Goal: Task Accomplishment & Management: Use online tool/utility

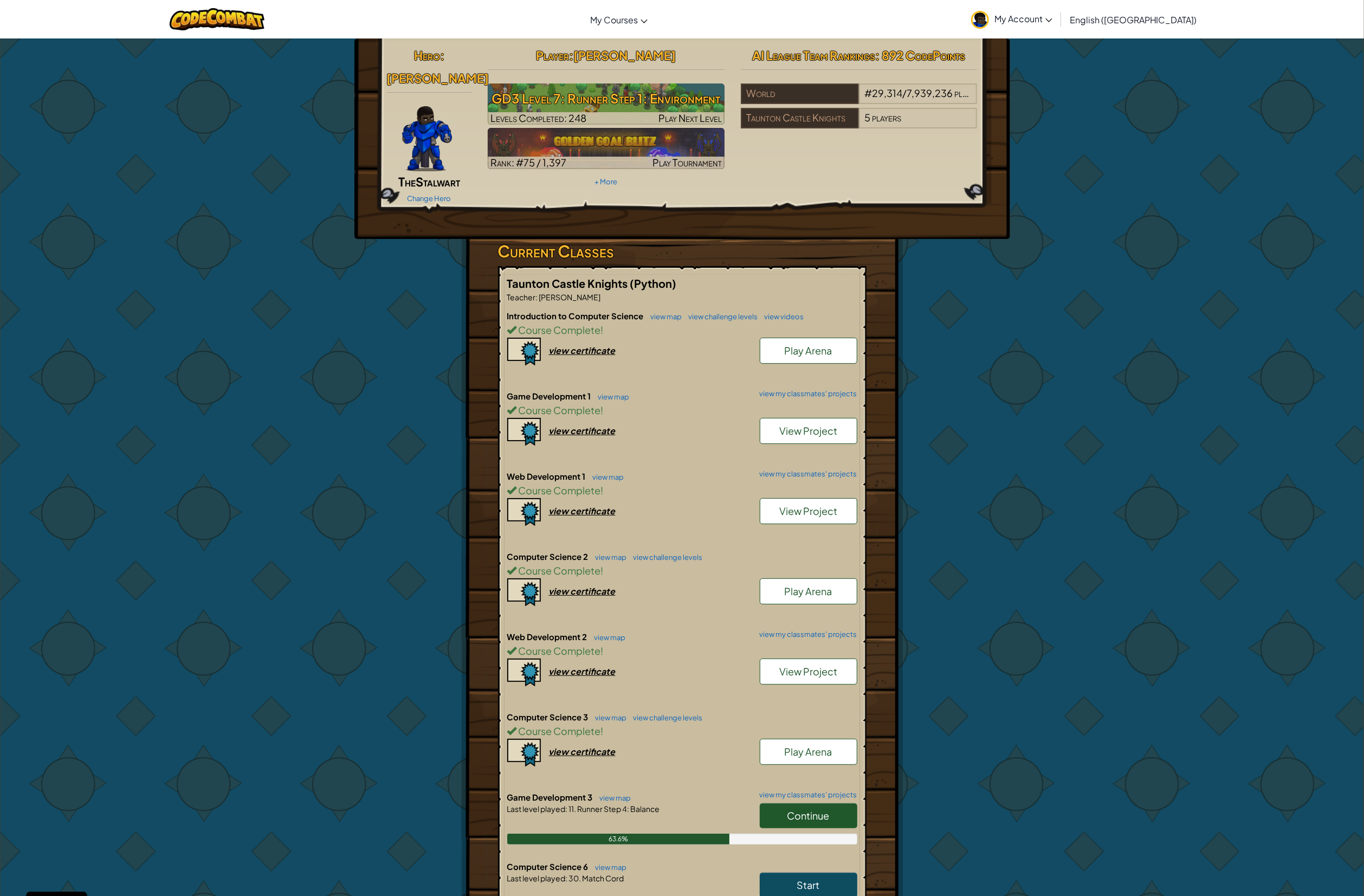
click at [698, 105] on h3 "GD3 Level 7: Runner Step 1: Environment" at bounding box center [606, 98] width 237 height 24
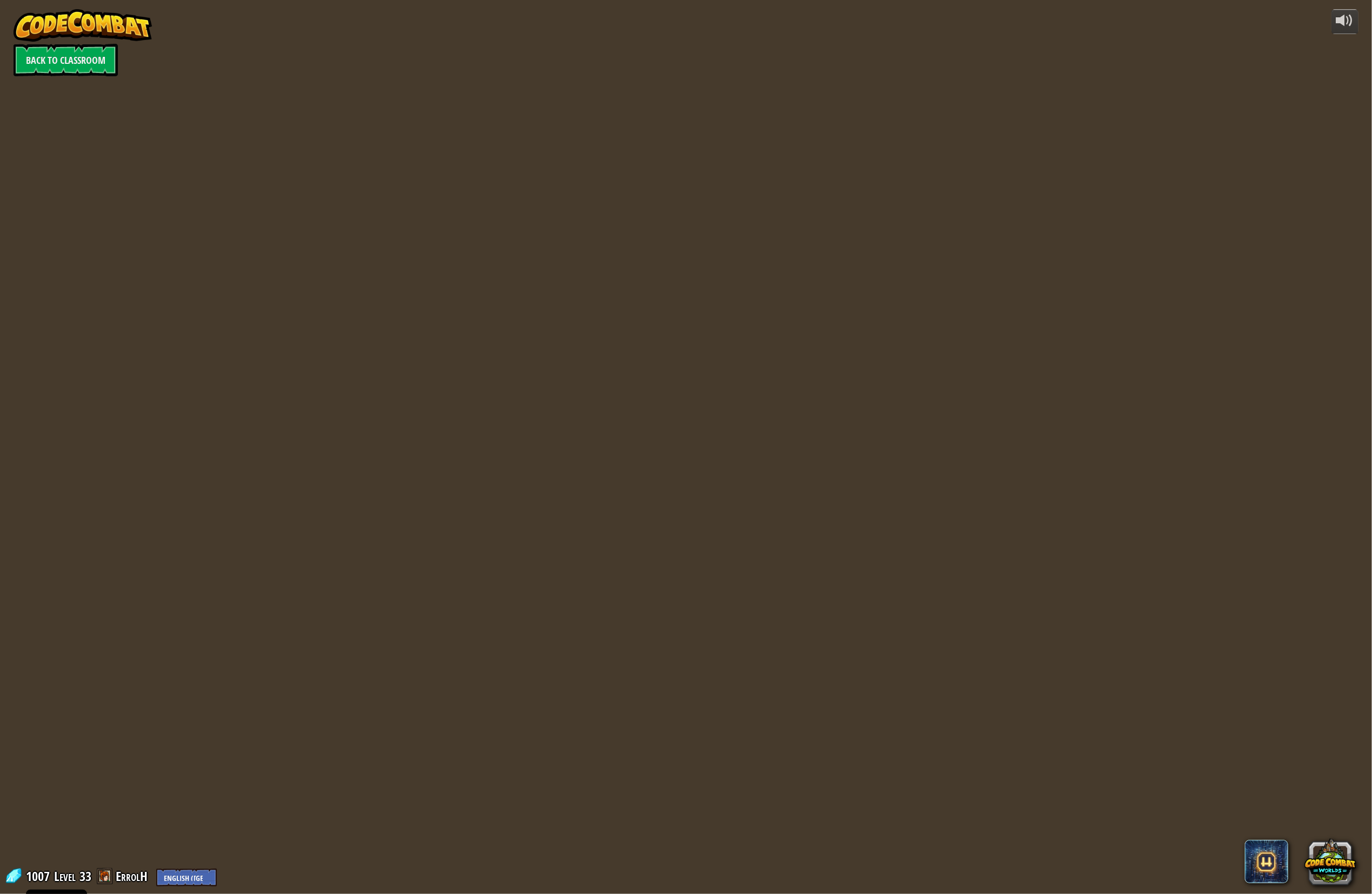
select select "en-[GEOGRAPHIC_DATA]"
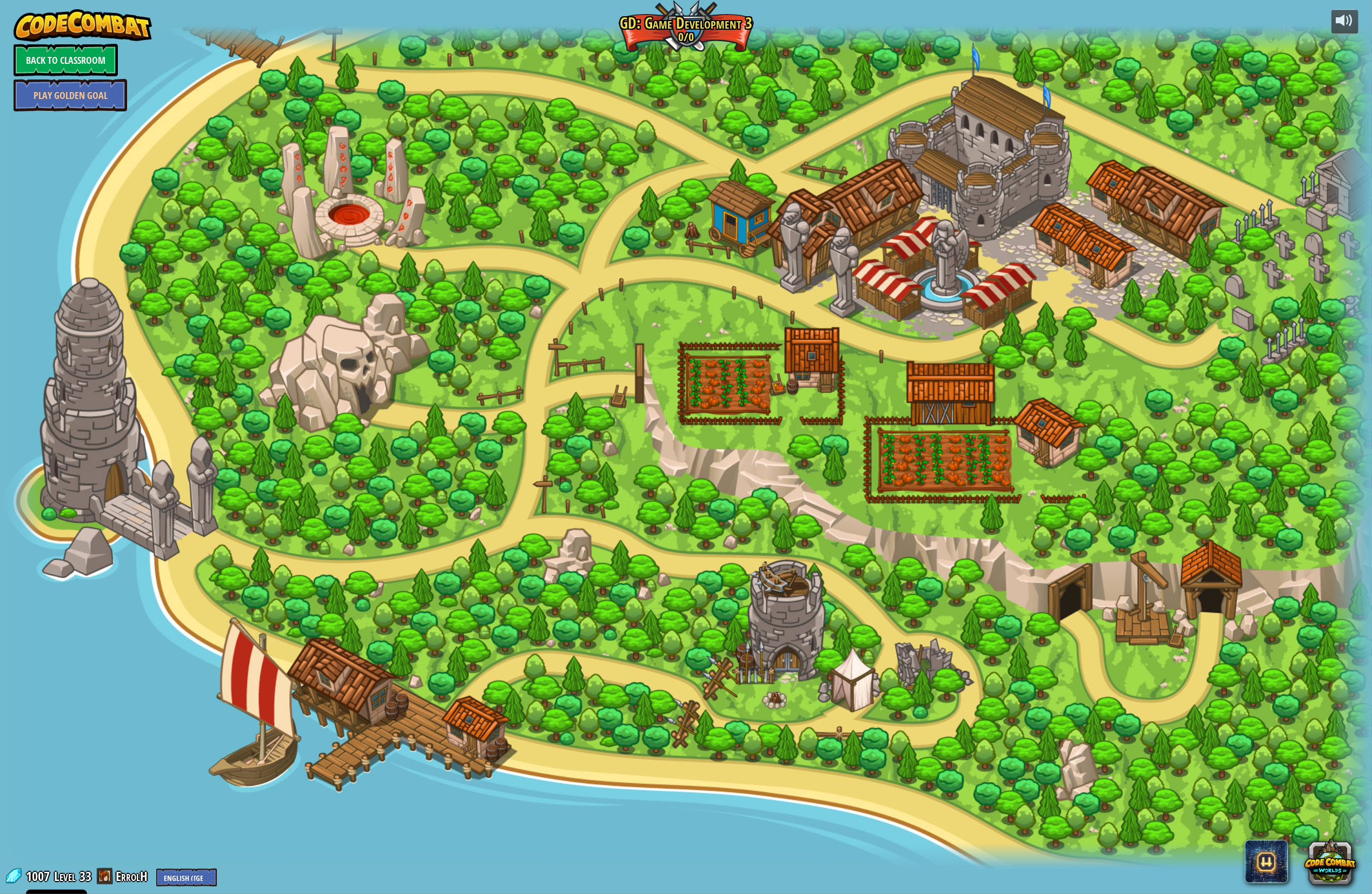
select select "en-[GEOGRAPHIC_DATA]"
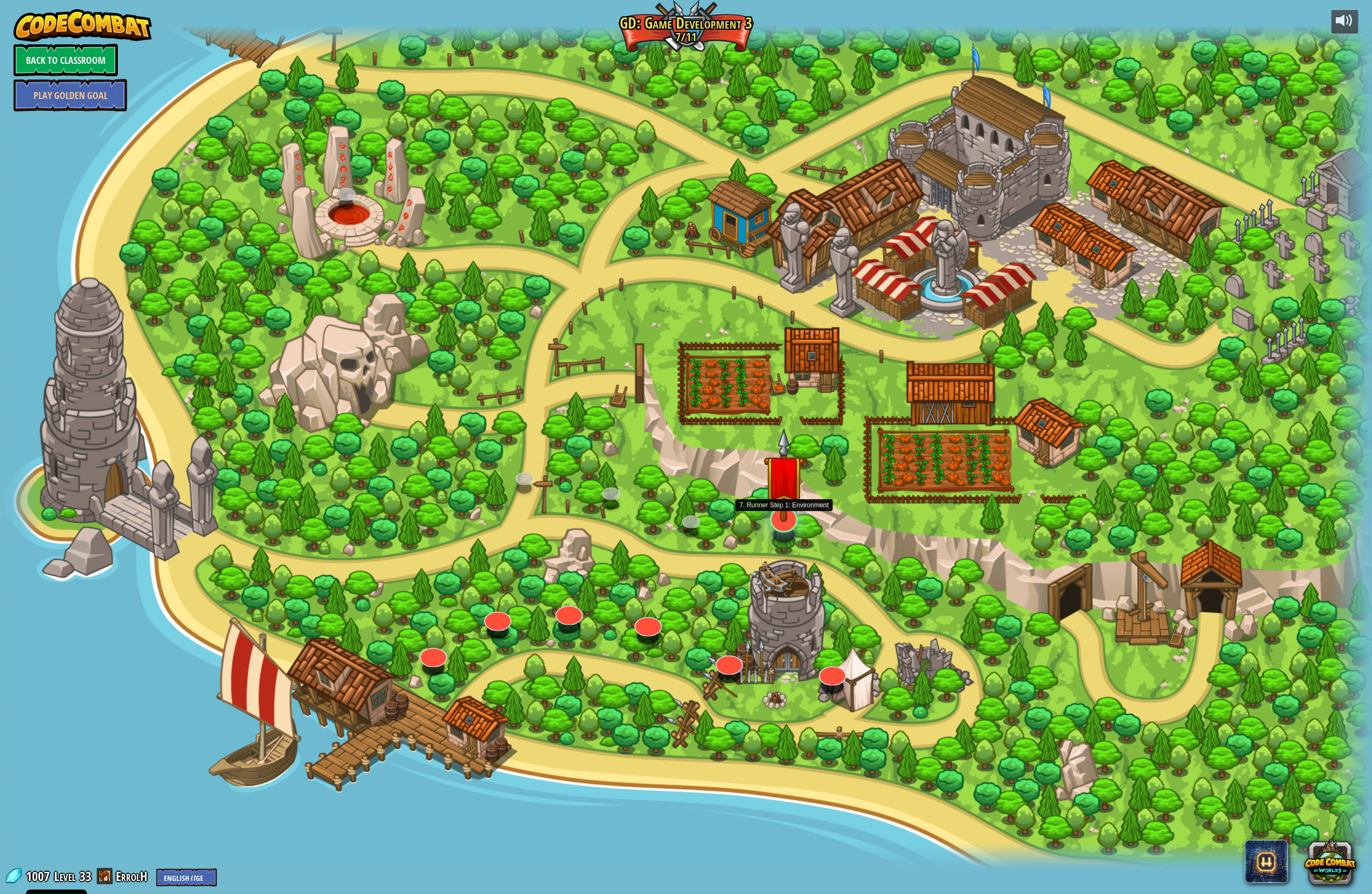
click at [801, 499] on img at bounding box center [784, 475] width 41 height 95
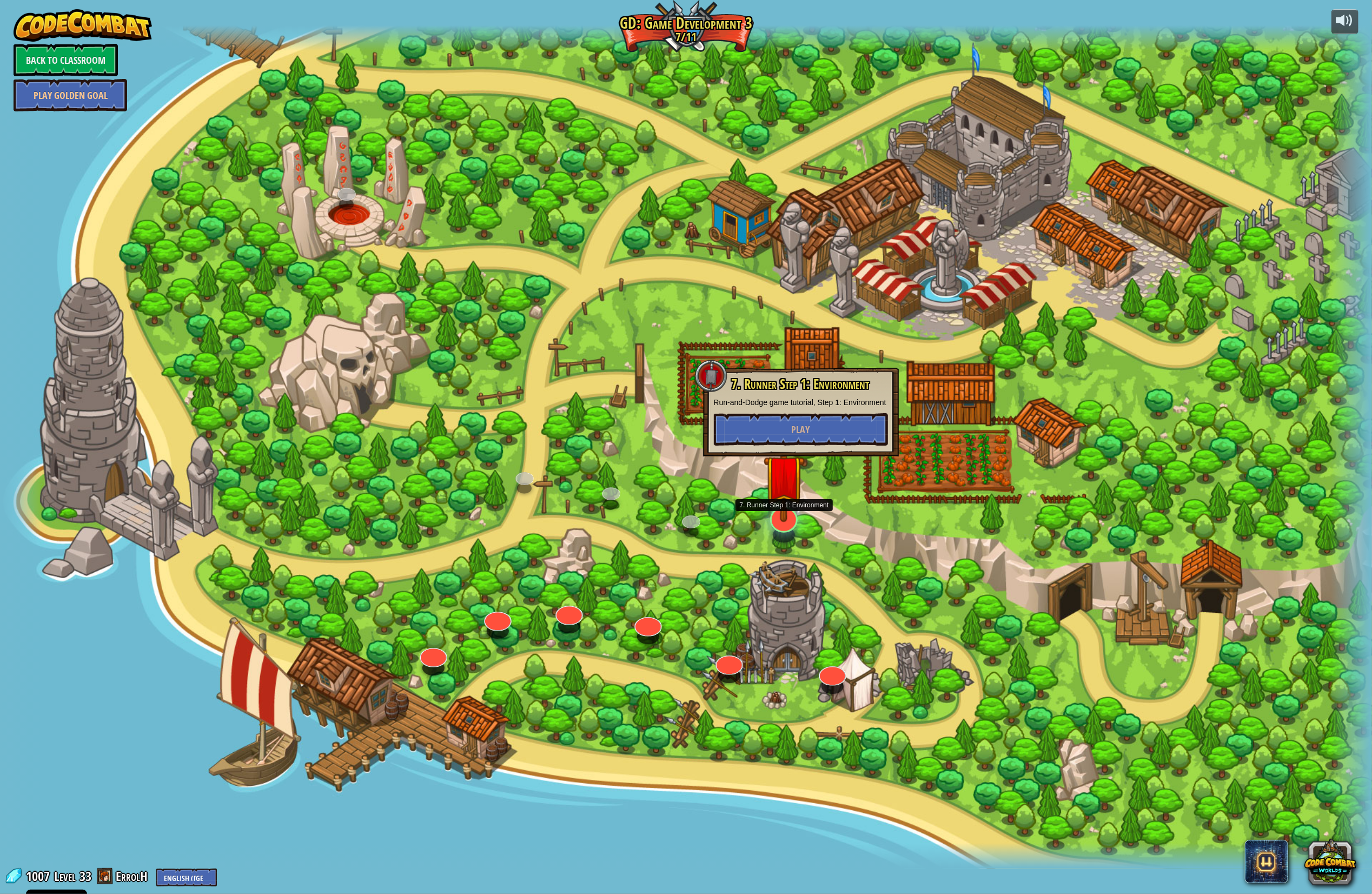
select select "en-[GEOGRAPHIC_DATA]"
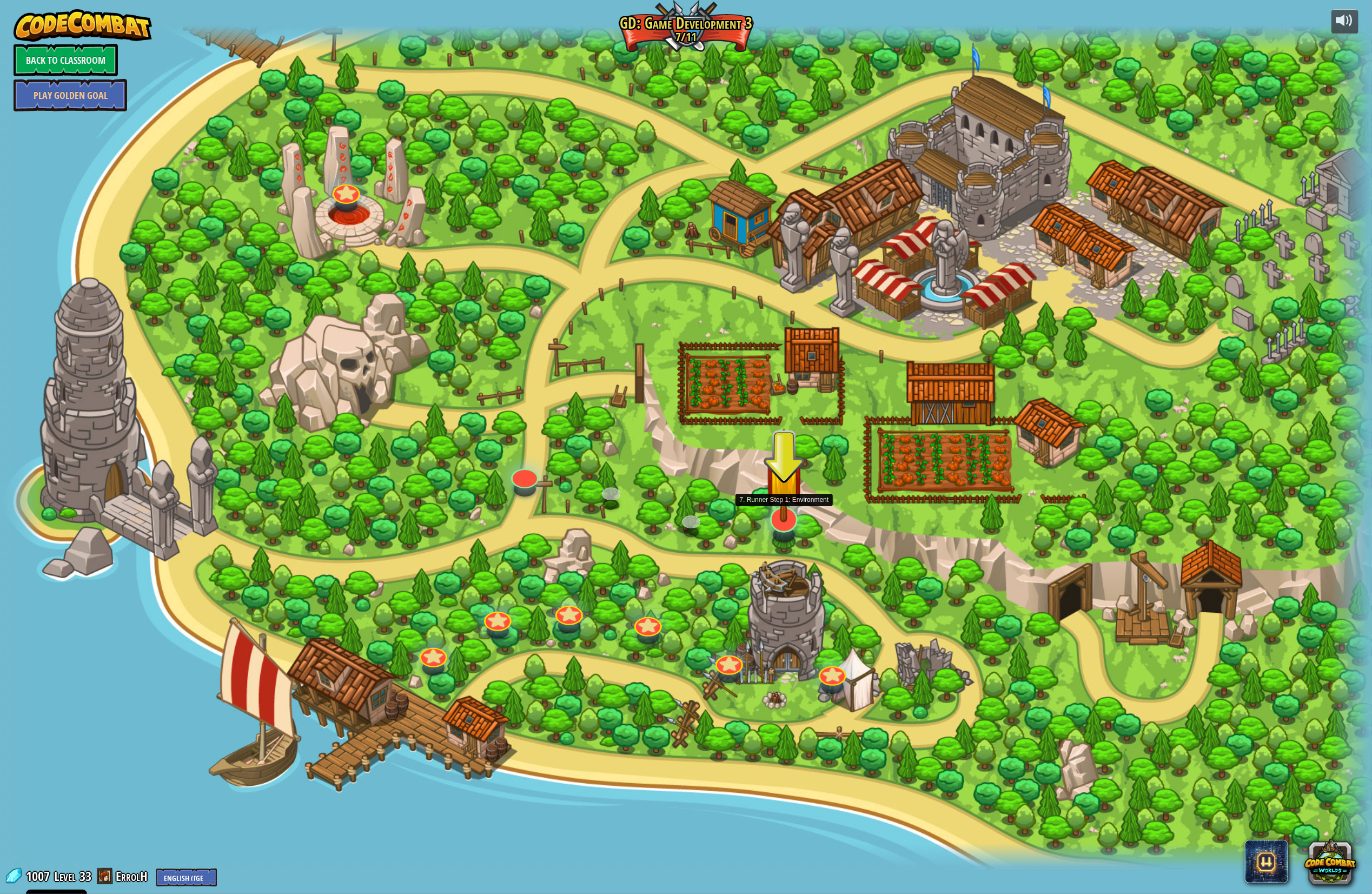
click at [788, 503] on img at bounding box center [784, 475] width 41 height 95
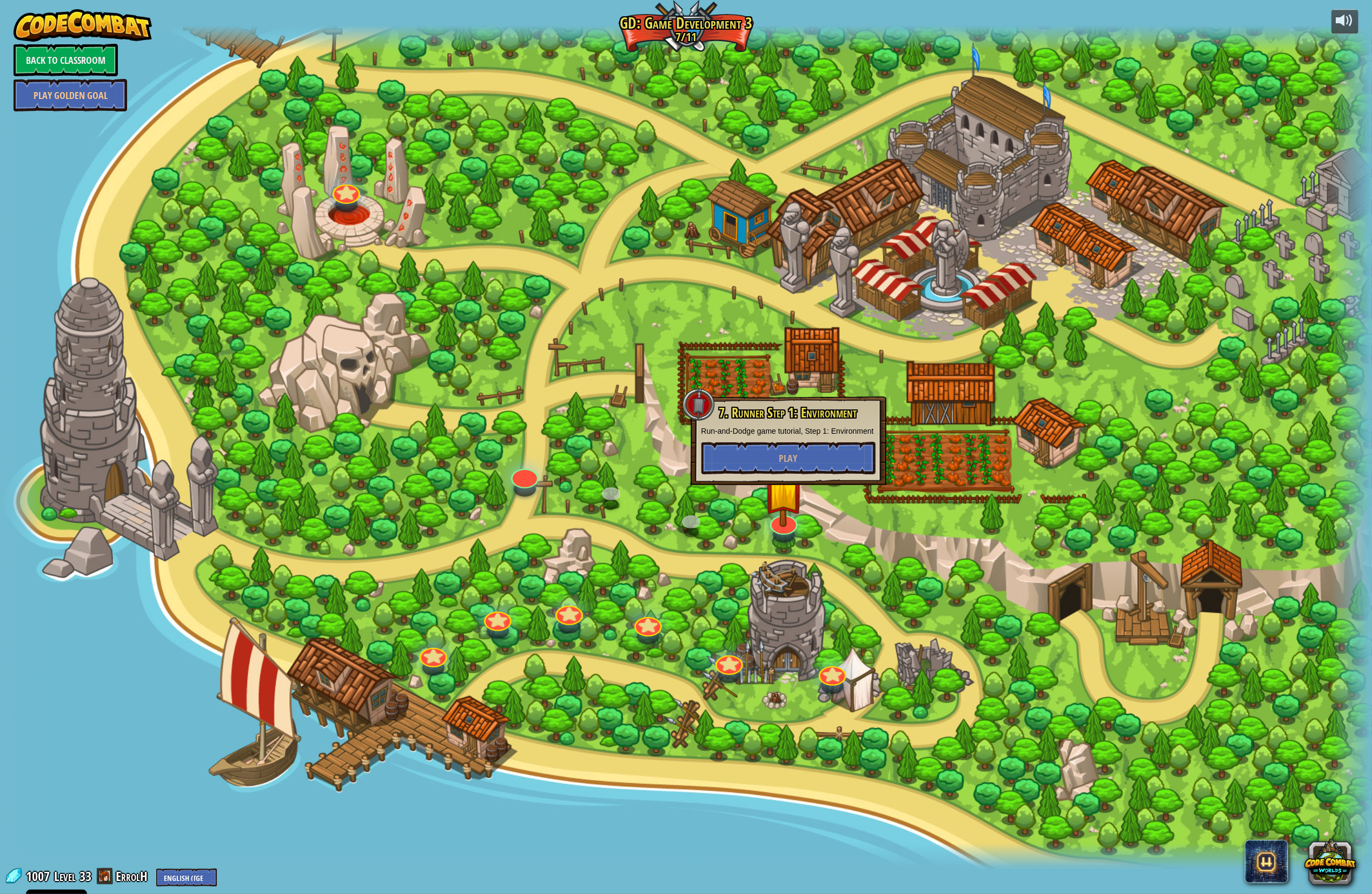
click at [822, 424] on div "7. Runner Step 1: Environment Run-and-Dodge game tutorial, Step 1: Environment …" at bounding box center [788, 440] width 174 height 69
click at [812, 458] on button "Play" at bounding box center [788, 458] width 174 height 32
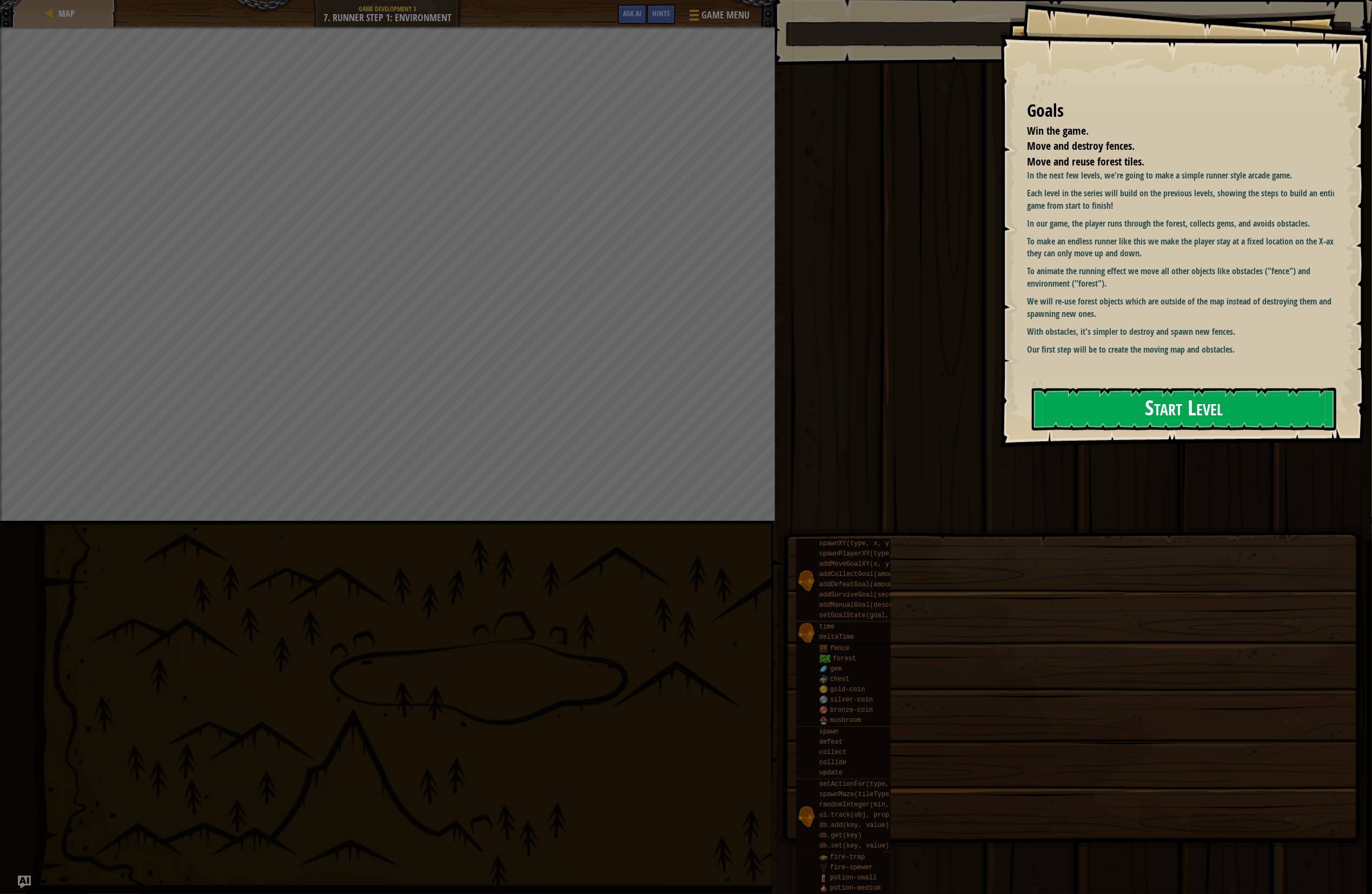
click at [1087, 425] on button "Start Level" at bounding box center [1184, 409] width 304 height 43
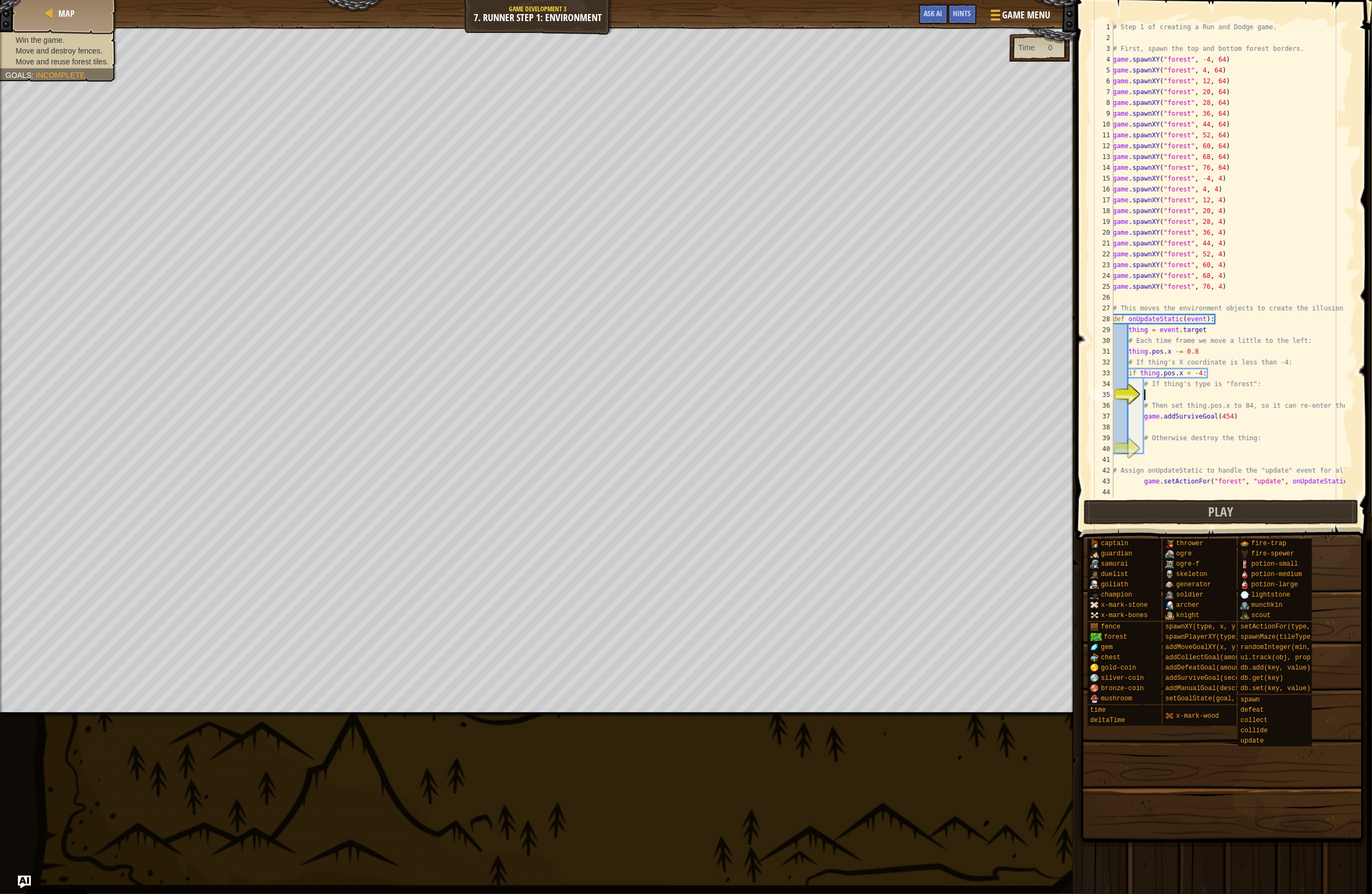
scroll to position [140, 0]
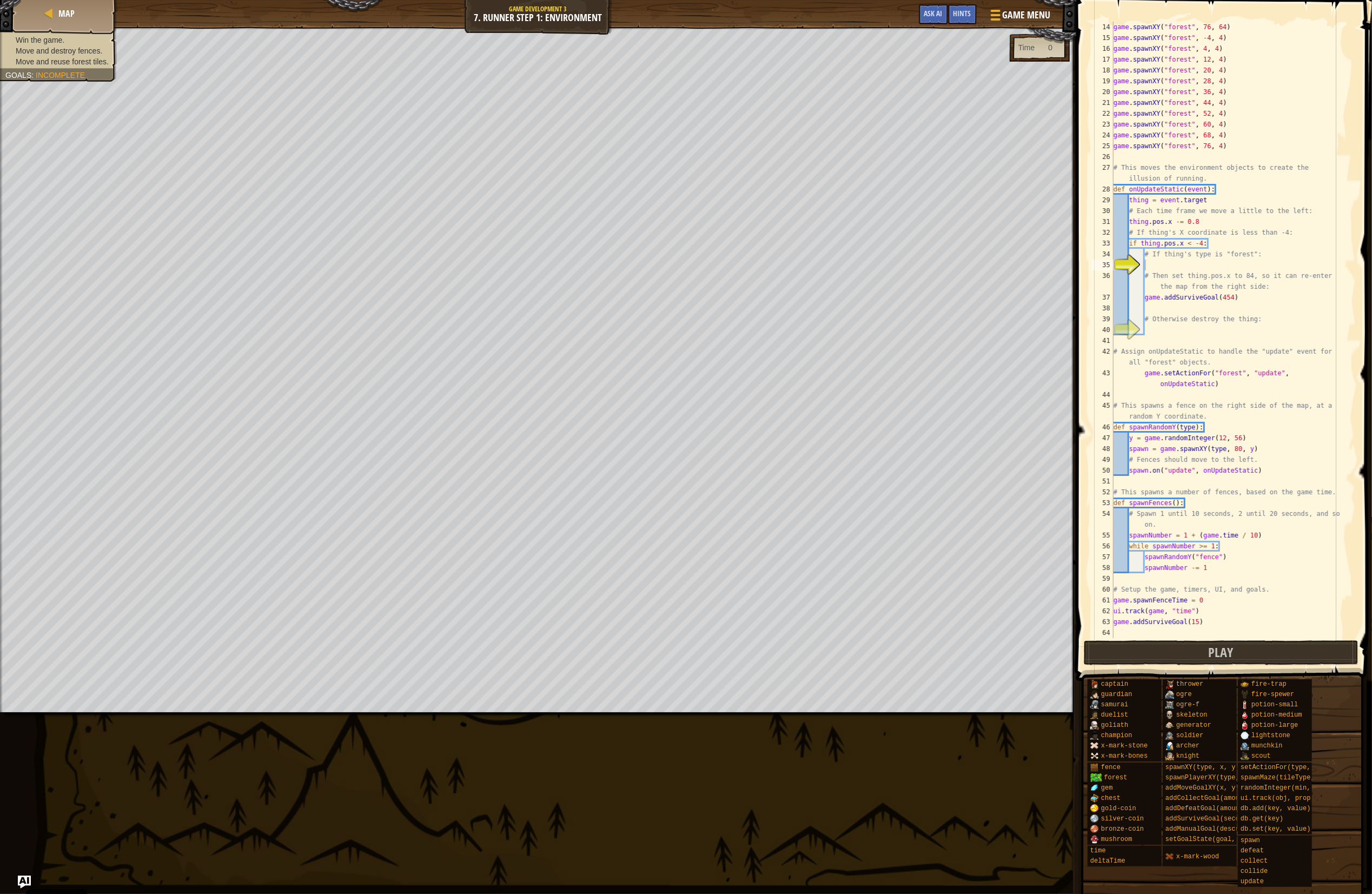
drag, startPoint x: 936, startPoint y: 12, endPoint x: 911, endPoint y: 26, distance: 28.7
click at [936, 12] on span "Ask AI" at bounding box center [934, 13] width 19 height 10
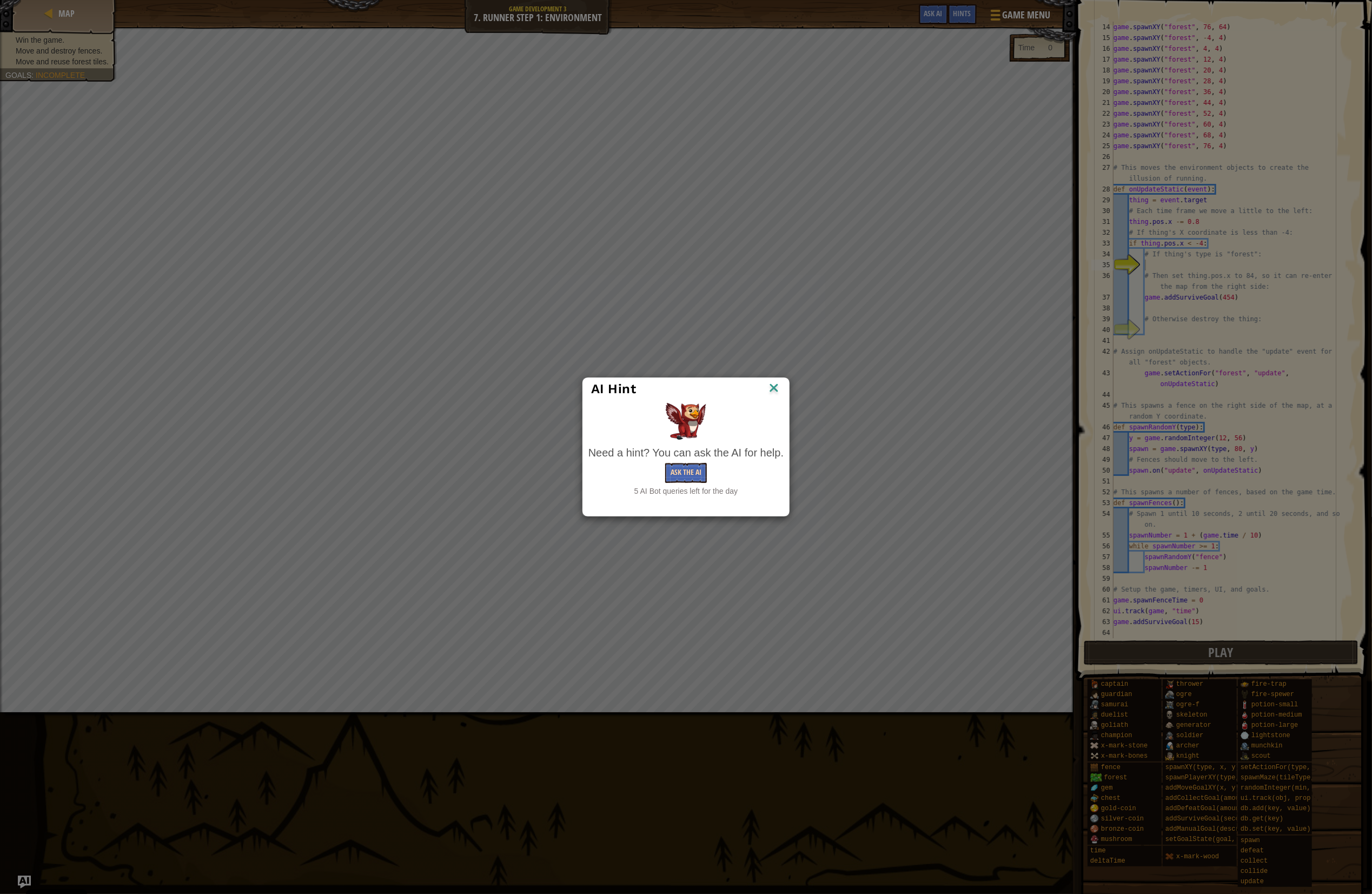
click at [701, 478] on button "Ask the AI" at bounding box center [686, 473] width 42 height 20
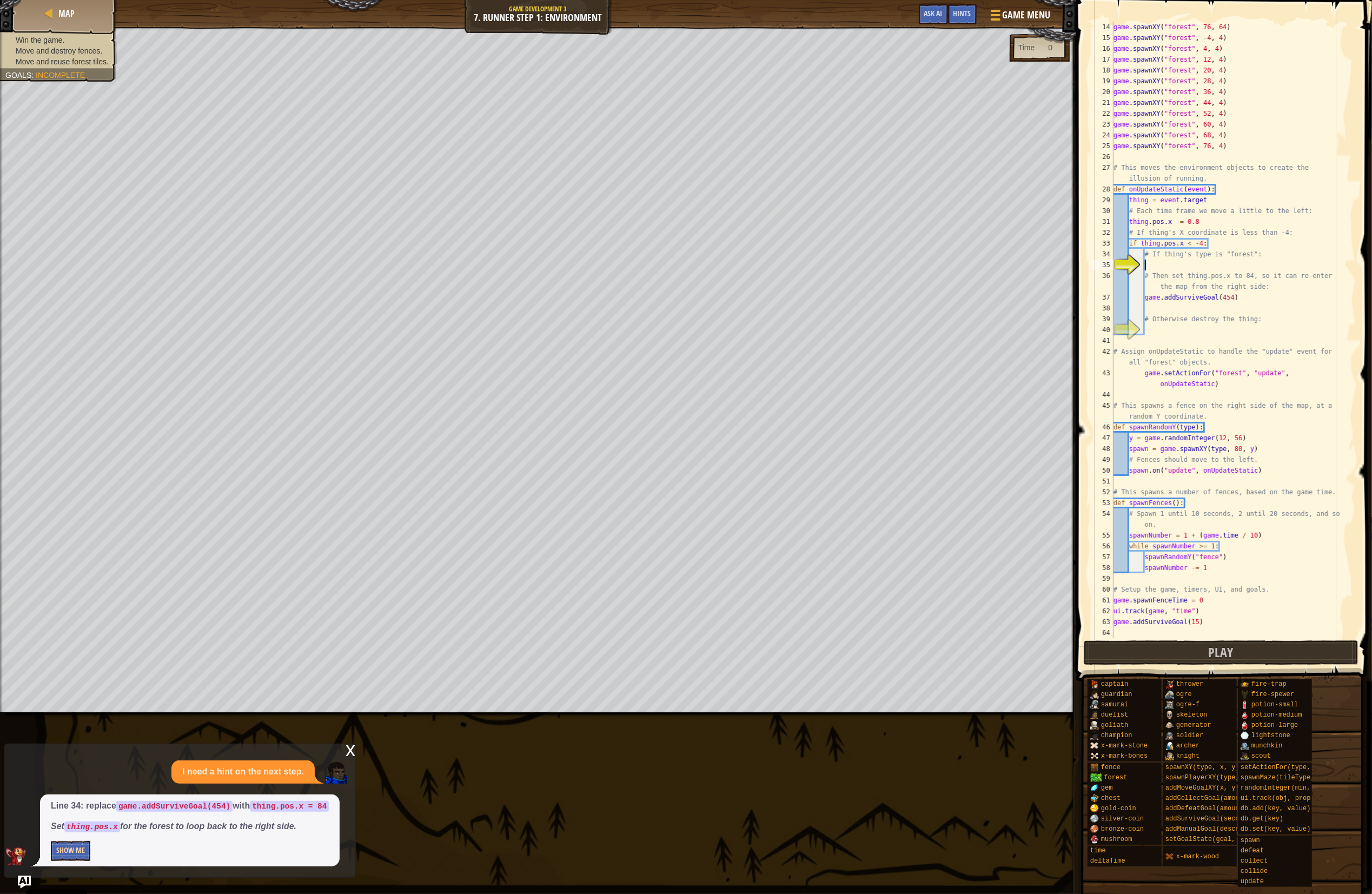
click at [87, 853] on button "Show Me" at bounding box center [70, 851] width 39 height 20
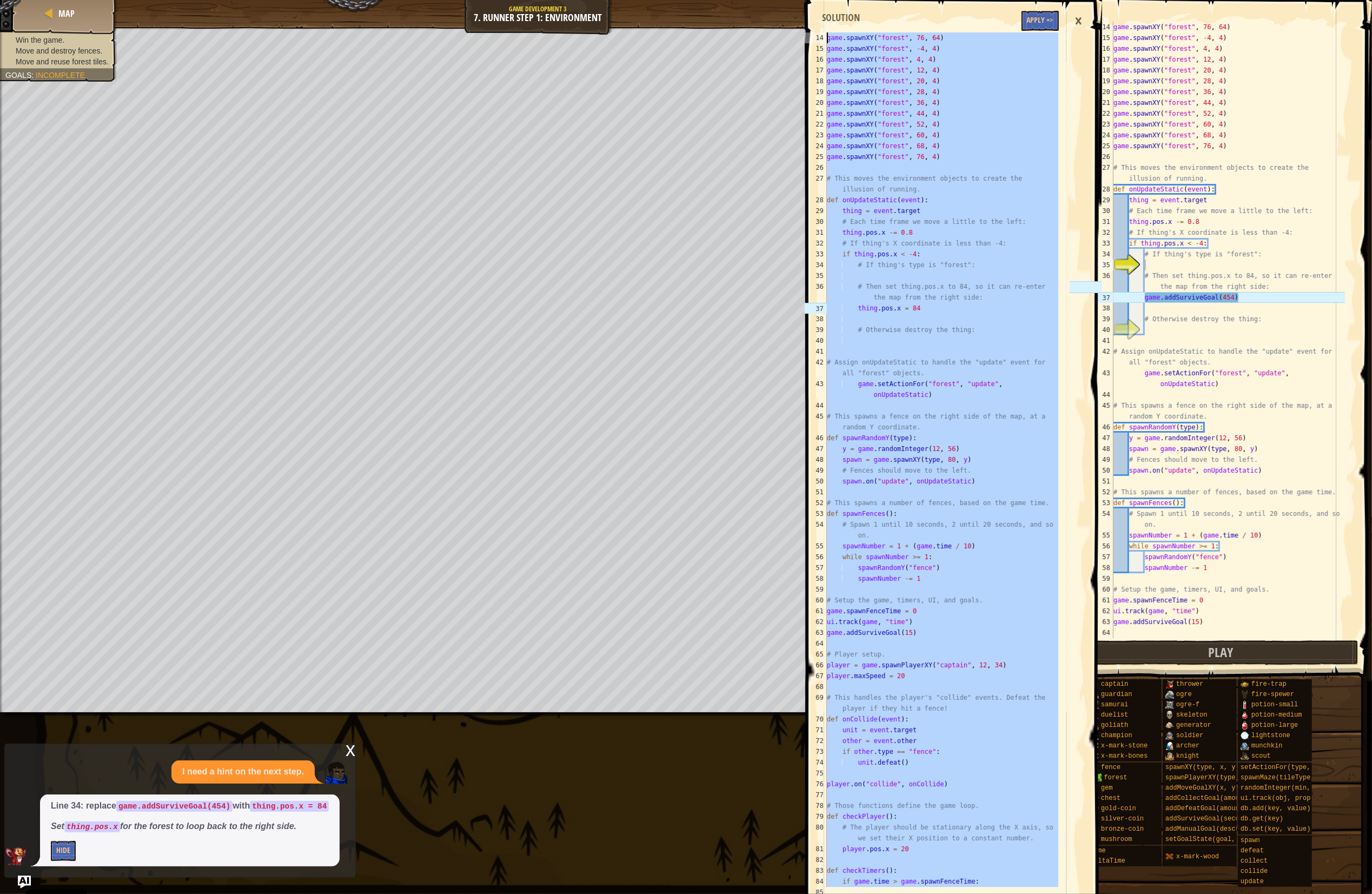
scroll to position [0, 0]
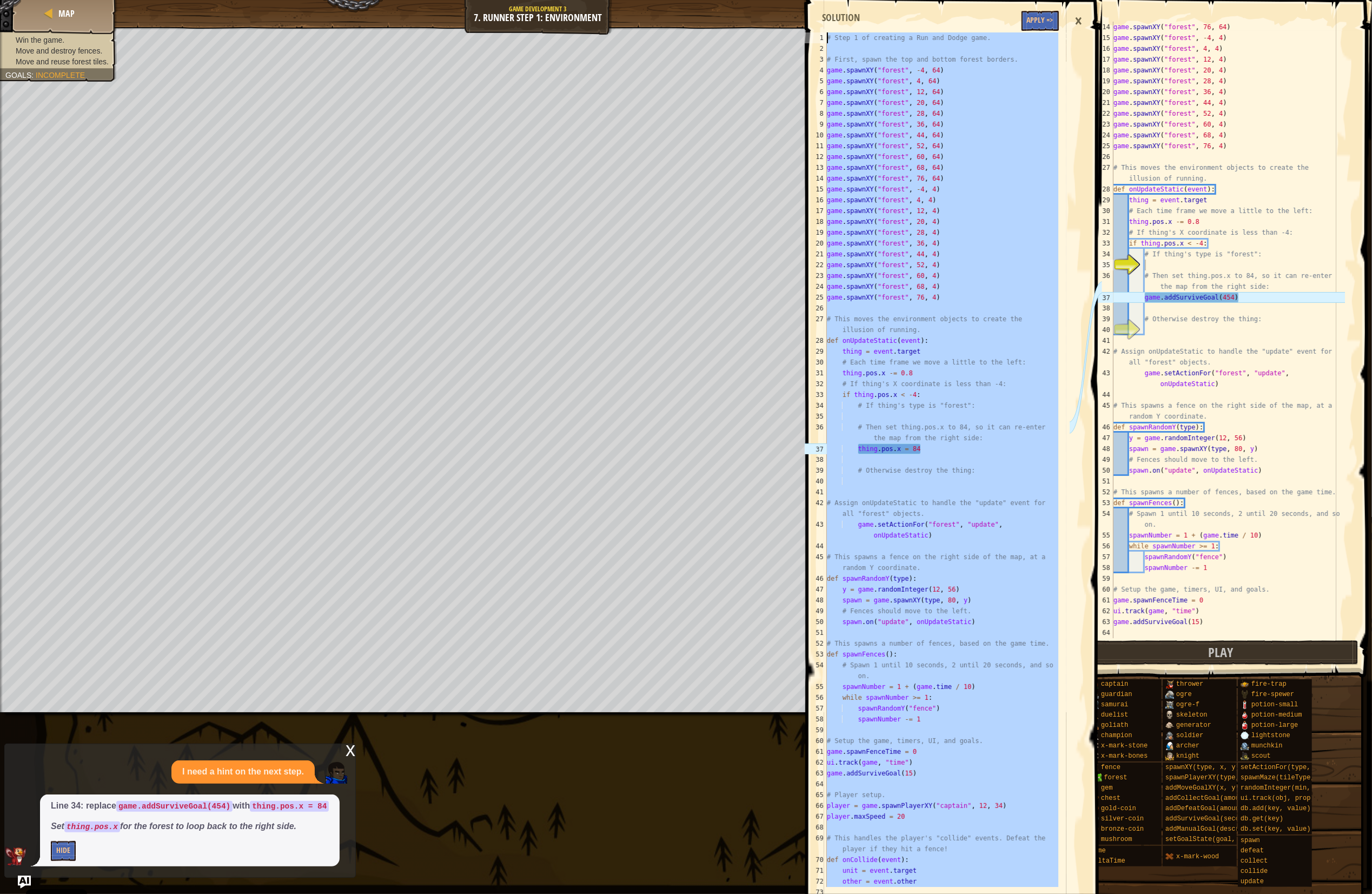
drag, startPoint x: 865, startPoint y: 880, endPoint x: 651, endPoint y: -76, distance: 979.7
click at [651, 0] on html "Cookie Policy CodeCombat uses a few essential and non-essential cookies. Privac…" at bounding box center [686, 0] width 1372 height 0
type textarea "# Step 1 of creating a Run and Dodge game."
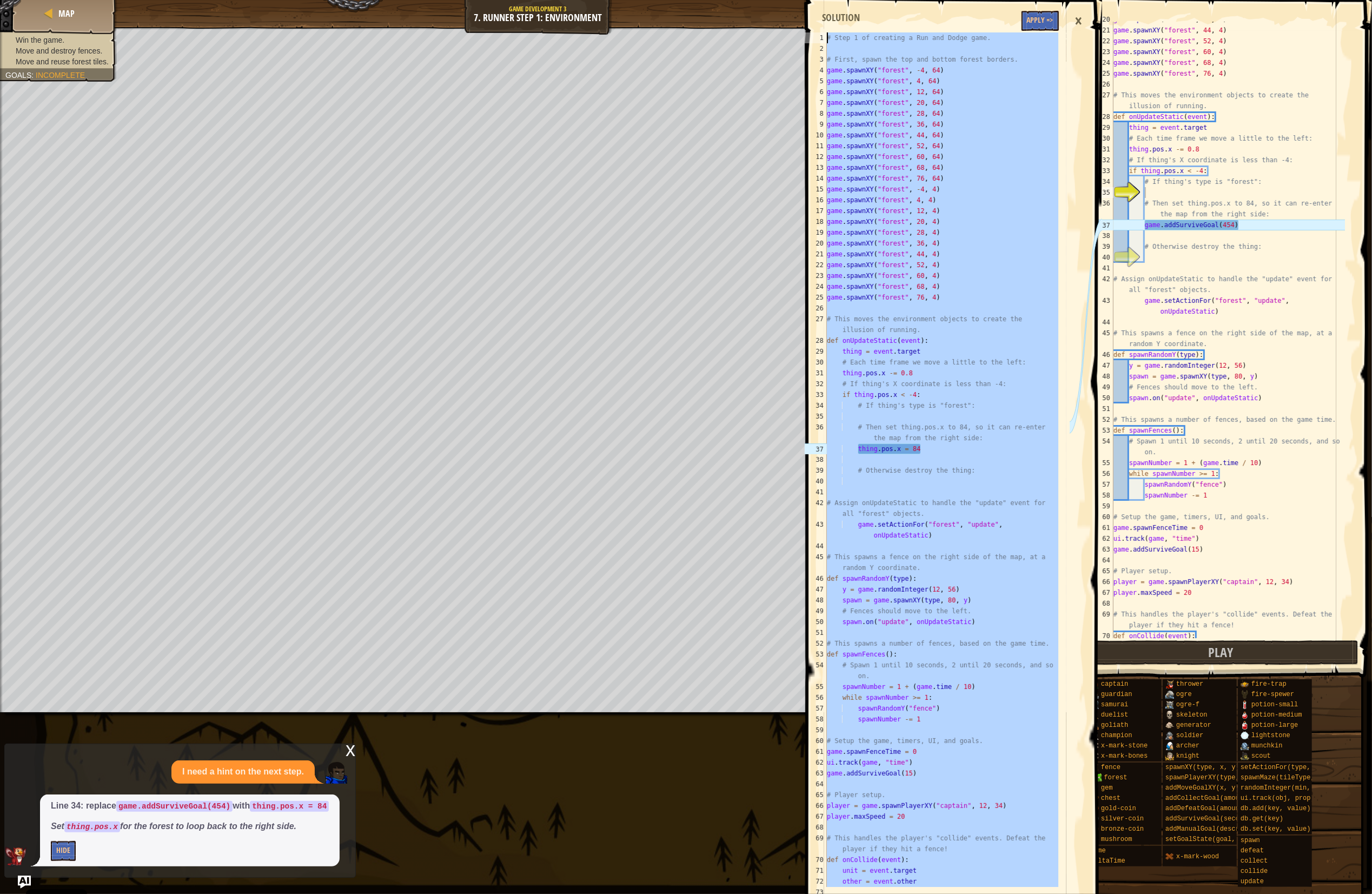
scroll to position [476, 0]
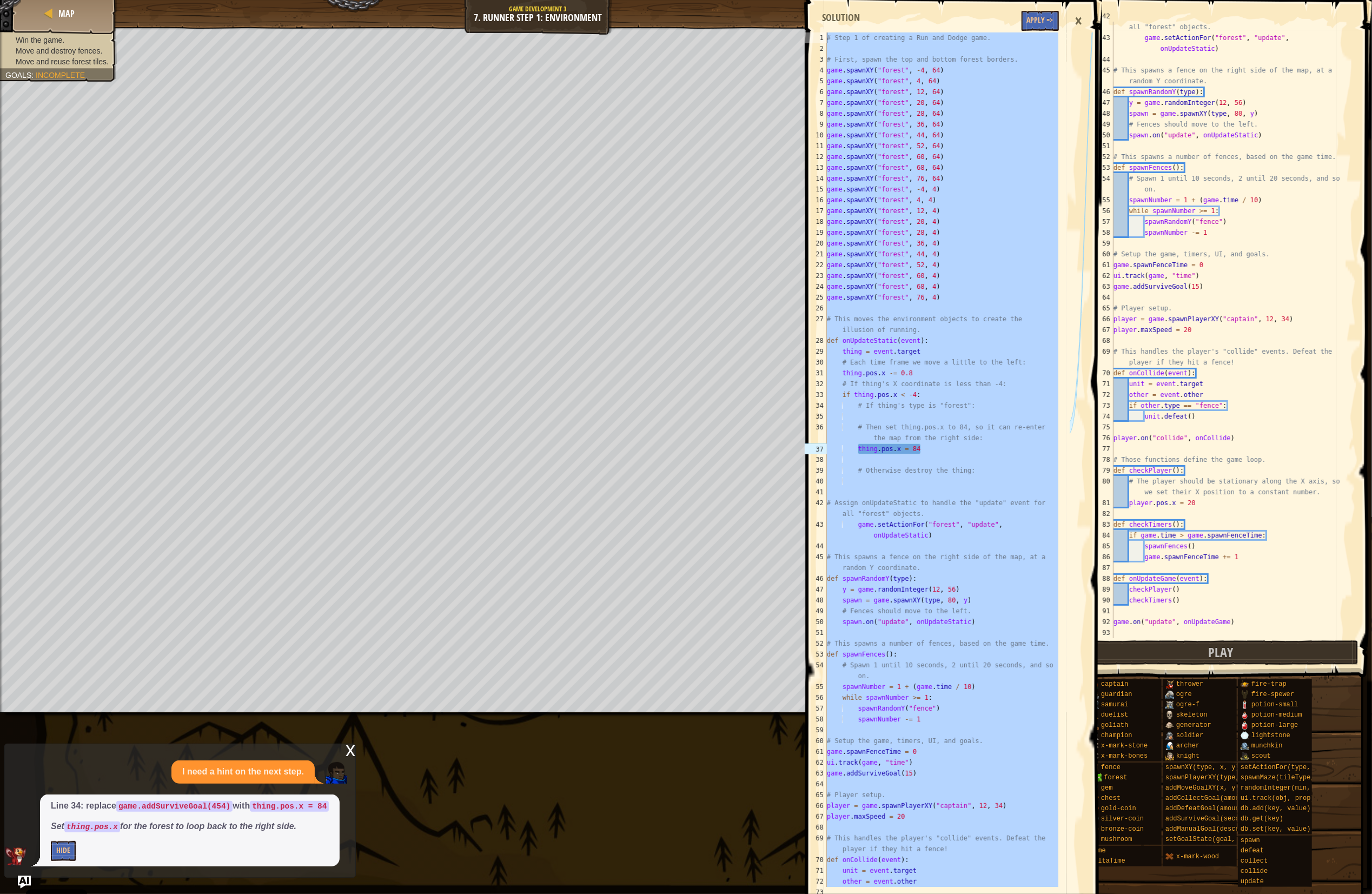
drag, startPoint x: 1154, startPoint y: 639, endPoint x: 1151, endPoint y: 633, distance: 6.7
click at [1153, 638] on span at bounding box center [1224, 325] width 304 height 713
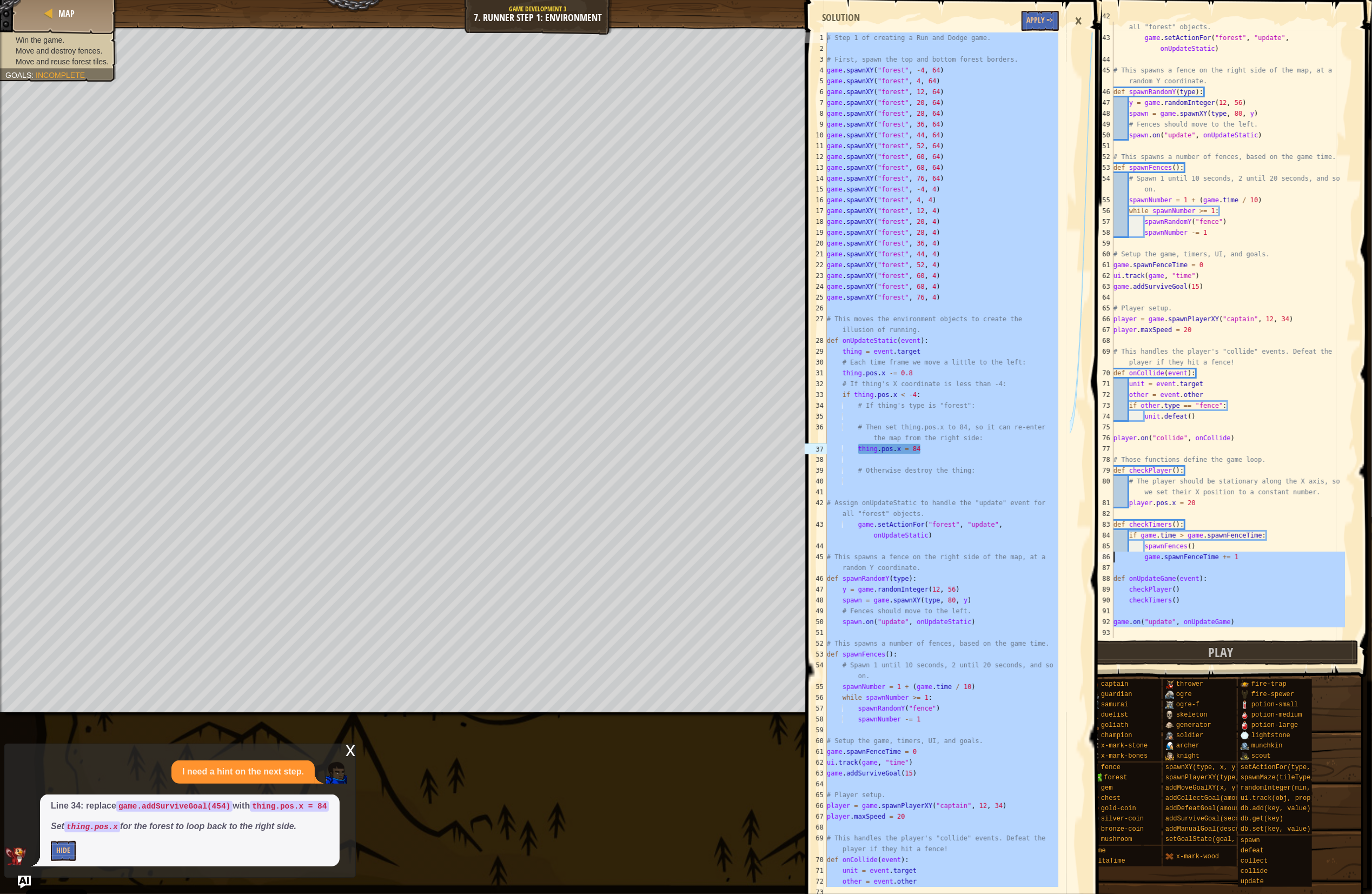
scroll to position [0, 0]
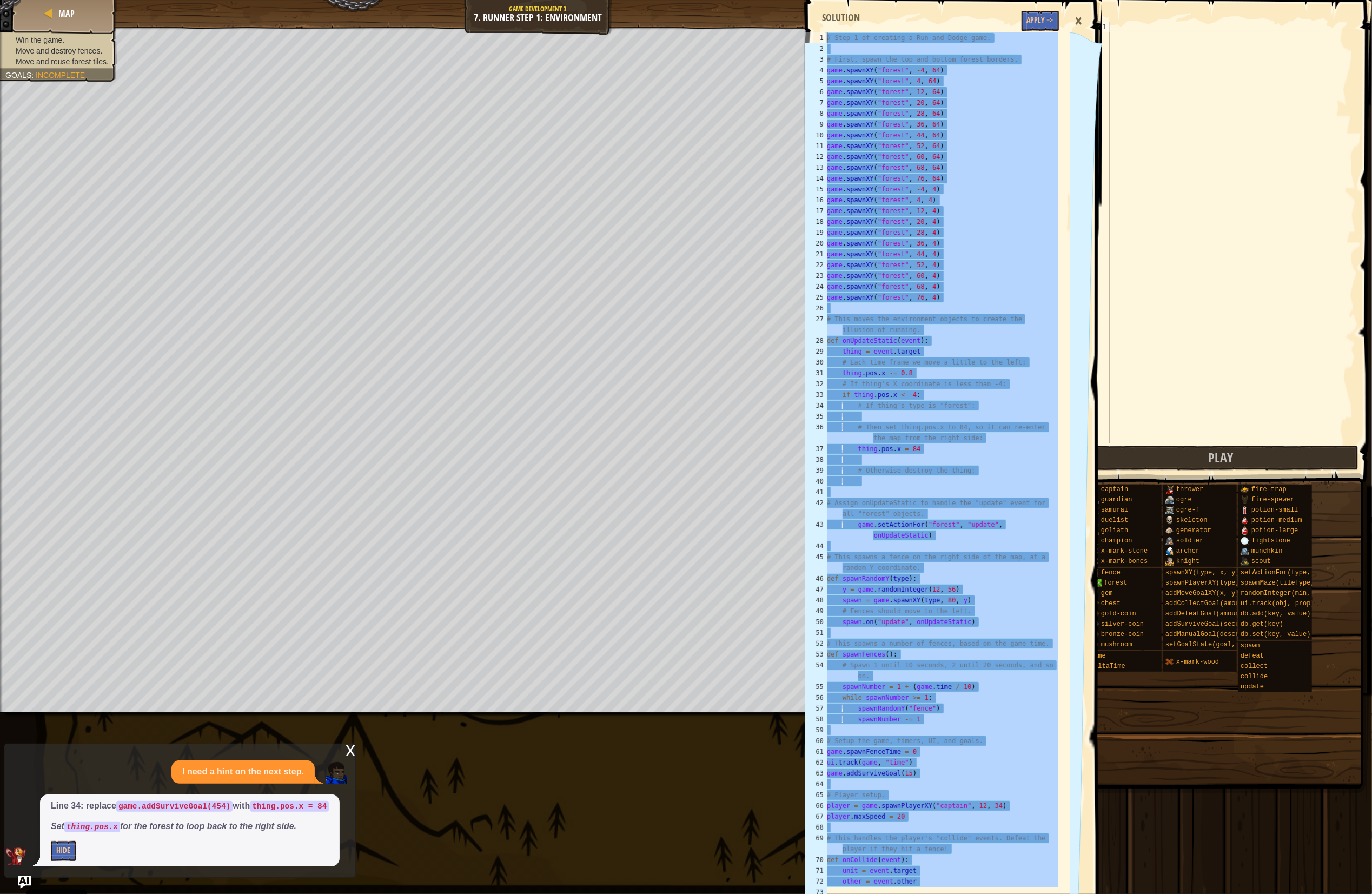
drag, startPoint x: 1151, startPoint y: 632, endPoint x: 795, endPoint y: 2, distance: 723.6
click at [98, 0] on html "Cookie Policy CodeCombat uses a few essential and non-essential cookies. Privac…" at bounding box center [686, 0] width 1372 height 0
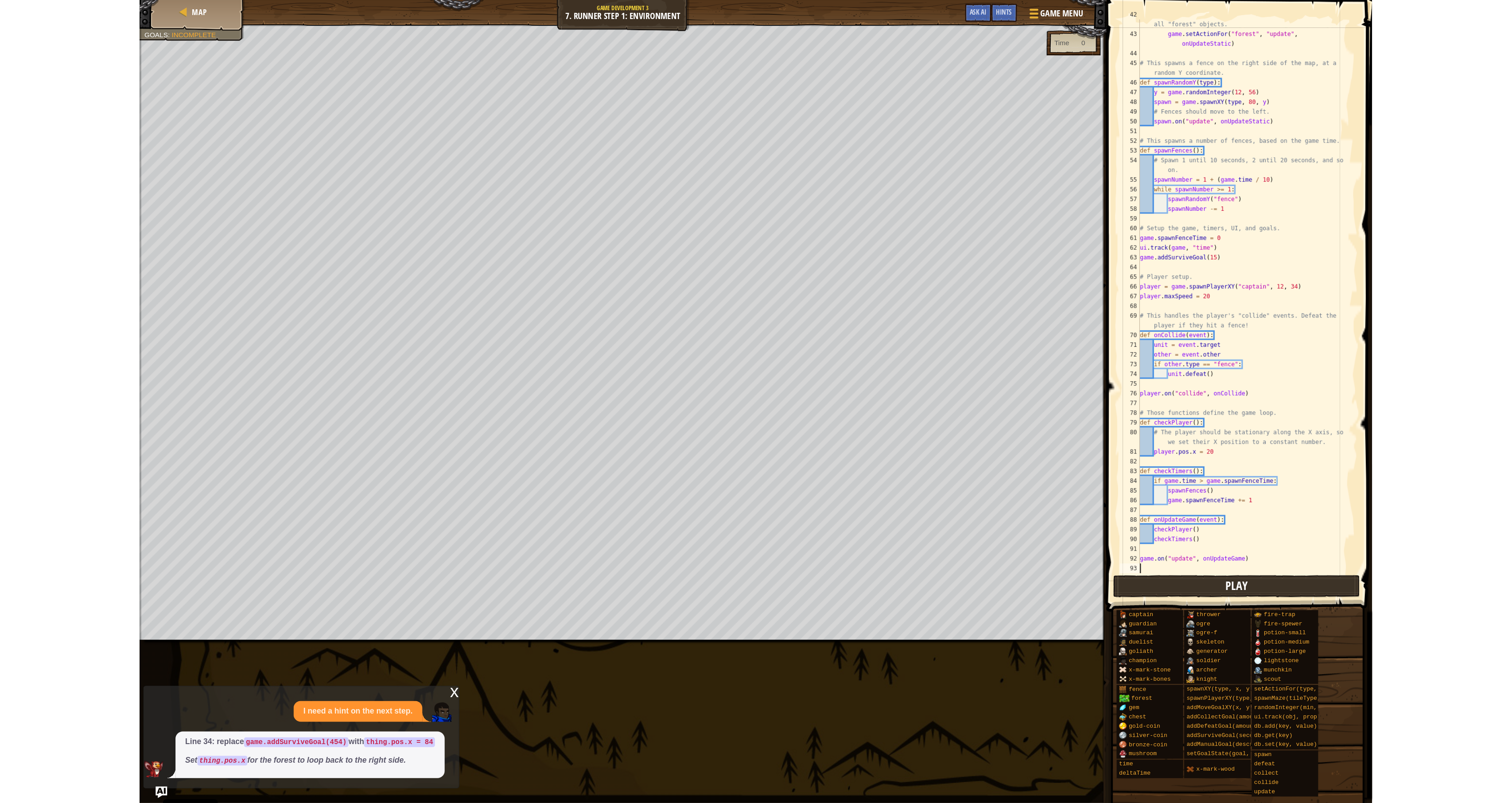
scroll to position [390, 0]
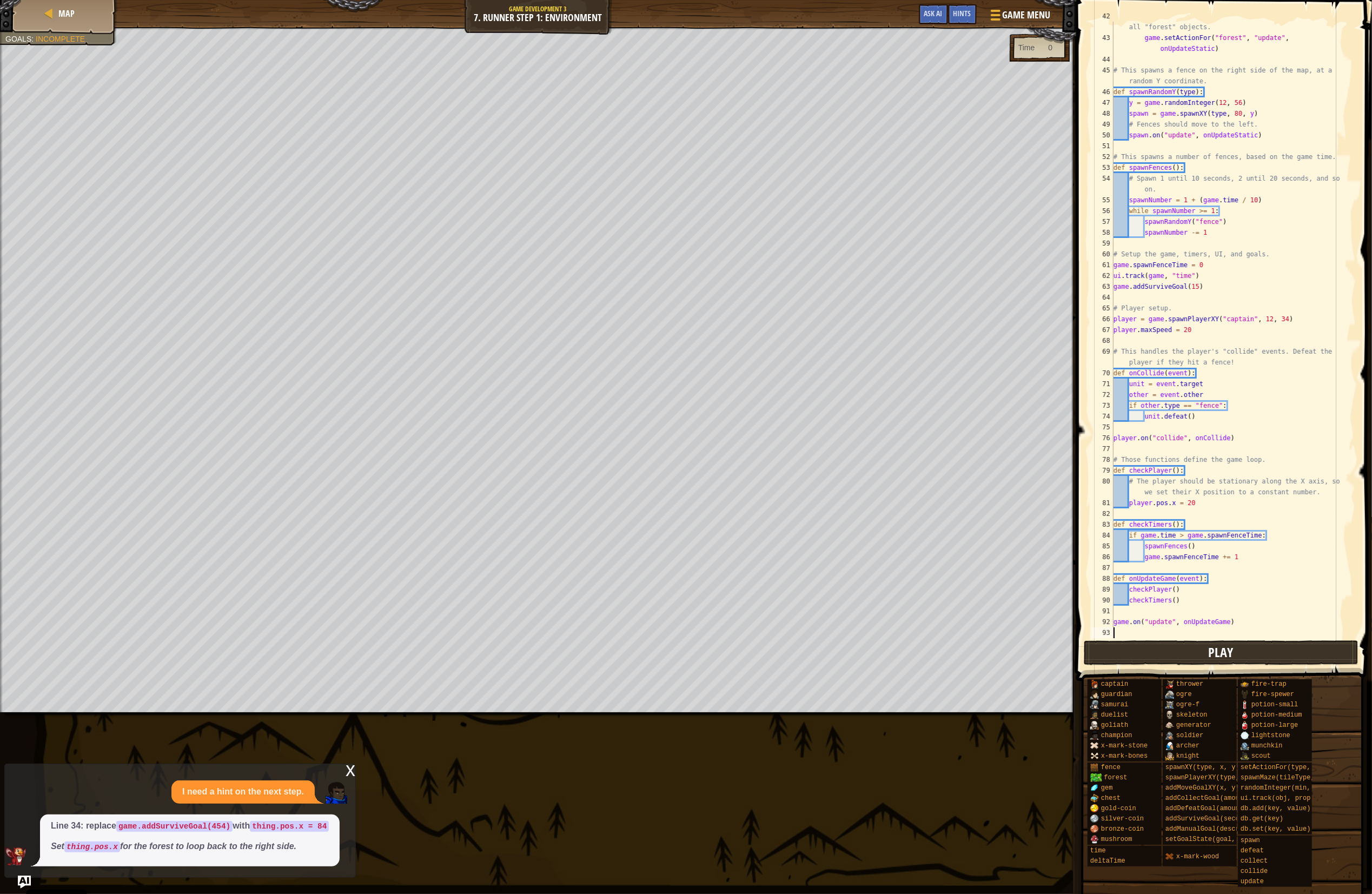
click at [1224, 658] on span "Play" at bounding box center [1221, 652] width 25 height 17
click at [940, 6] on button "Ask AI" at bounding box center [933, 14] width 29 height 20
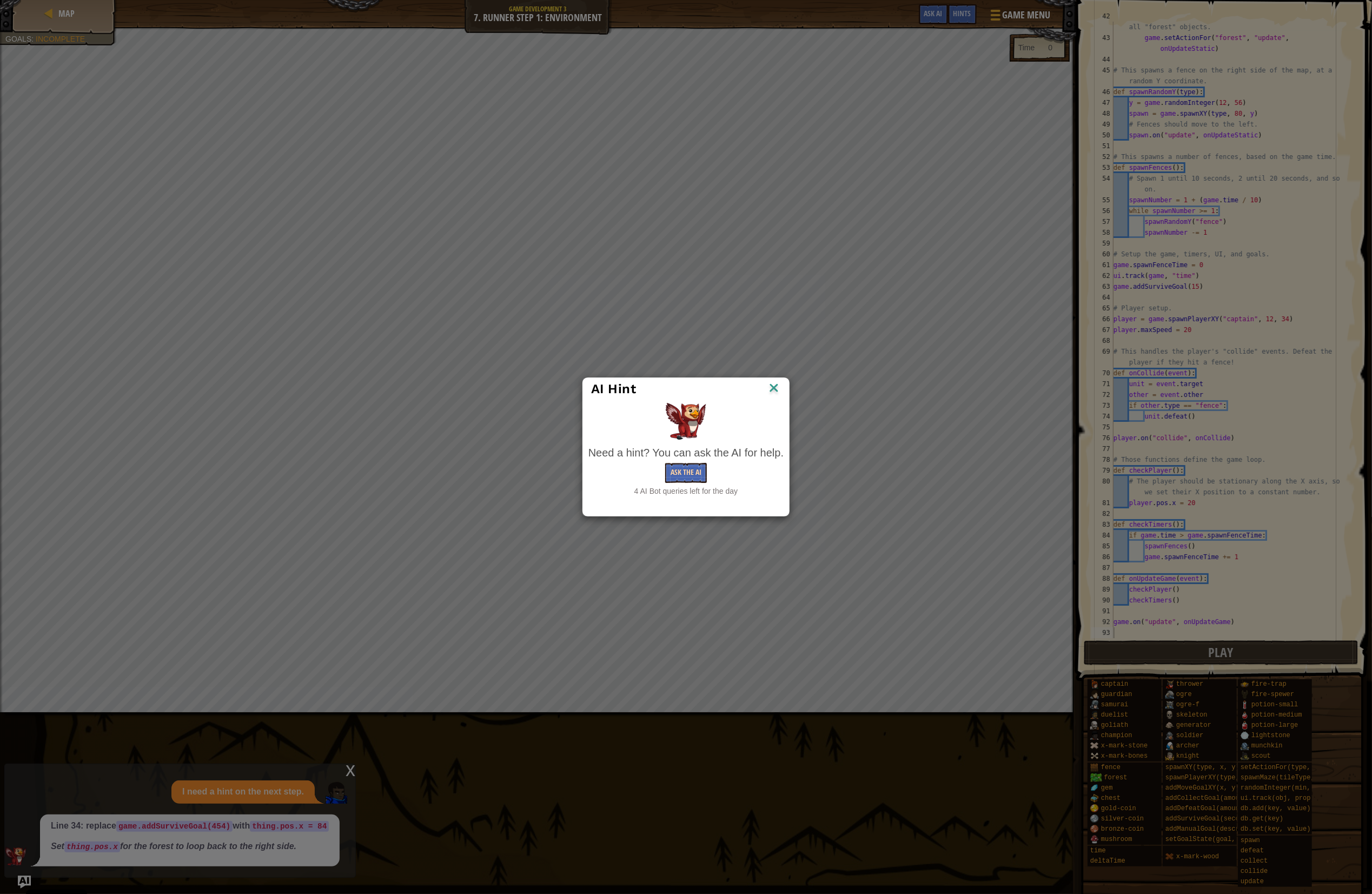
click at [691, 464] on div "Need a hint? You can ask the AI for help. Ask the AI 4 AI Bot queries left for …" at bounding box center [686, 471] width 195 height 52
click at [689, 465] on button "Ask the AI" at bounding box center [686, 473] width 42 height 20
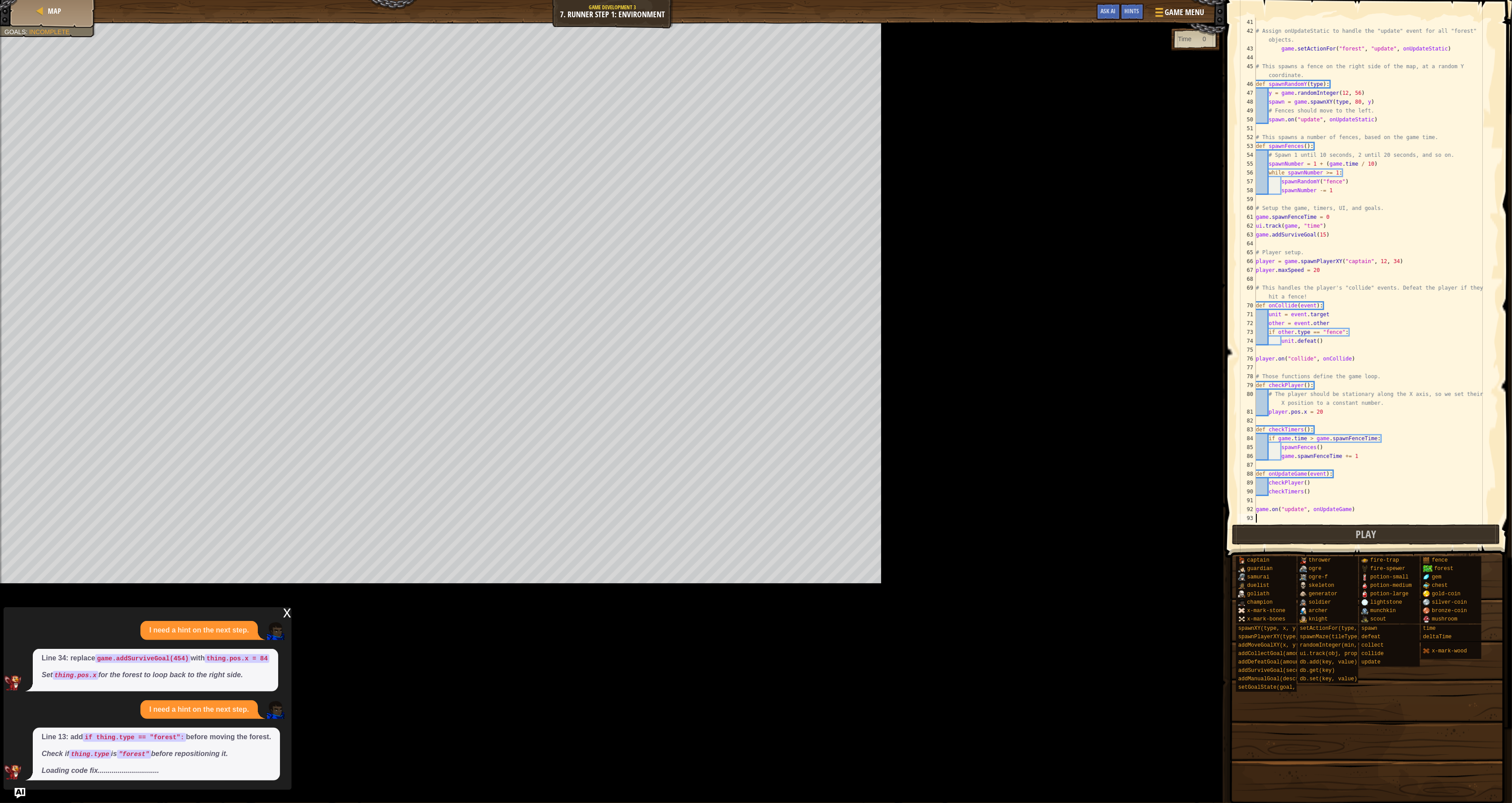
scroll to position [257, 0]
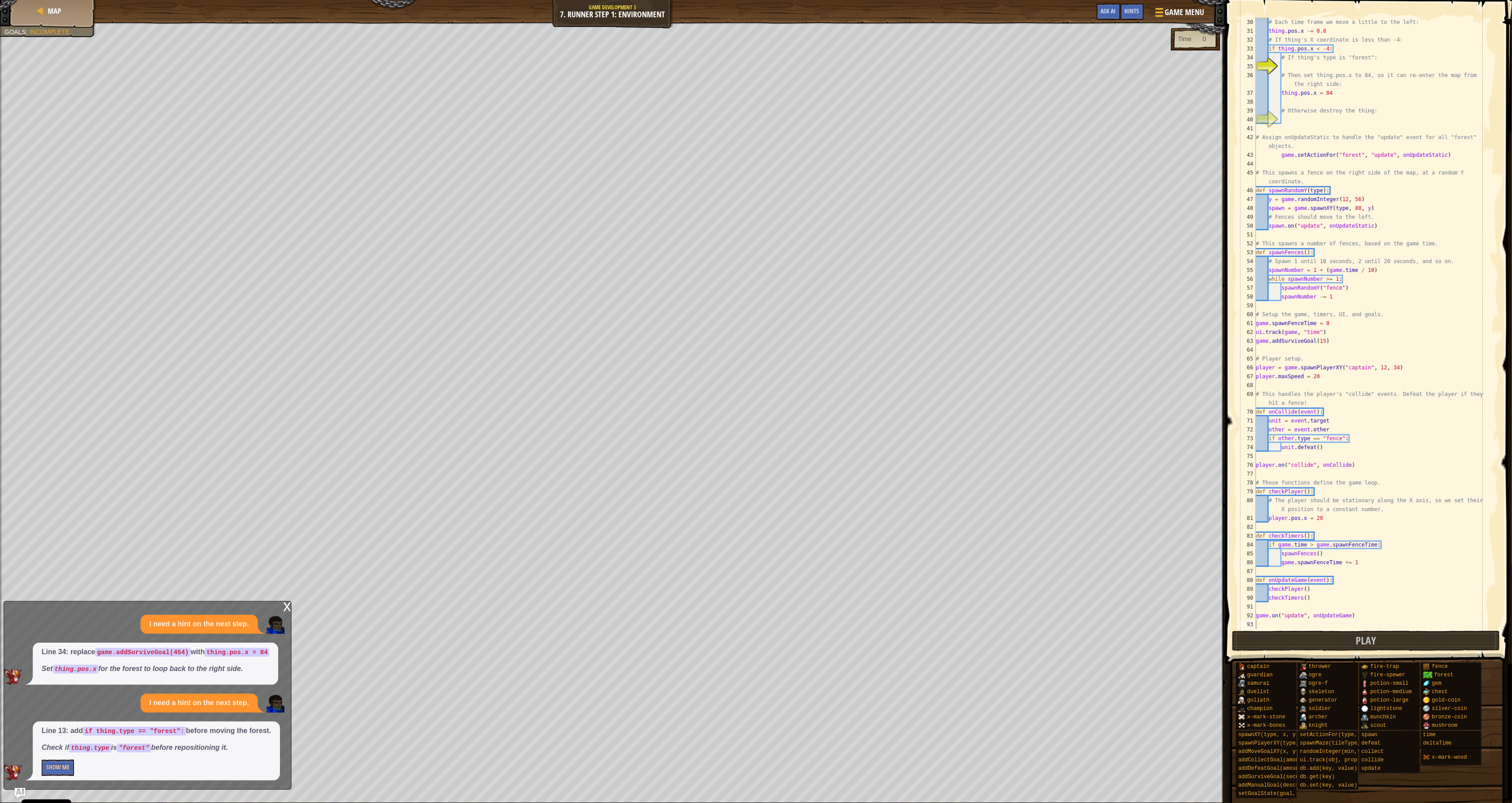
click at [59, 732] on div "Line 13: add if thing.type == "forest": before moving the forest. Check if thin…" at bounding box center [156, 751] width 247 height 59
click at [63, 732] on button "Show Me" at bounding box center [58, 768] width 32 height 16
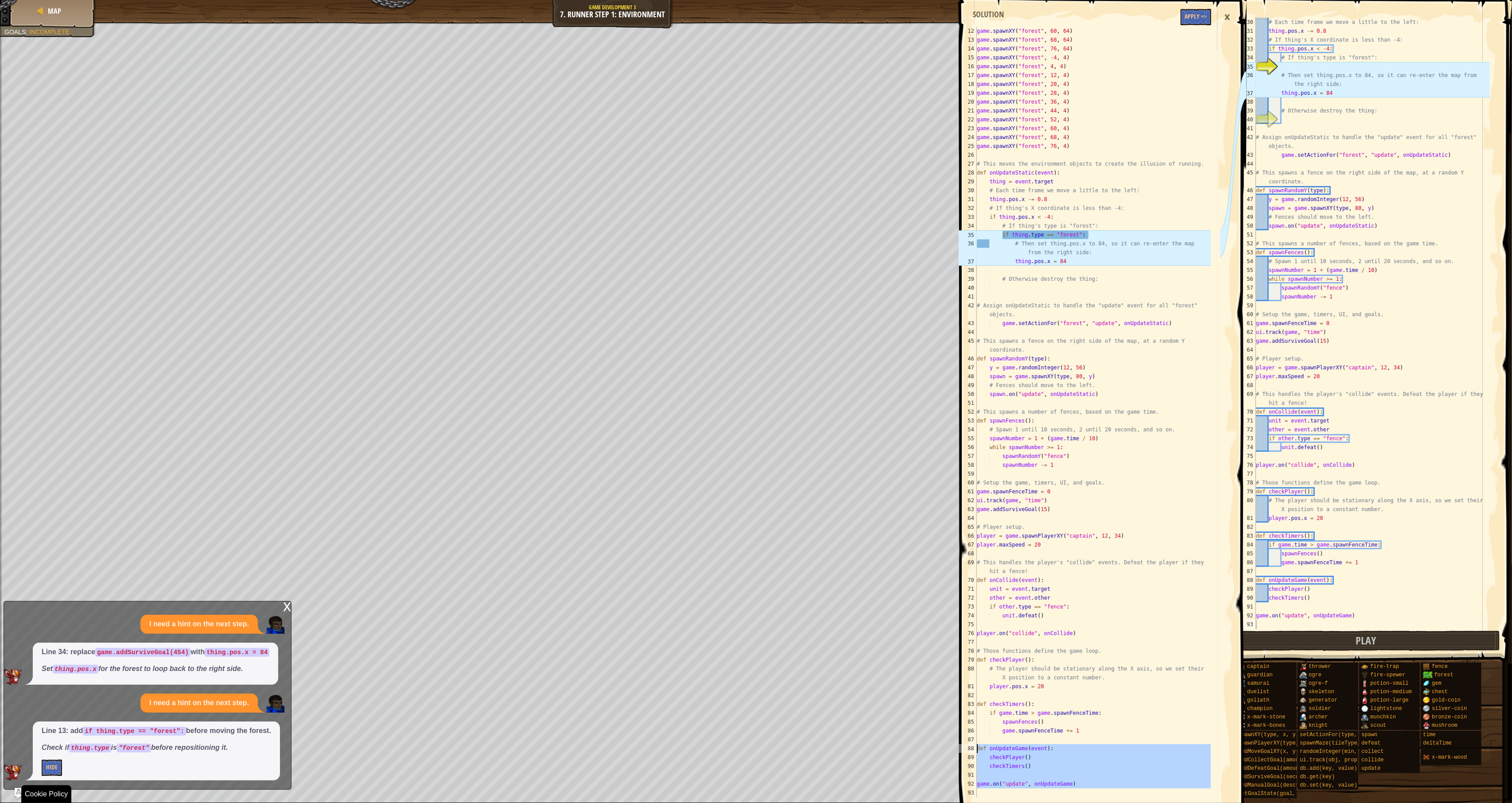
scroll to position [0, 0]
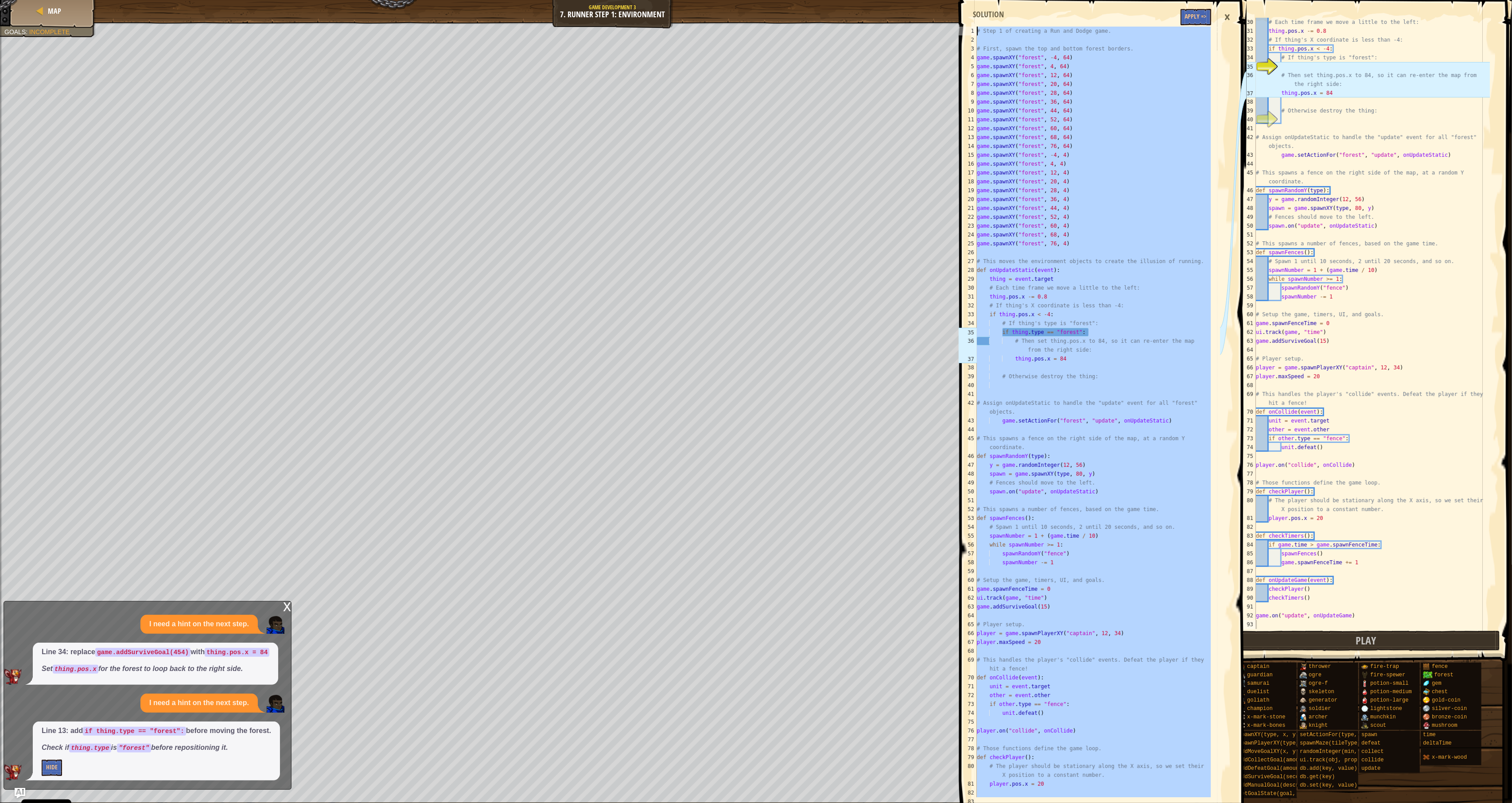
drag, startPoint x: 1030, startPoint y: 797, endPoint x: 1103, endPoint y: 200, distance: 601.4
click at [991, 0] on html "Cookie Policy CodeCombat uses a few essential and non-essential cookies. Privac…" at bounding box center [756, 0] width 1512 height 0
type textarea "# Step 1 of creating a Run and Dodge game."
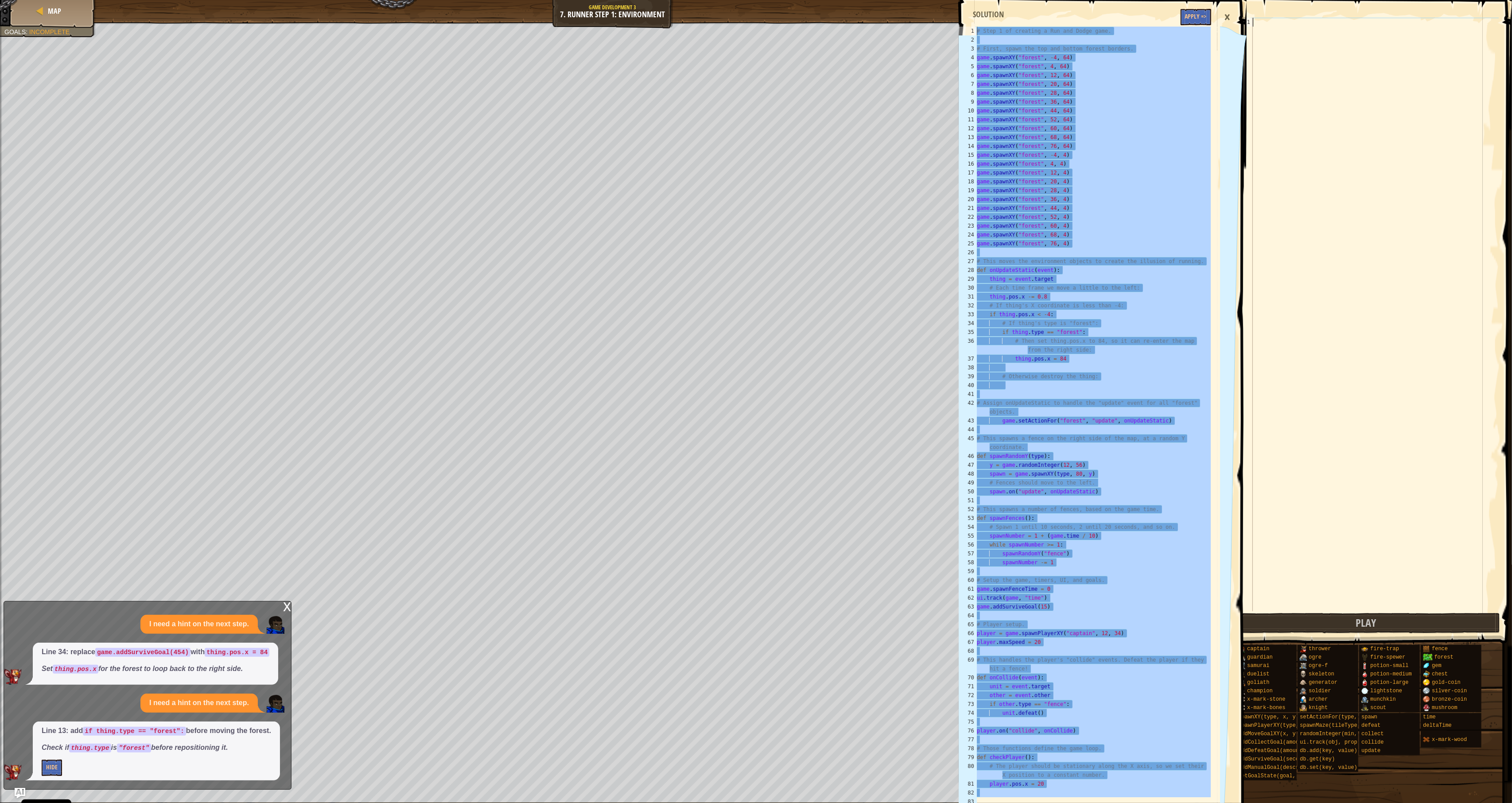
drag, startPoint x: 1273, startPoint y: 626, endPoint x: 1284, endPoint y: 9, distance: 617.1
click at [910, 0] on html "Cookie Policy CodeCombat uses a few essential and non-essential cookies. Privac…" at bounding box center [756, 0] width 1512 height 0
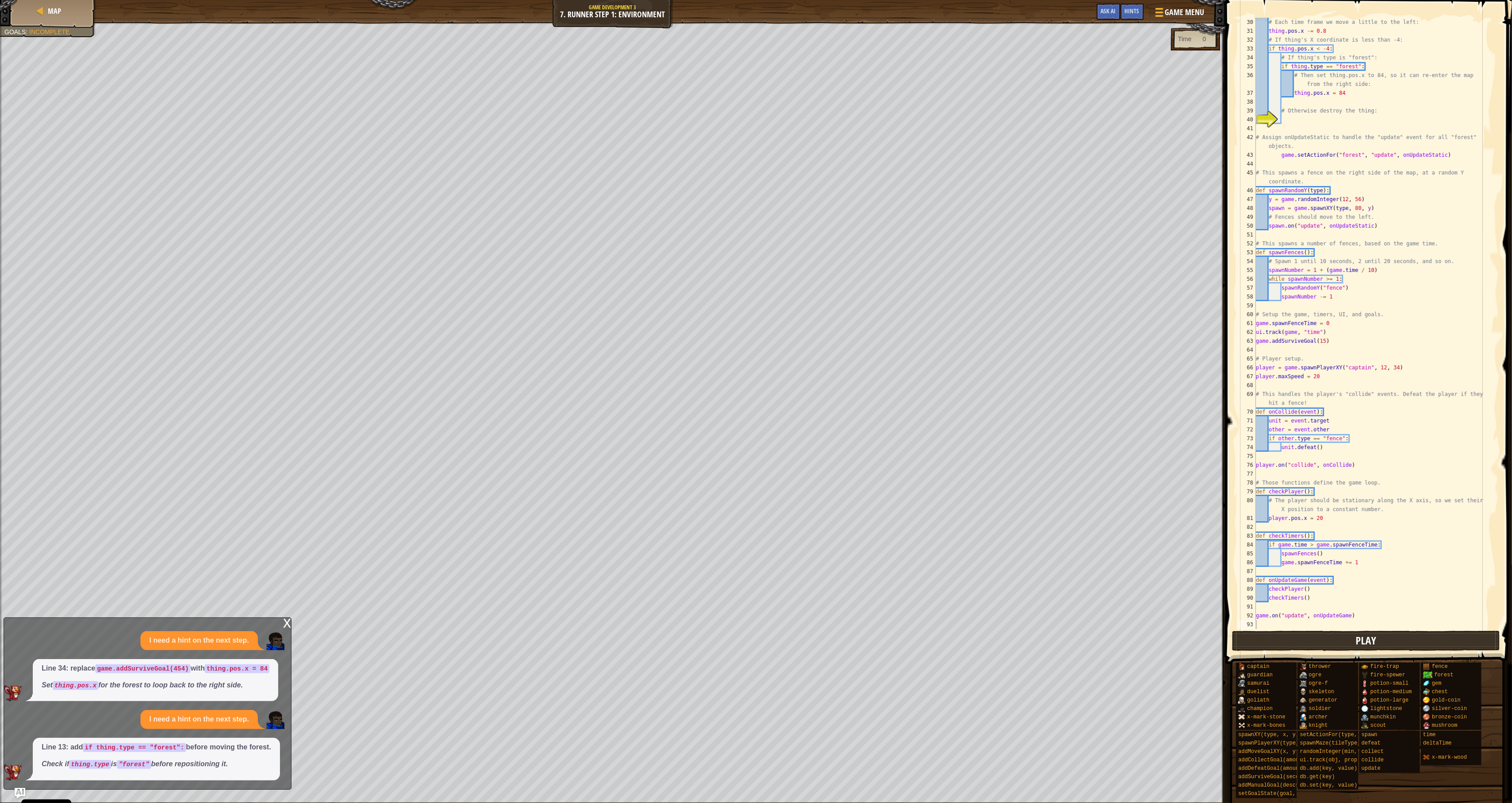
click at [1123, 636] on button "Play" at bounding box center [1366, 641] width 268 height 21
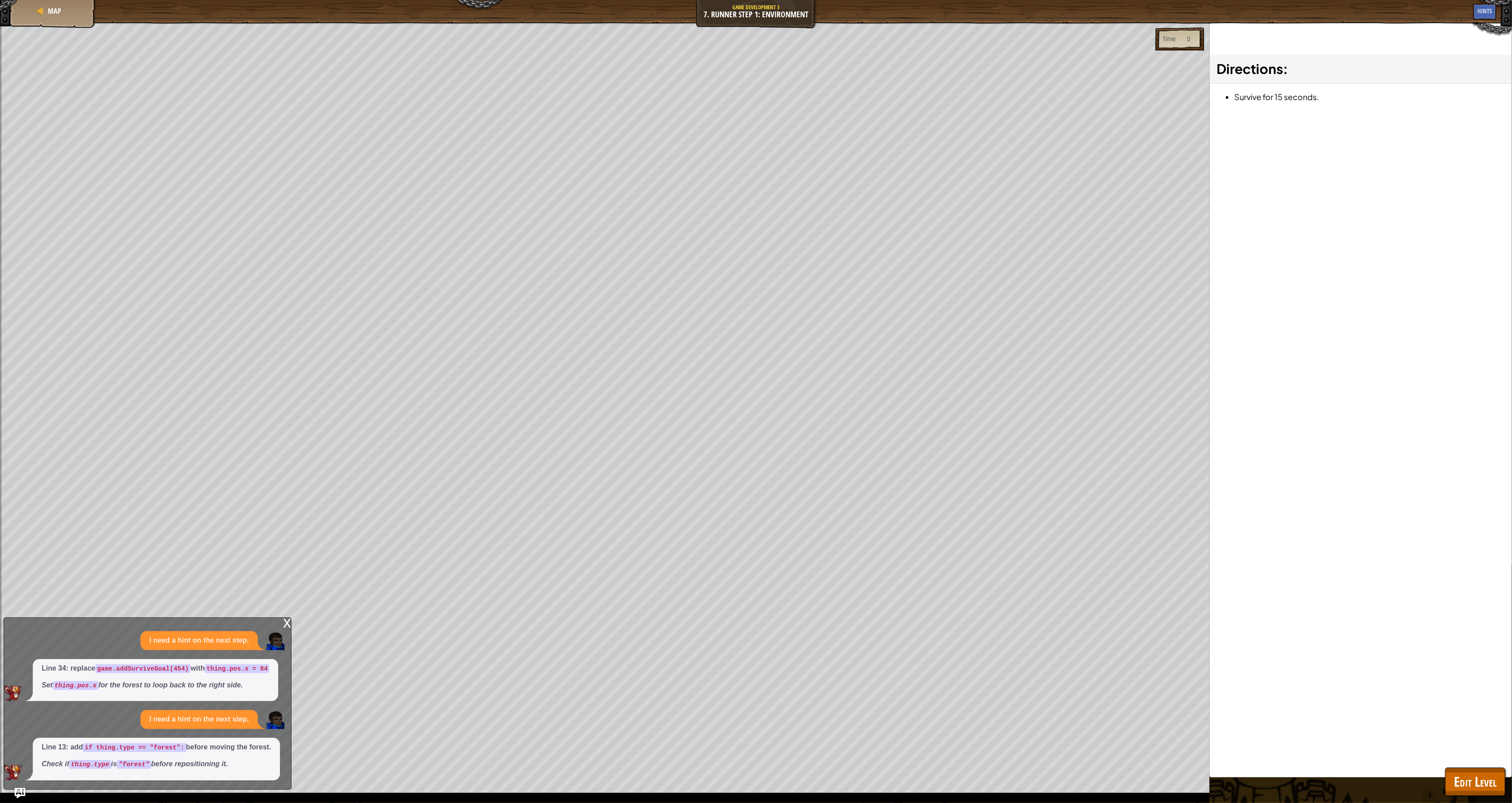
scroll to position [239, 0]
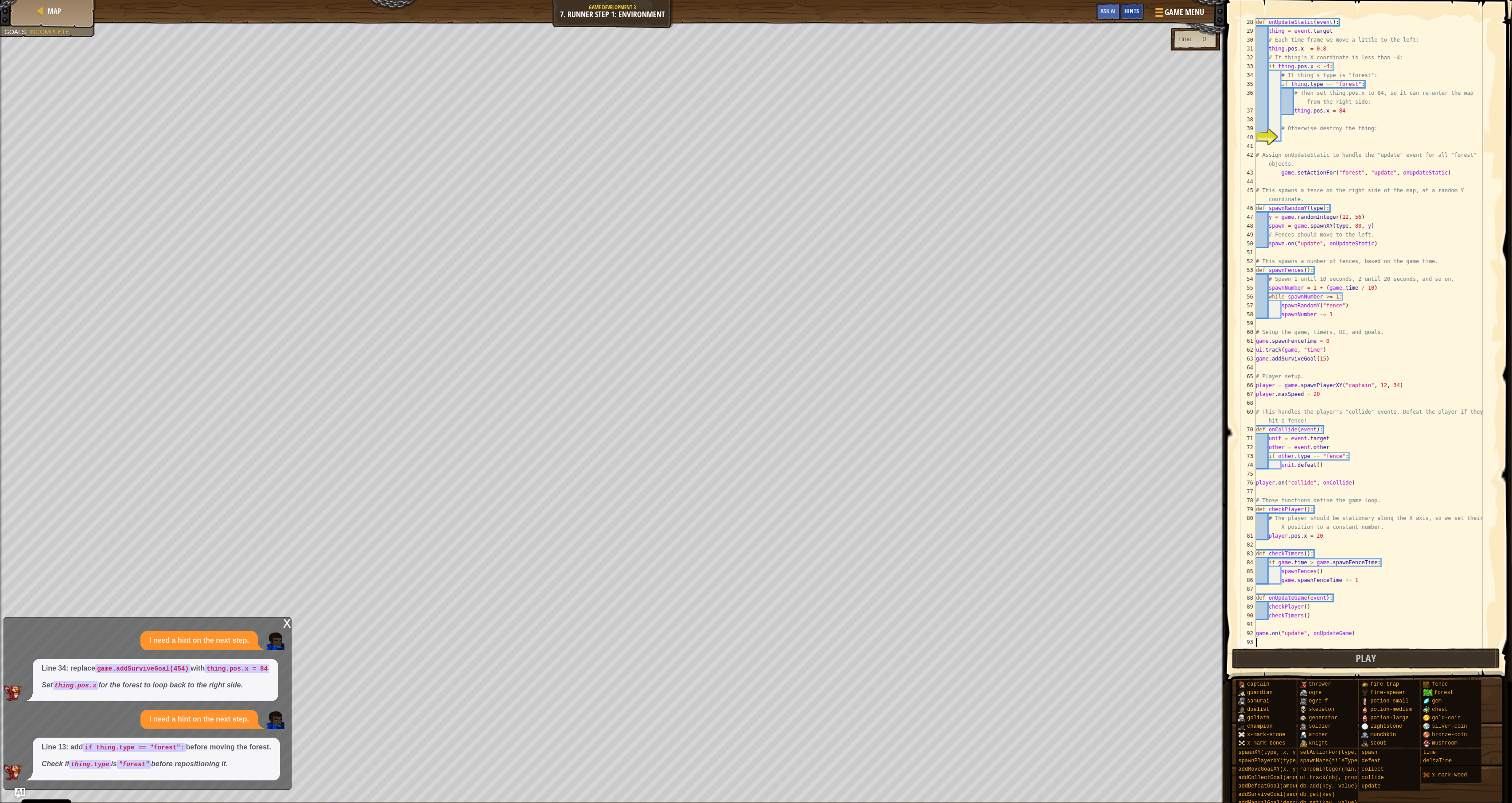
click at [1123, 11] on span "Hints" at bounding box center [1132, 11] width 15 height 8
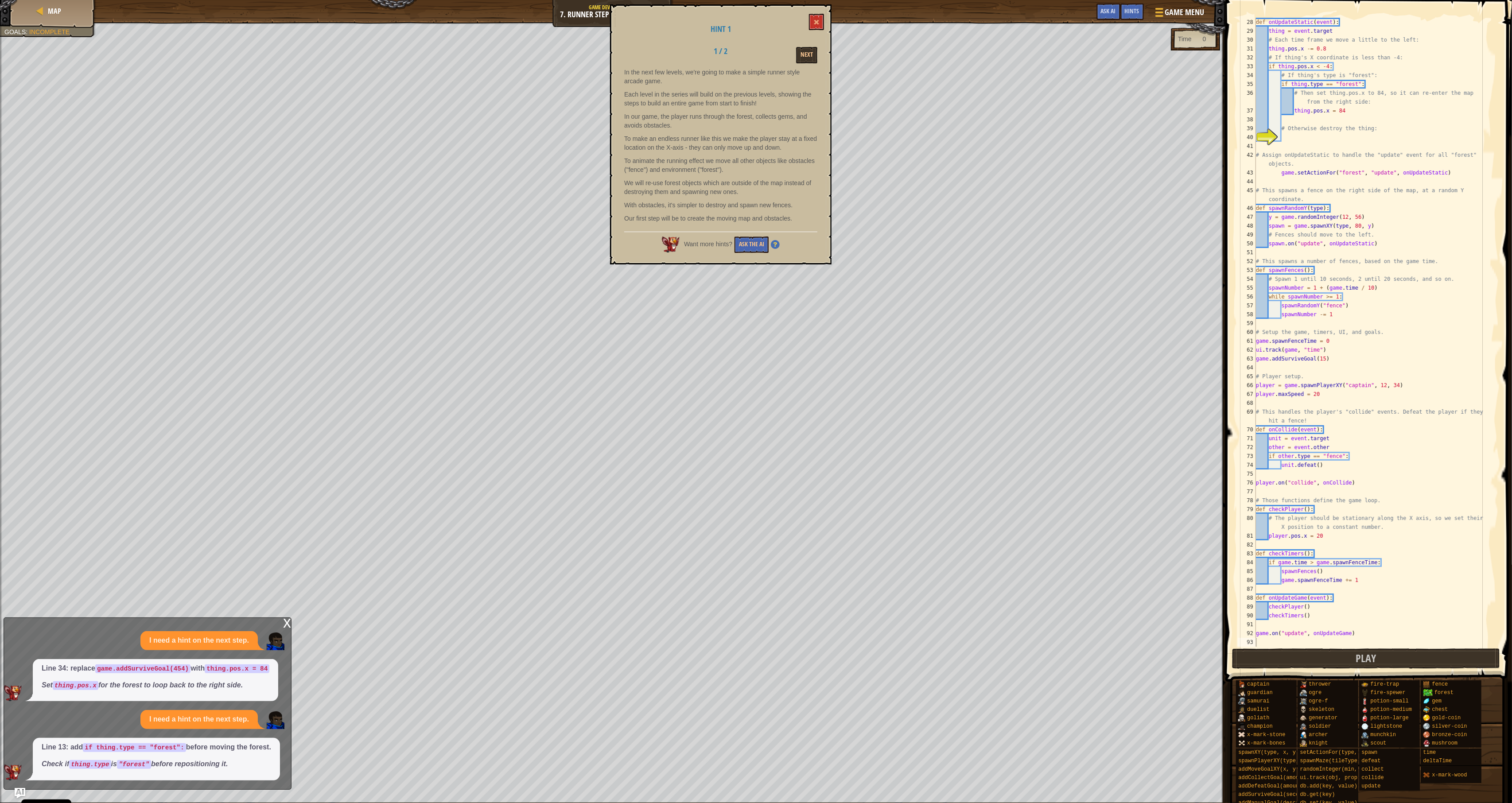
drag, startPoint x: 727, startPoint y: 44, endPoint x: 733, endPoint y: 43, distance: 6.1
click at [727, 45] on div "Hint 1 1 / 2 Next In the next few levels, we're going to make a simple runner s…" at bounding box center [720, 134] width 221 height 260
click at [796, 47] on button "Next" at bounding box center [806, 55] width 21 height 16
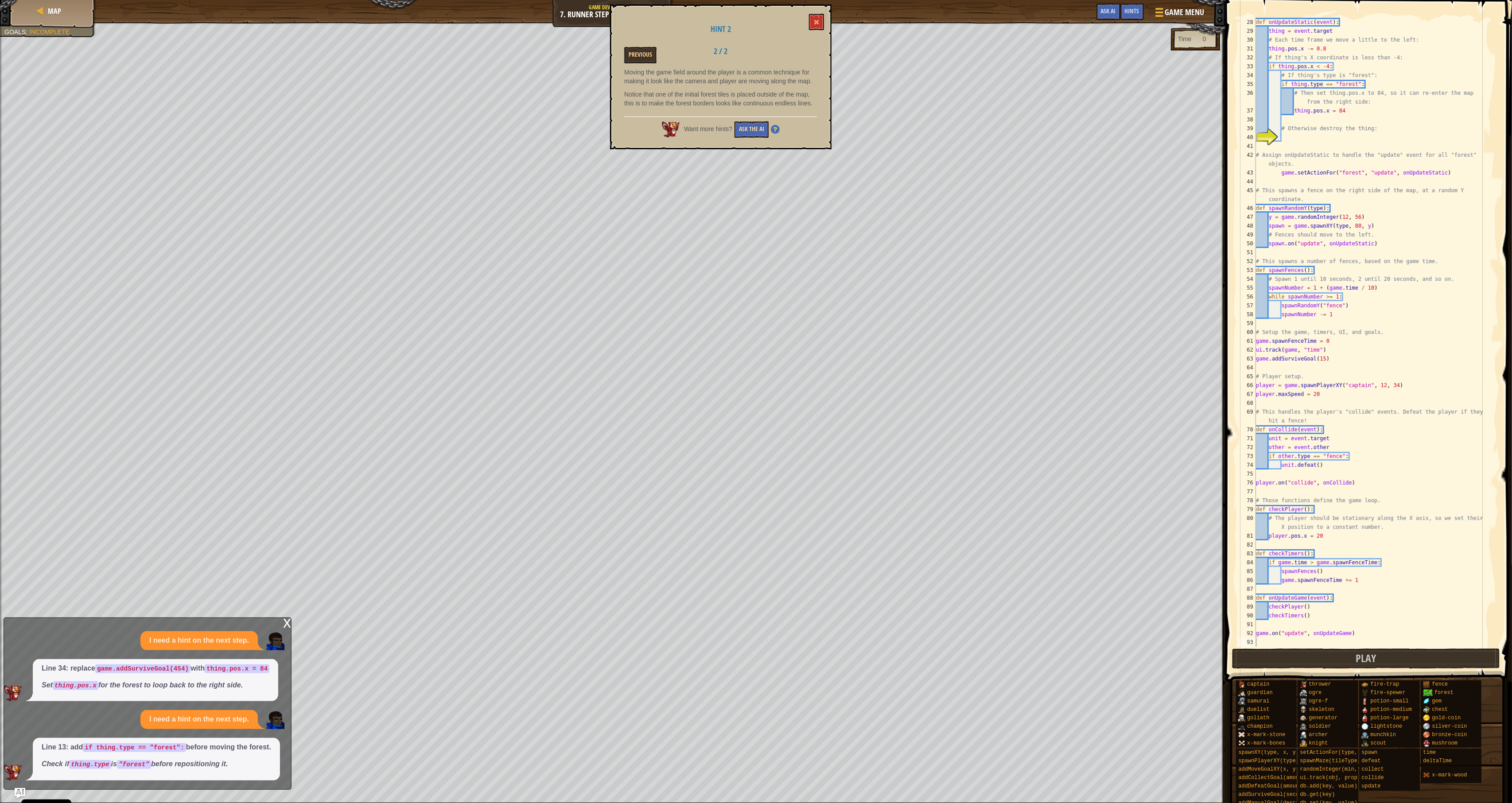
click at [755, 118] on div "Want more hints? Ask the AI" at bounding box center [720, 127] width 193 height 21
click at [752, 122] on button "Ask the AI" at bounding box center [751, 130] width 34 height 16
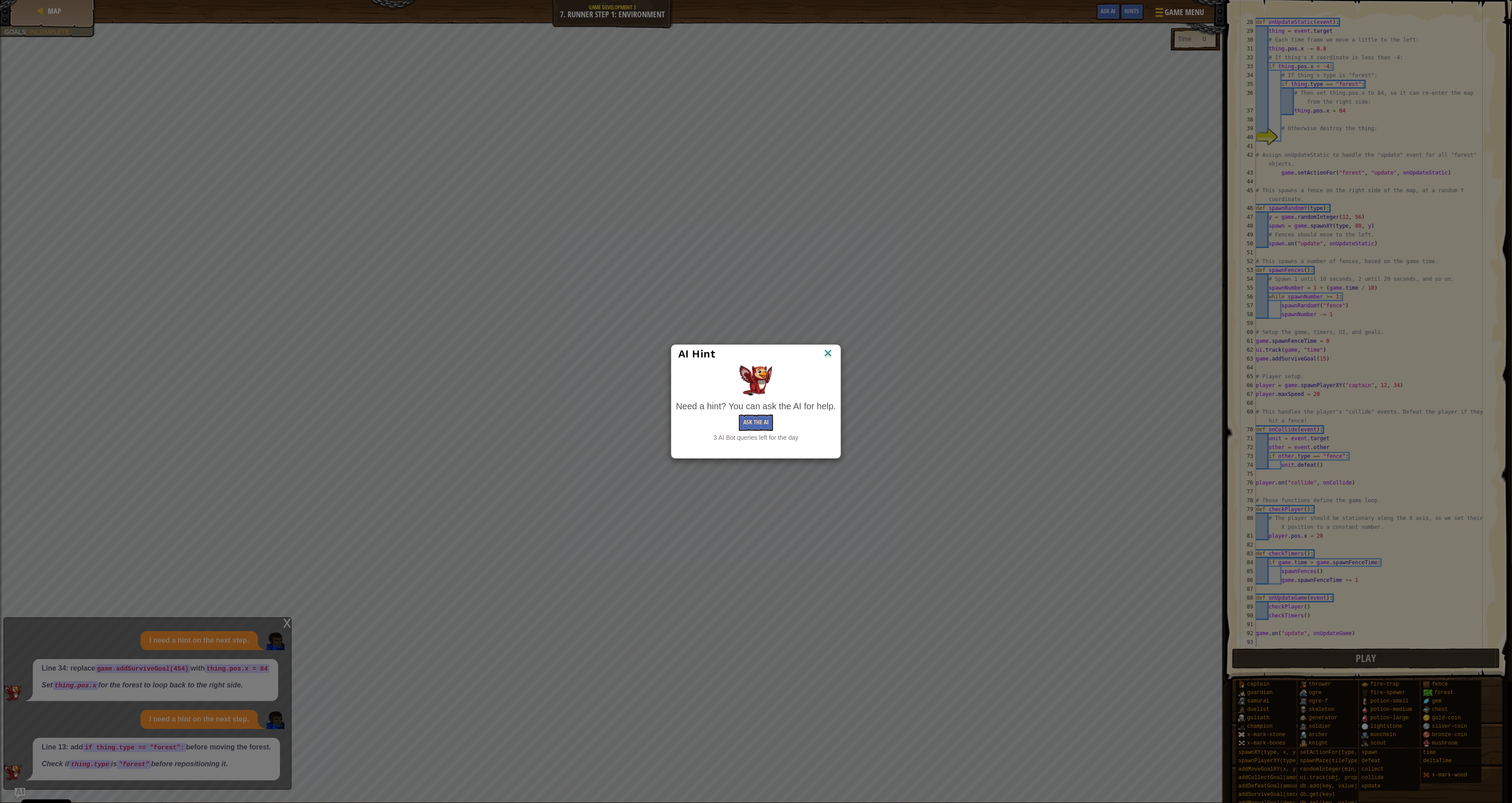
drag, startPoint x: 743, startPoint y: 420, endPoint x: 769, endPoint y: 414, distance: 26.7
click at [769, 414] on button "Ask the AI" at bounding box center [756, 423] width 34 height 16
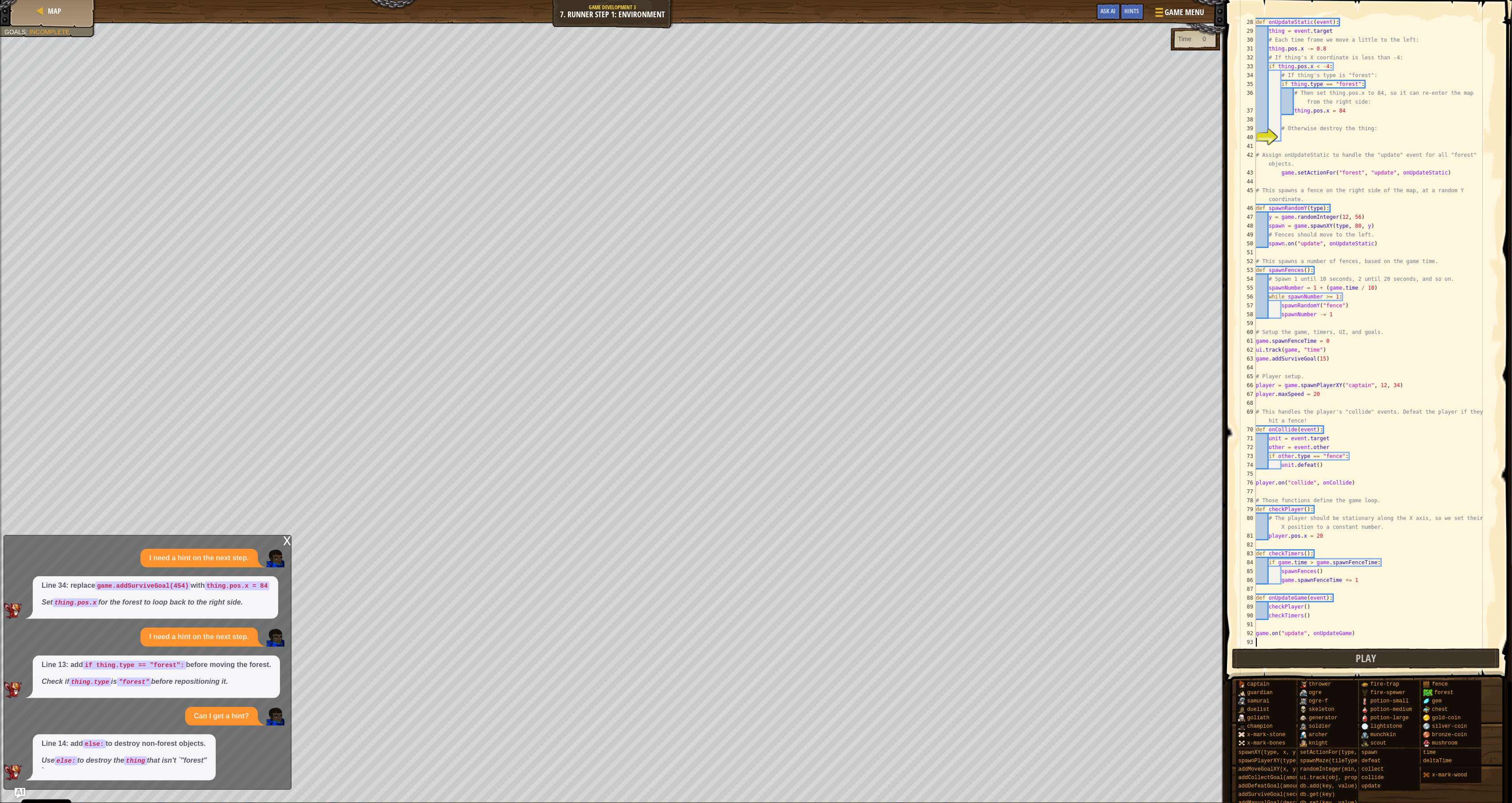
scroll to position [16, 0]
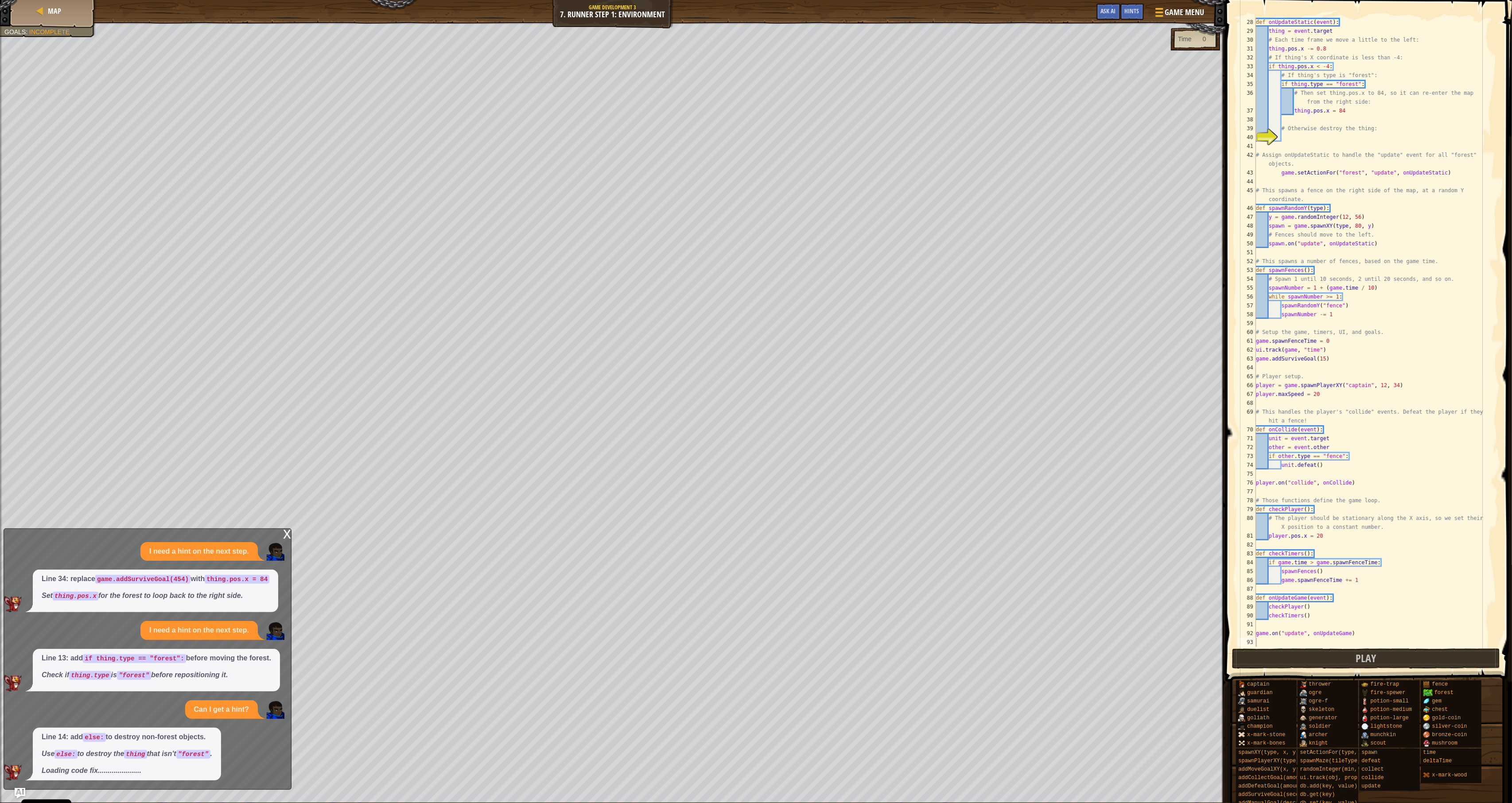
click at [149, 732] on div "x I need a hint on the next step. Line 34: replace game.addSurviveGoal(454) wit…" at bounding box center [147, 659] width 288 height 261
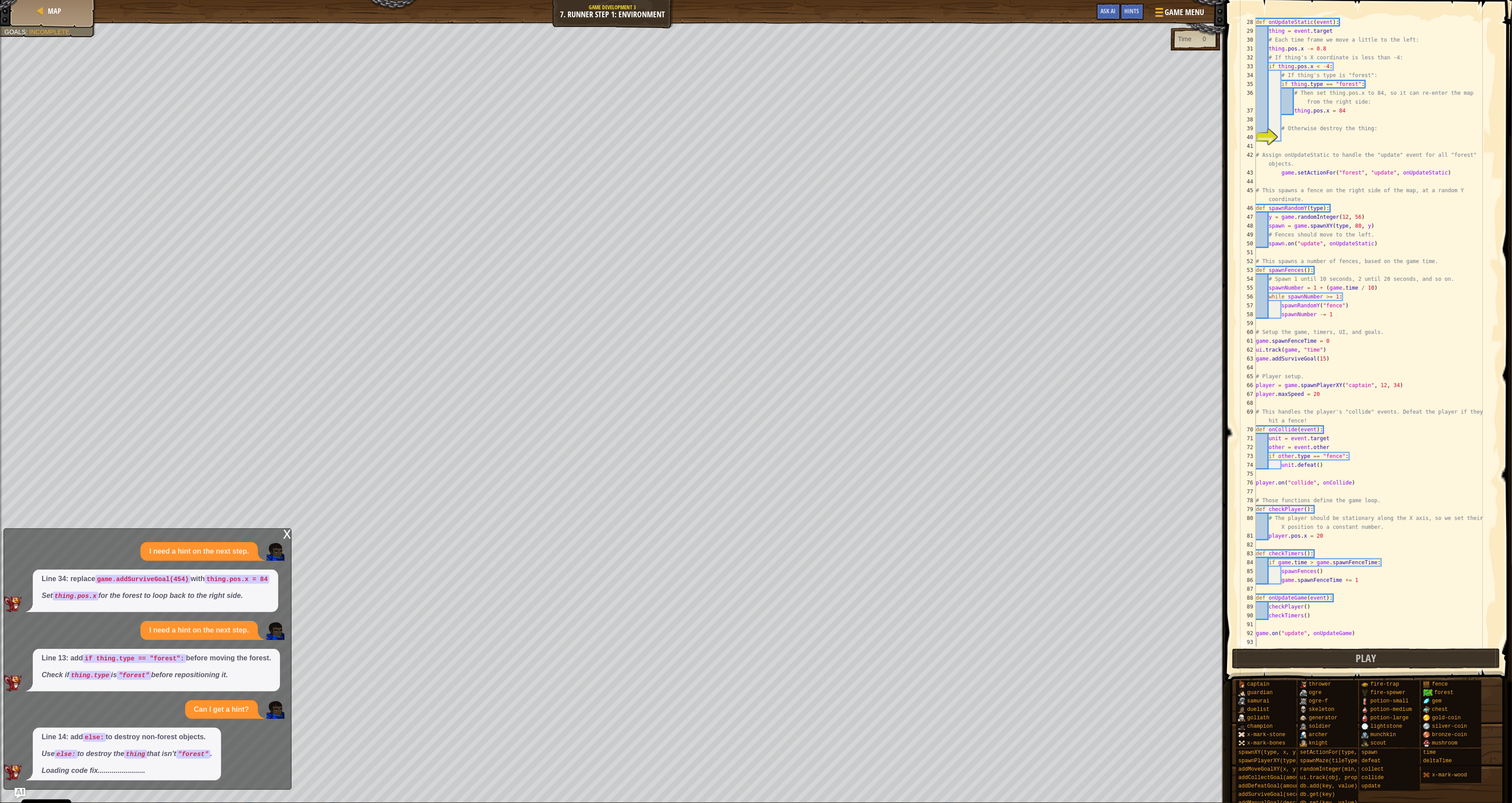
click at [149, 732] on div "x I need a hint on the next step. Line 34: replace game.addSurviveGoal(454) wit…" at bounding box center [147, 659] width 288 height 261
drag, startPoint x: 1271, startPoint y: 645, endPoint x: 1266, endPoint y: 660, distance: 15.8
click at [1123, 645] on div "def onUpdateStatic ( event ) : thing = event . target # Each time frame we move…" at bounding box center [1372, 341] width 236 height 647
click at [1123, 660] on button "Play" at bounding box center [1366, 659] width 268 height 21
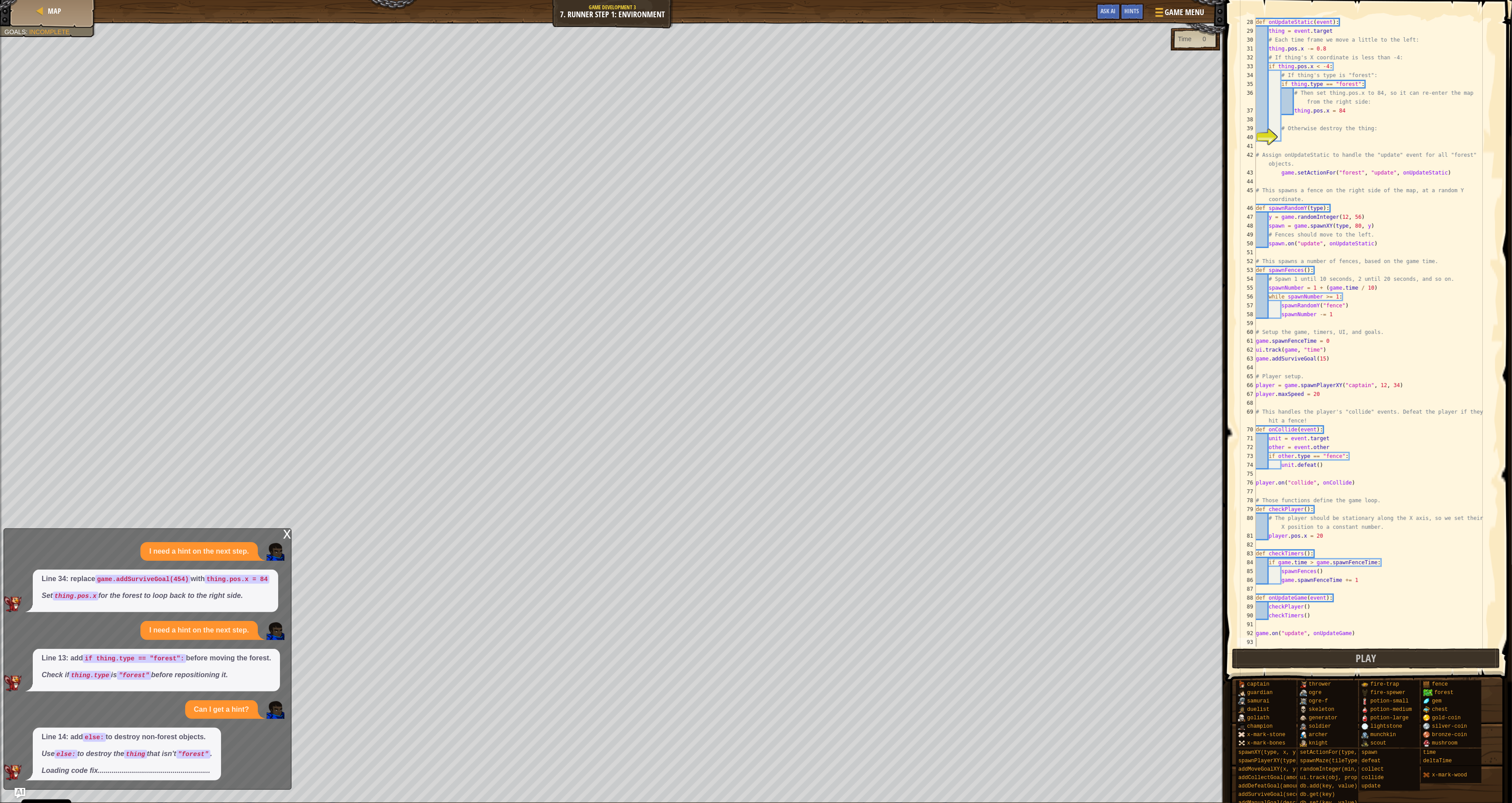
click at [1123, 647] on div "Map Game Development 3 7. Runner Step 1: Environment Game Menu Done Hints Ask A…" at bounding box center [756, 402] width 1512 height 803
drag, startPoint x: 1276, startPoint y: 667, endPoint x: 1270, endPoint y: 666, distance: 6.1
click at [1123, 666] on button "Play" at bounding box center [1366, 659] width 268 height 21
click at [1123, 651] on div "Map Game Development 3 7. Runner Step 1: Environment Game Menu Done Hints Ask A…" at bounding box center [756, 402] width 1512 height 803
drag, startPoint x: 1282, startPoint y: 662, endPoint x: 1273, endPoint y: 659, distance: 9.5
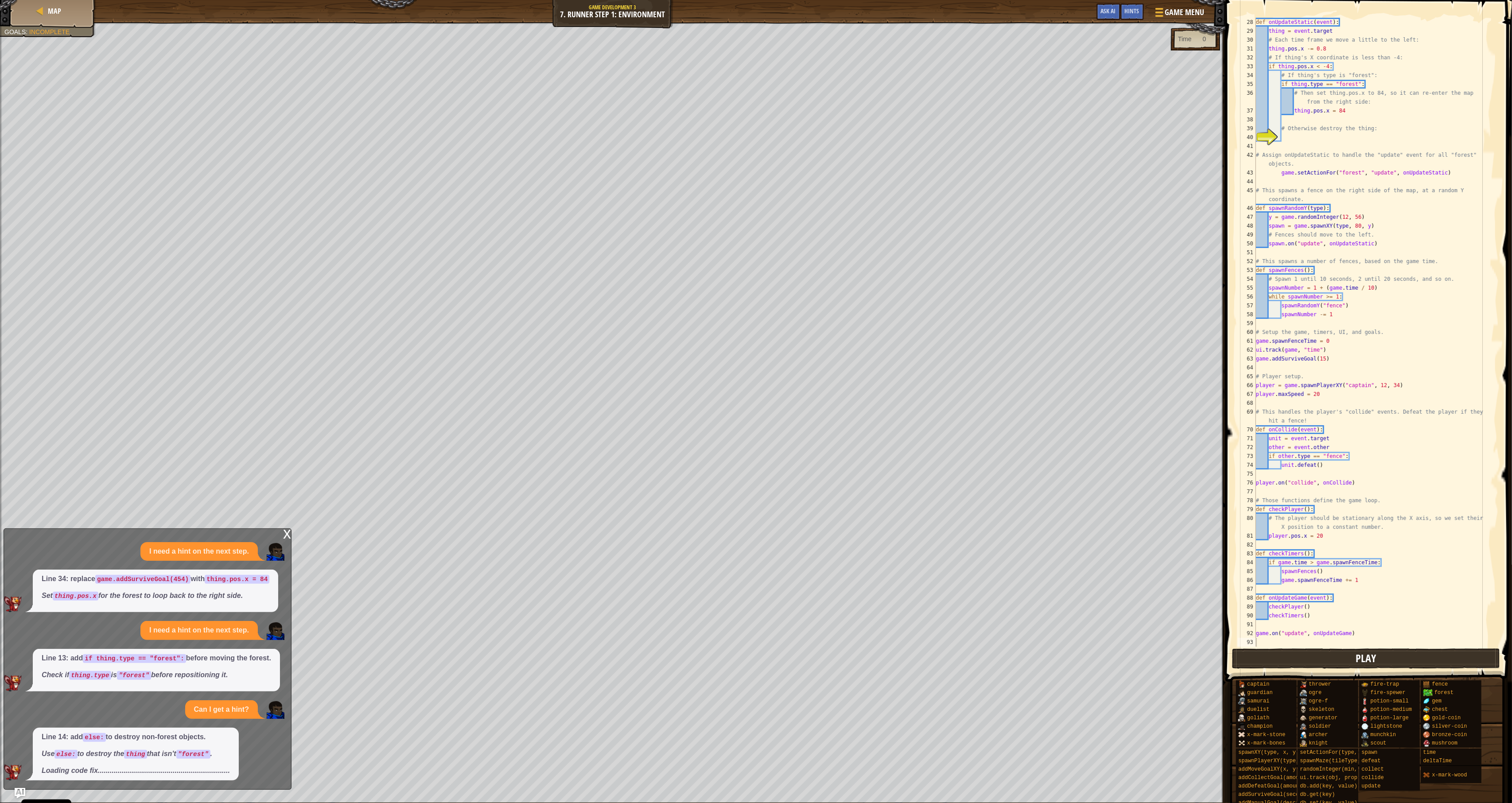
click at [1123, 659] on button "Play" at bounding box center [1366, 659] width 268 height 21
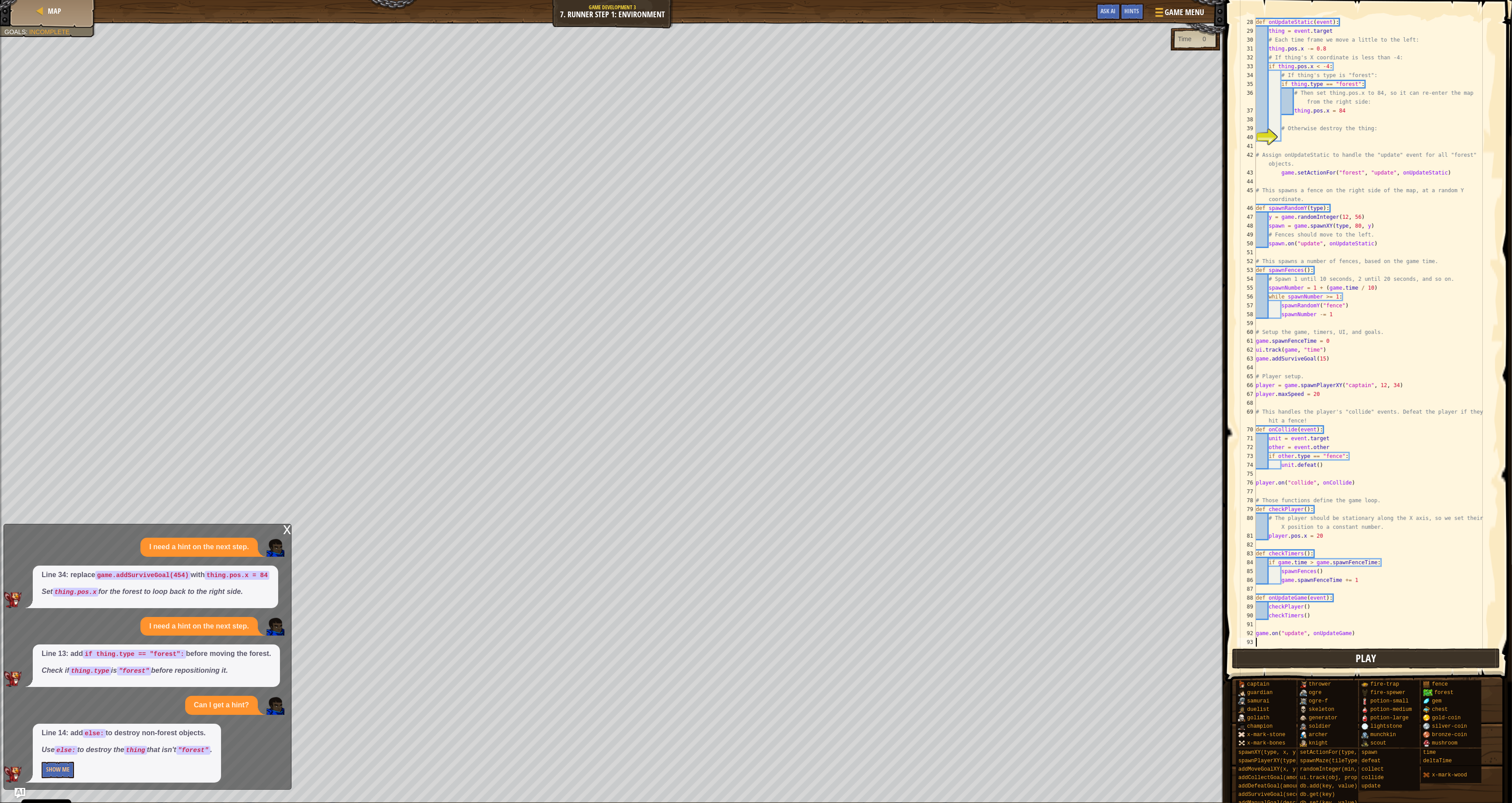
scroll to position [22, 0]
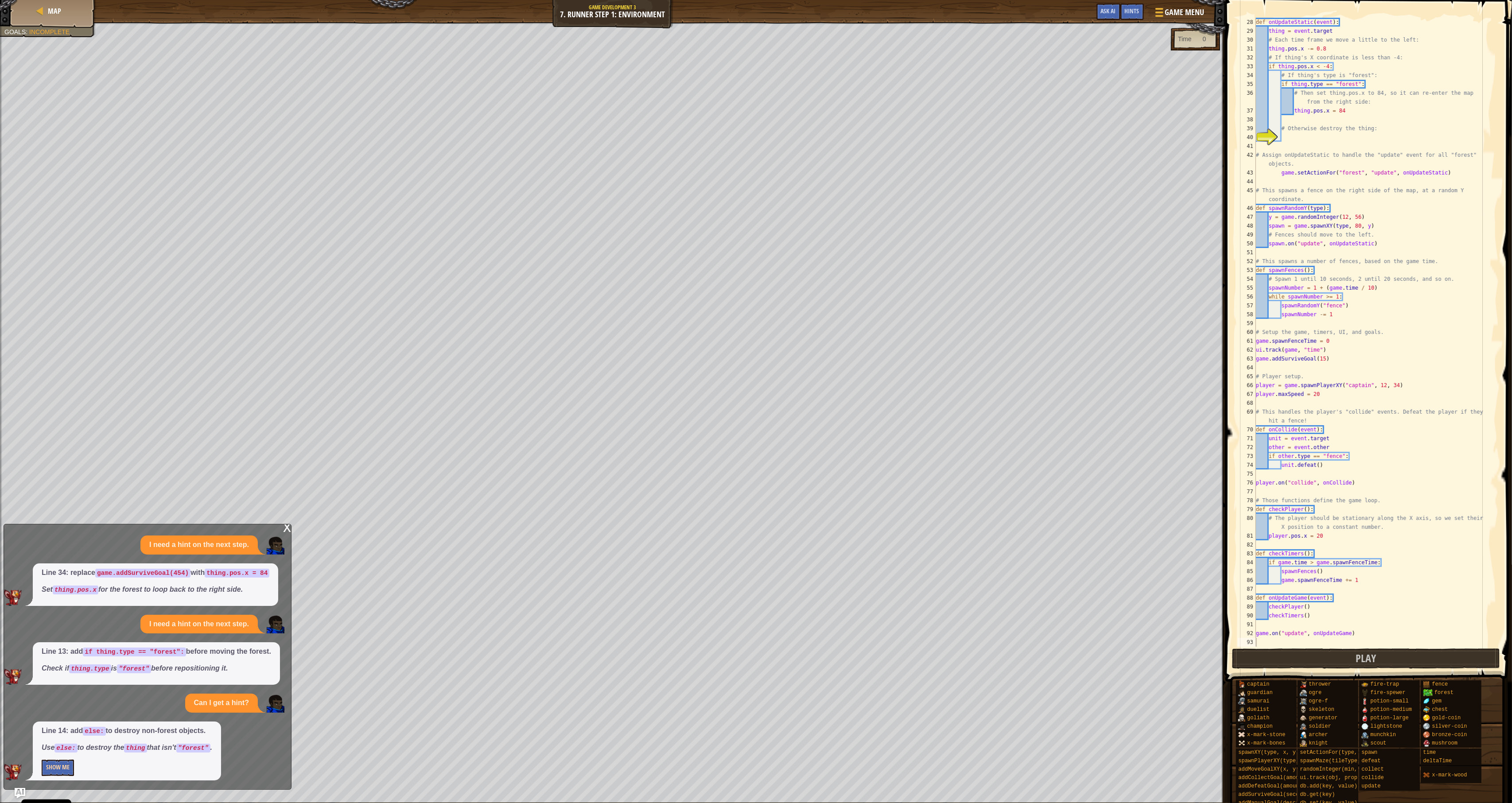
click at [68, 732] on button "Show Me" at bounding box center [58, 768] width 32 height 16
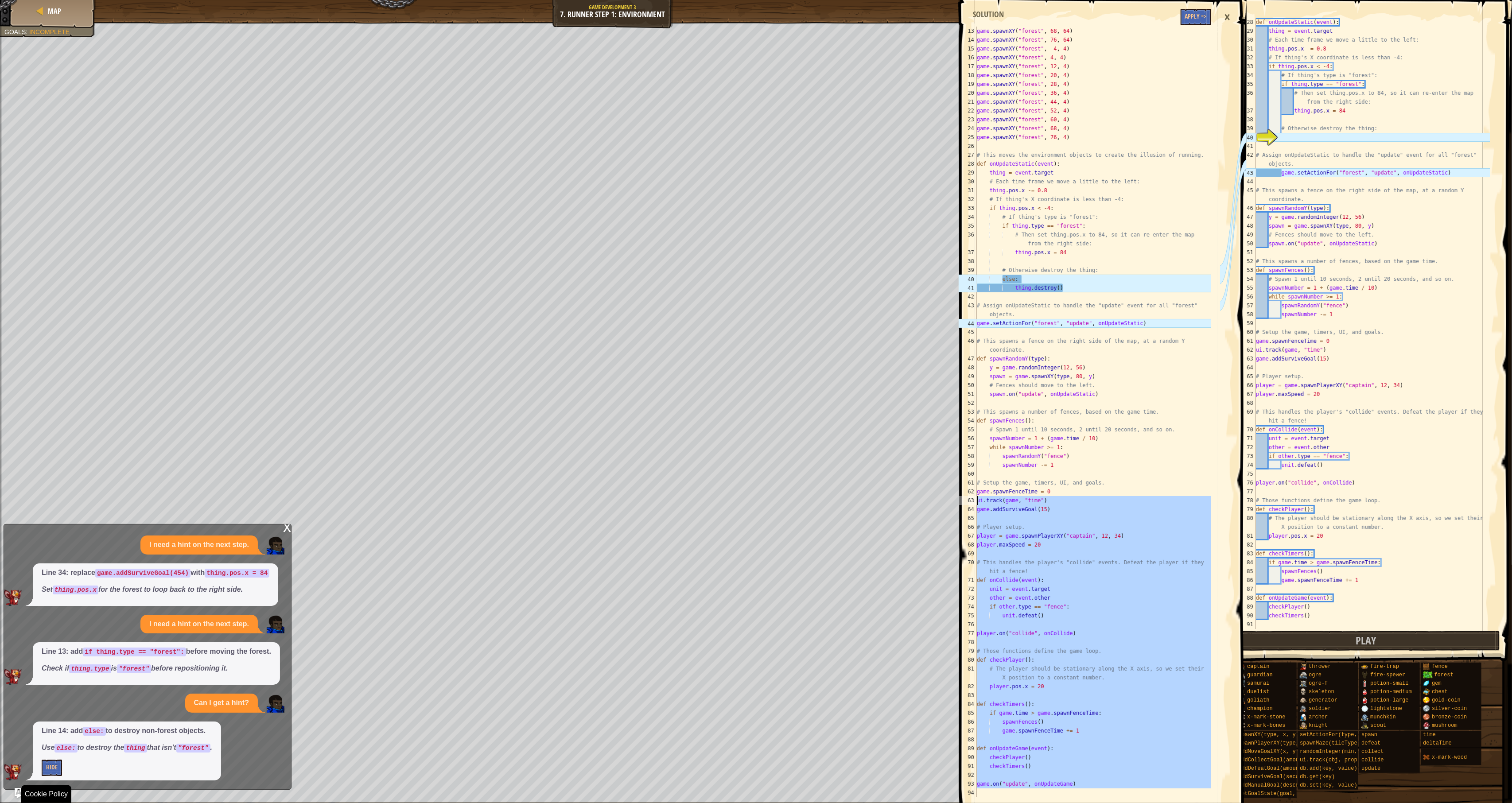
scroll to position [0, 0]
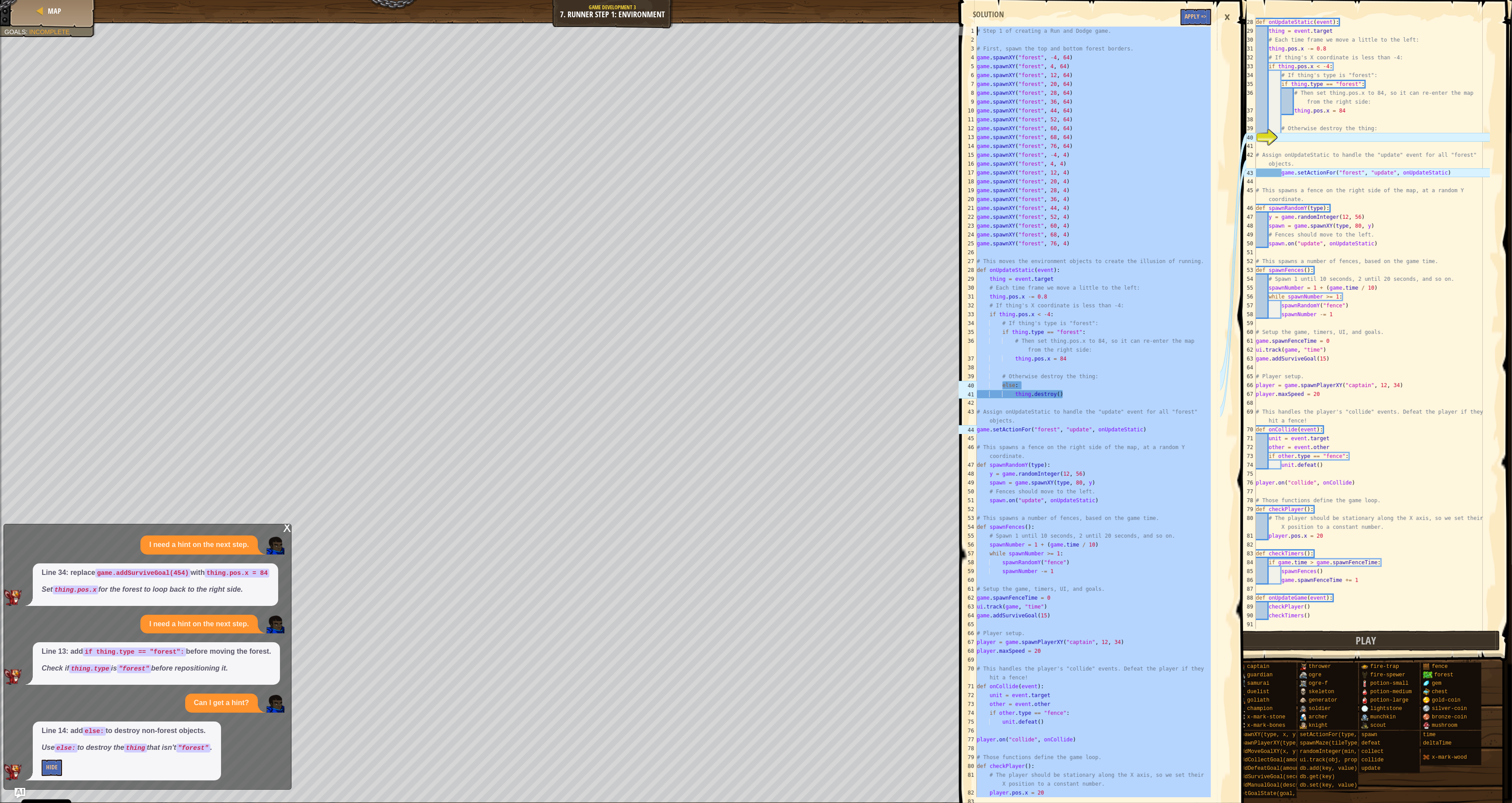
drag, startPoint x: 996, startPoint y: 795, endPoint x: 806, endPoint y: -47, distance: 863.2
click at [806, 0] on html "Cookie Policy CodeCombat uses a few essential and non-essential cookies. Privac…" at bounding box center [756, 0] width 1512 height 0
type textarea "# Step 1 of creating a Run and Dodge game."
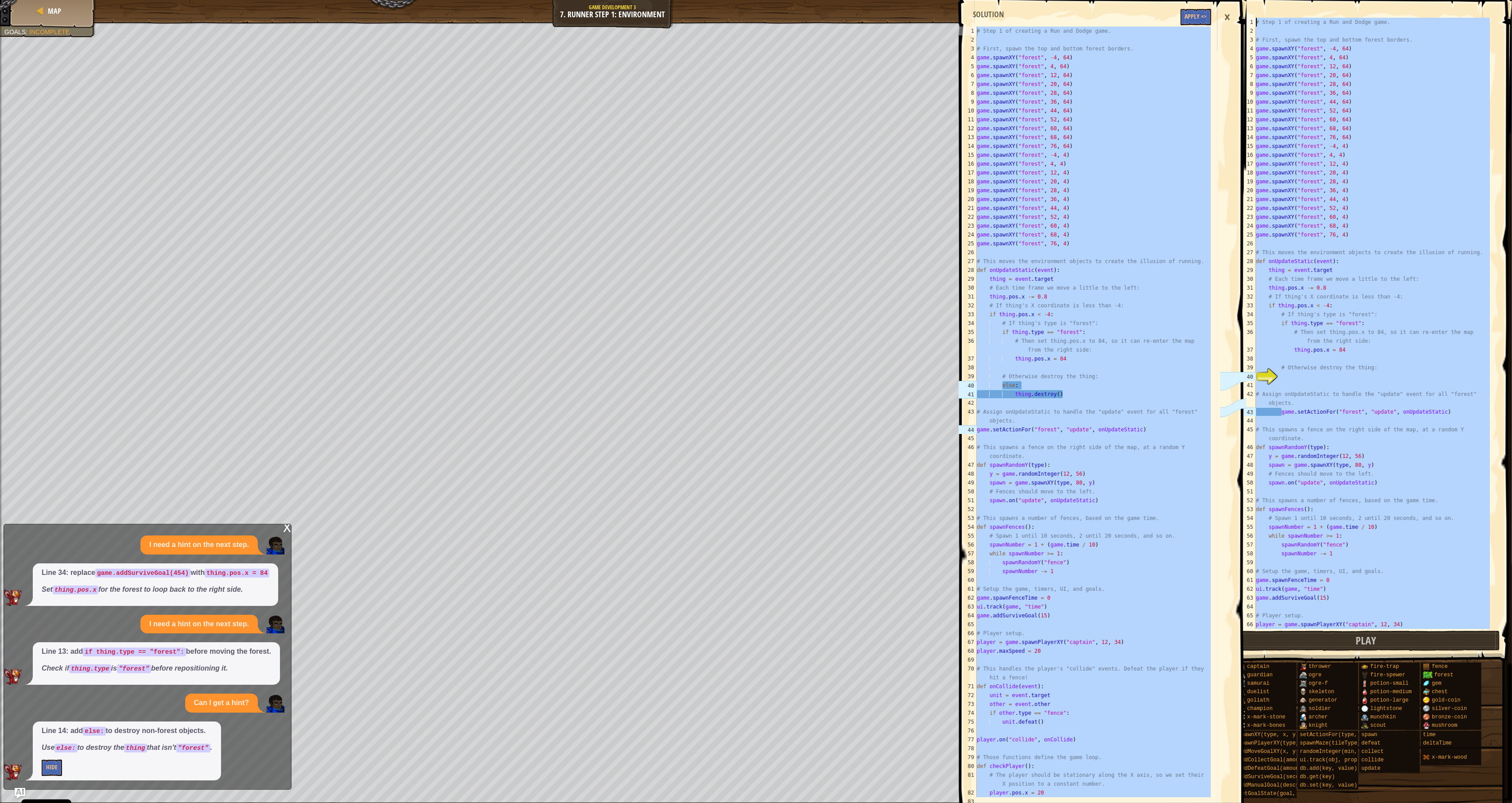
drag, startPoint x: 1280, startPoint y: 623, endPoint x: 1027, endPoint y: -47, distance: 716.2
click at [1027, 0] on html "Cookie Policy CodeCombat uses a few essential and non-essential cookies. Privac…" at bounding box center [756, 0] width 1512 height 0
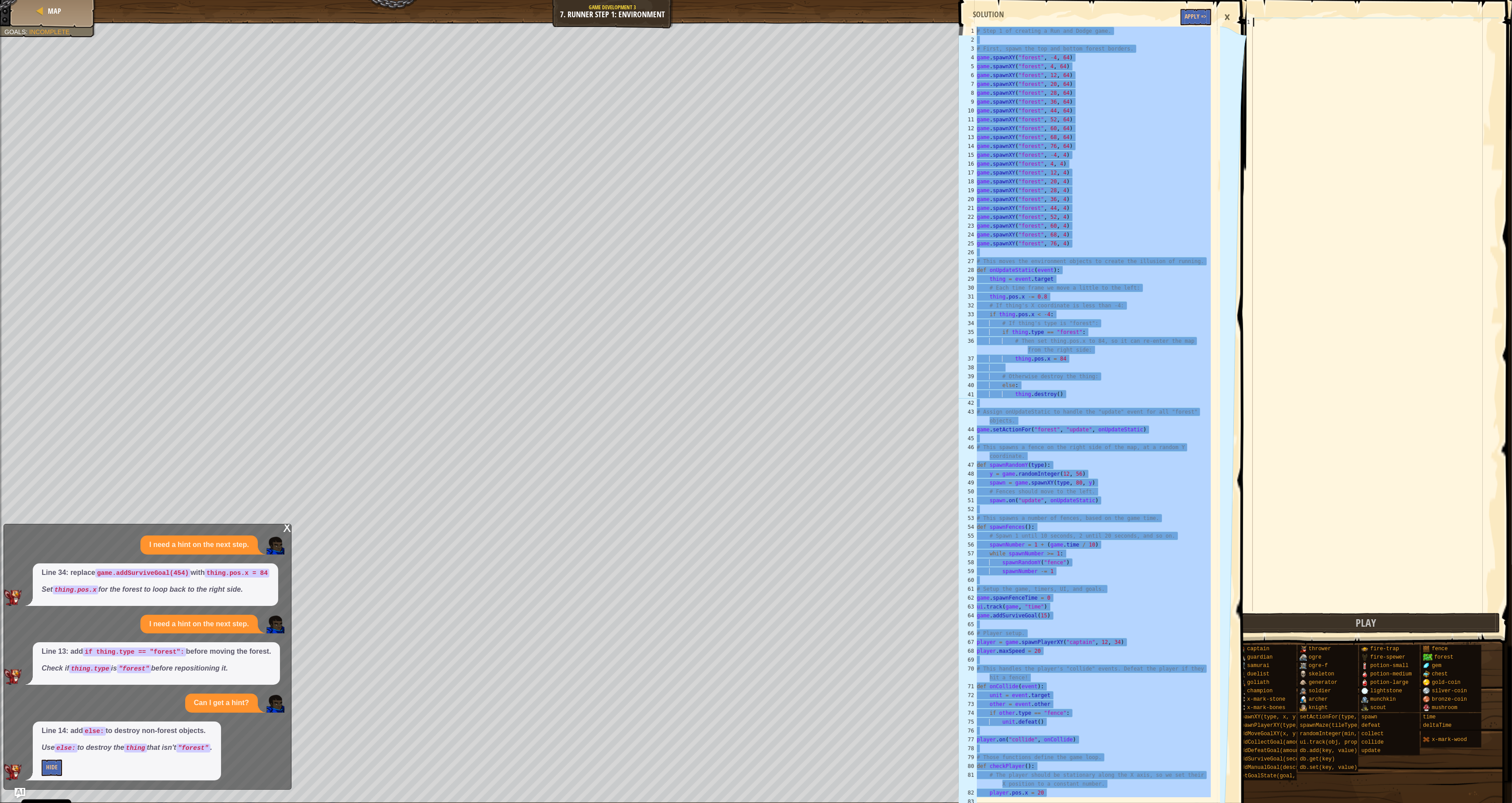
scroll to position [266, 0]
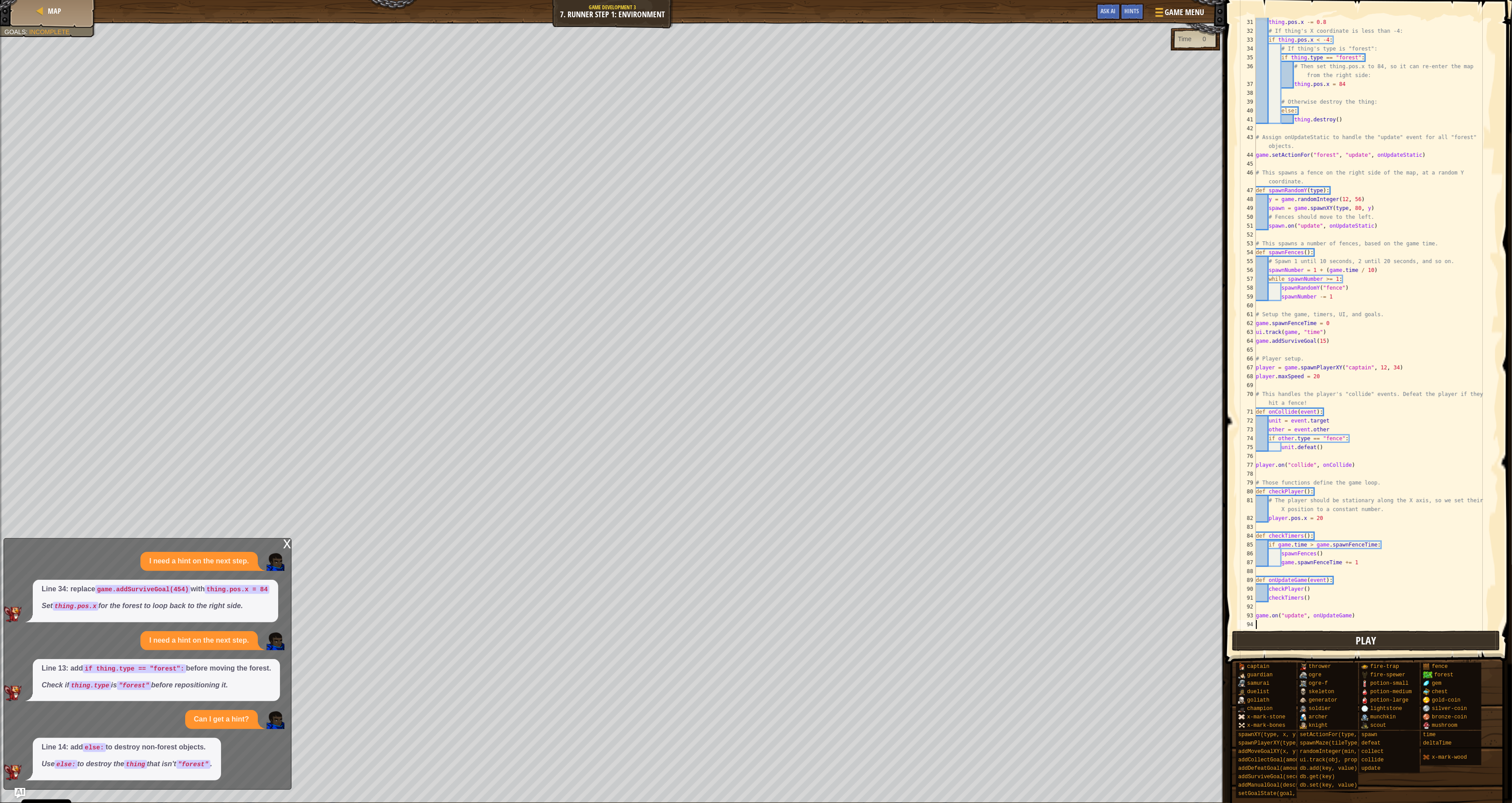
click at [1123, 639] on button "Play" at bounding box center [1366, 641] width 268 height 21
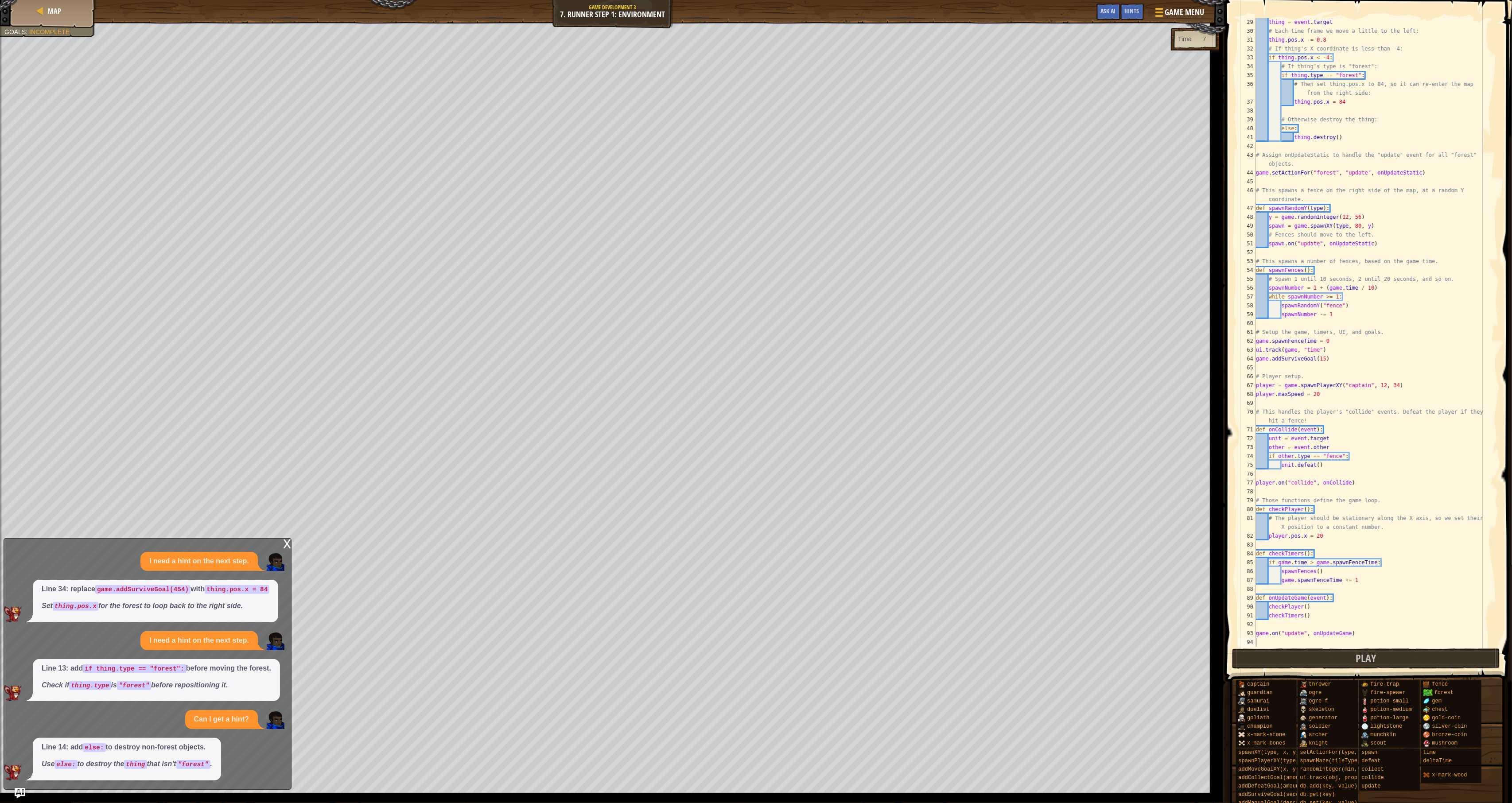
scroll to position [248, 0]
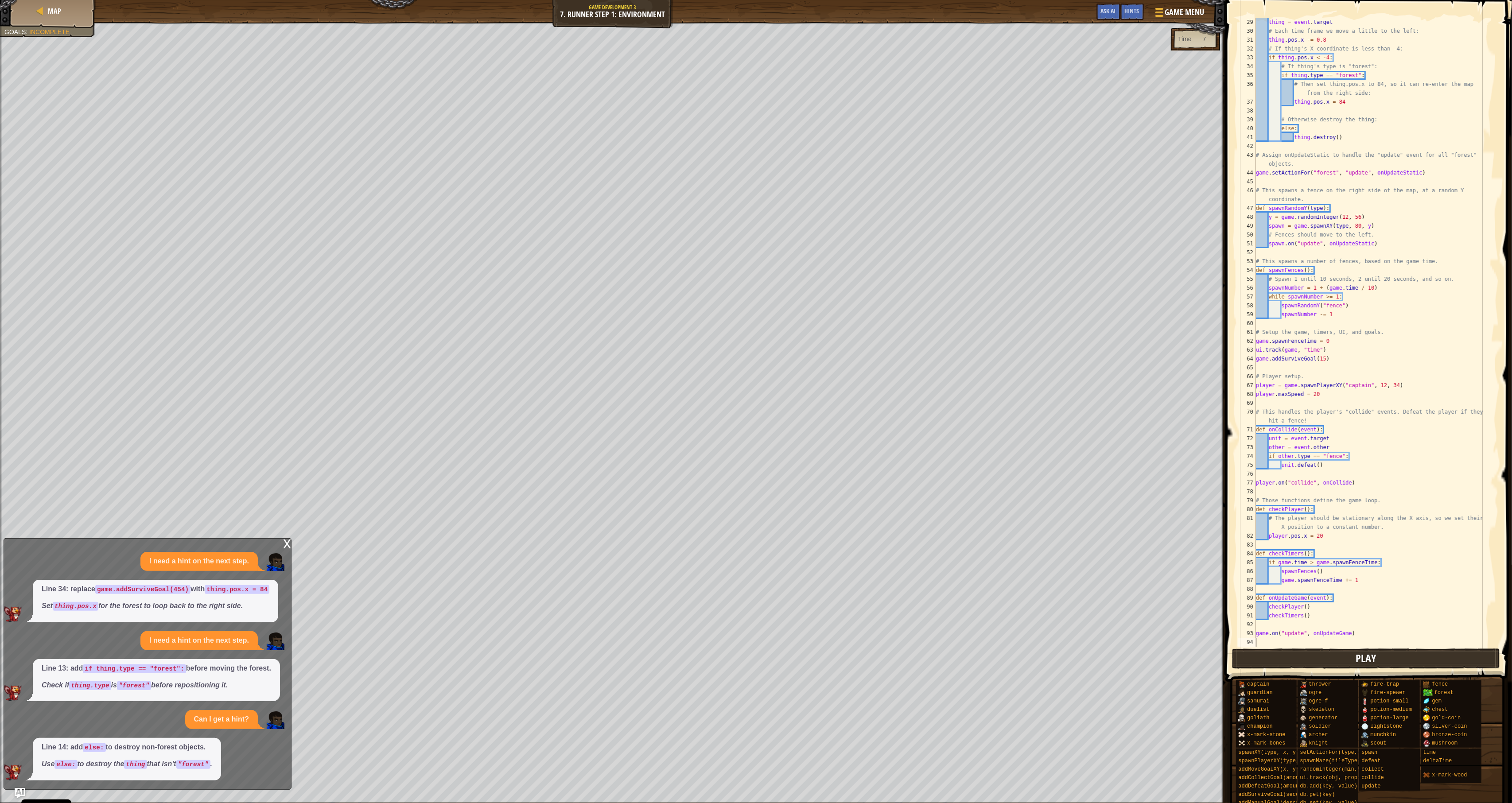
click at [1123, 663] on button "Play" at bounding box center [1366, 659] width 268 height 21
drag, startPoint x: 1289, startPoint y: 659, endPoint x: 1267, endPoint y: 663, distance: 22.4
click at [1123, 663] on button "Play" at bounding box center [1366, 659] width 268 height 21
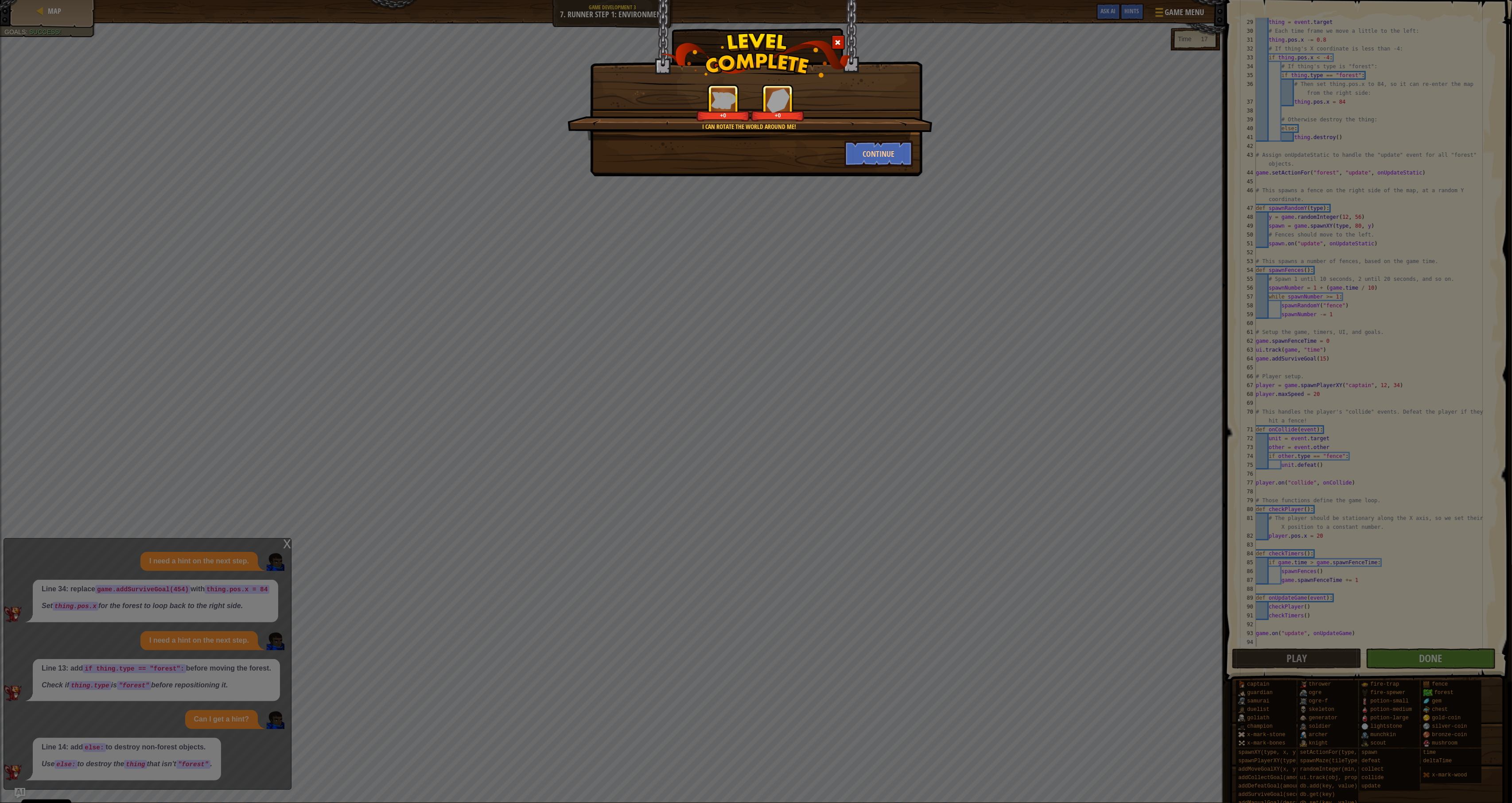
click at [856, 167] on div "I can rotate the world around me! +0 +0 Continue" at bounding box center [756, 88] width 332 height 176
click at [862, 160] on button "Continue" at bounding box center [879, 153] width 69 height 26
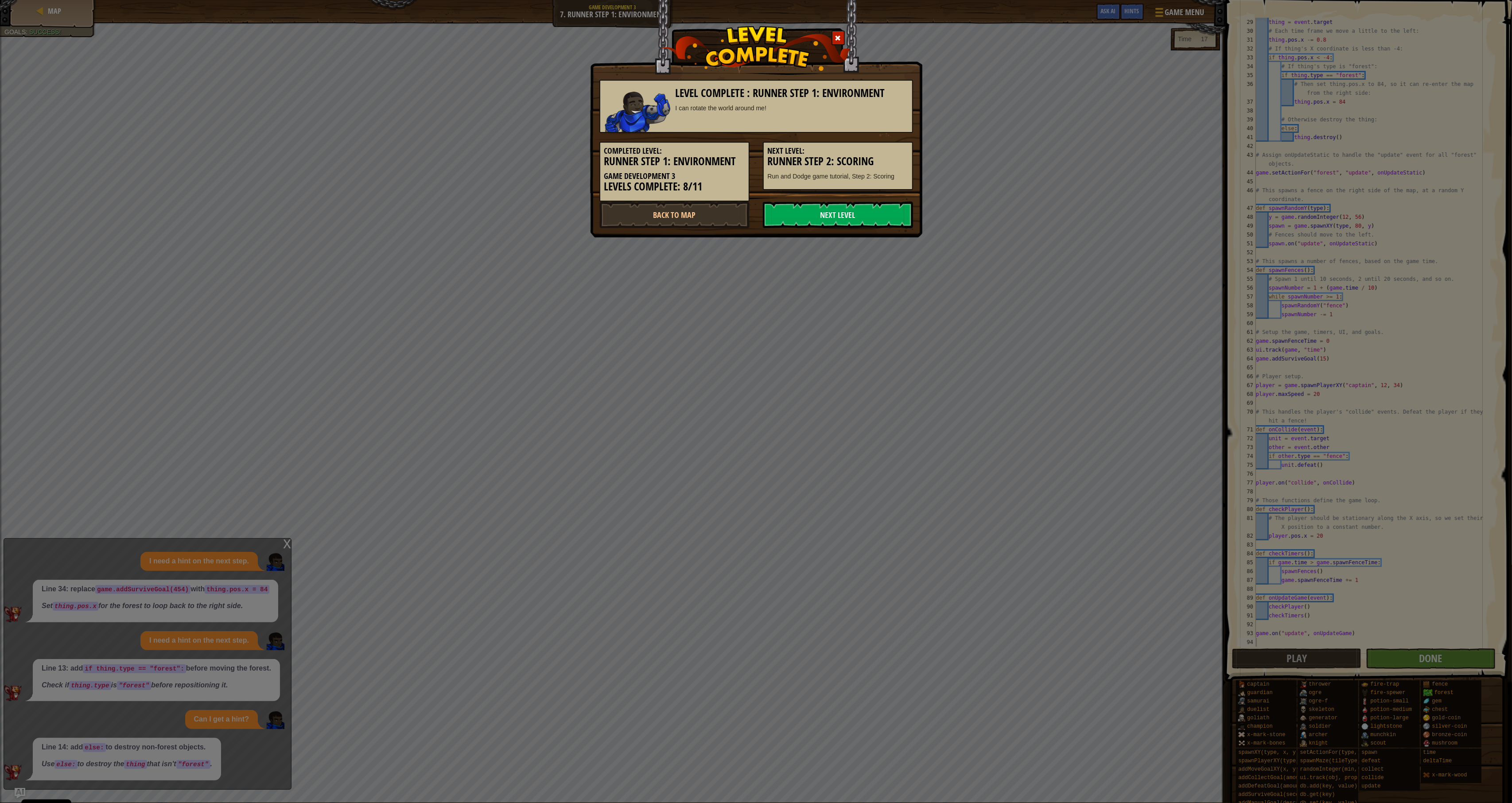
click at [823, 227] on div "Level Complete : Runner Step 1: Environment I can rotate the world around me! C…" at bounding box center [756, 119] width 332 height 238
click at [826, 222] on link "Next Level" at bounding box center [838, 214] width 150 height 26
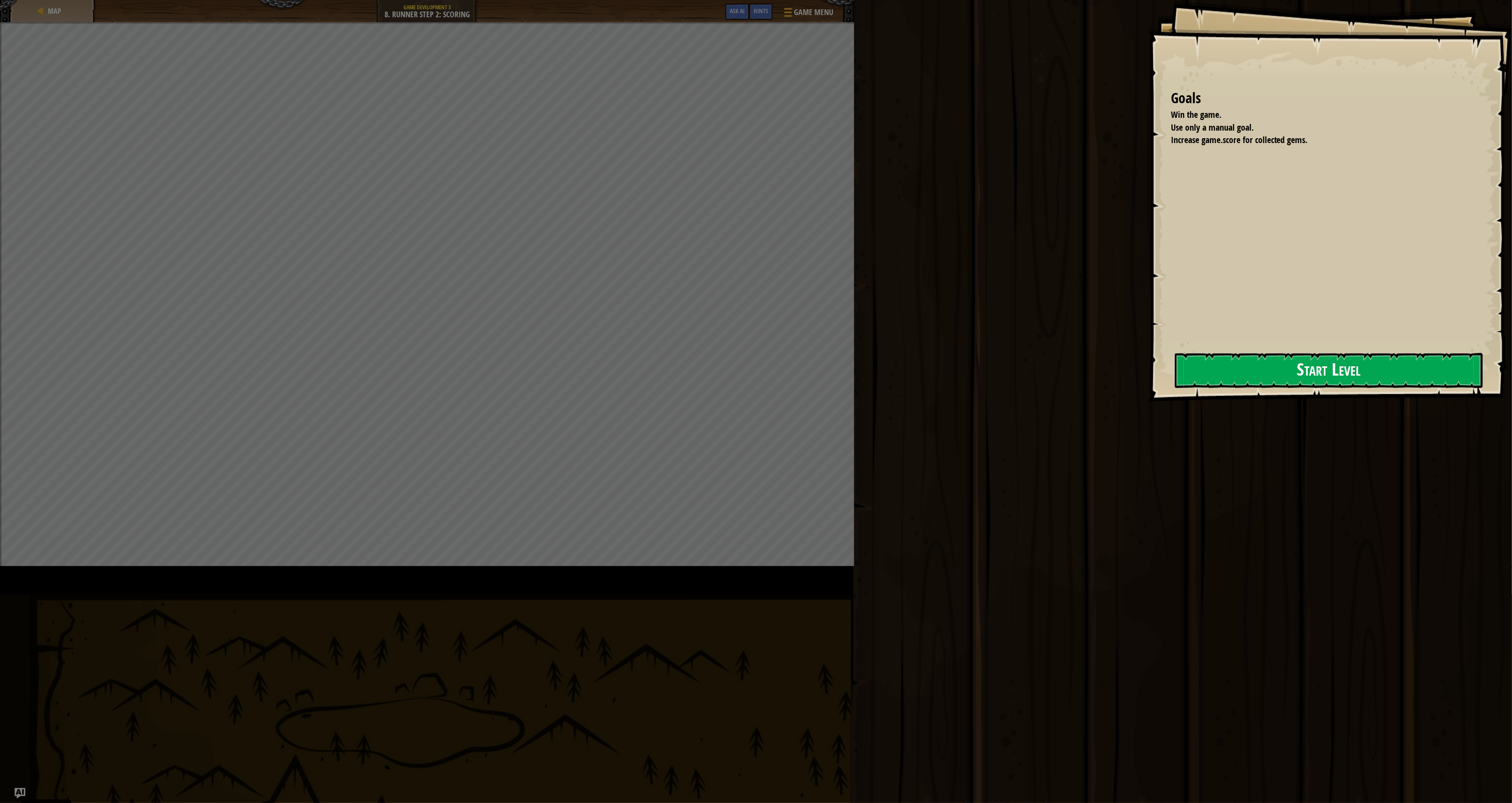
click at [1123, 375] on button "Start Level" at bounding box center [1329, 371] width 308 height 35
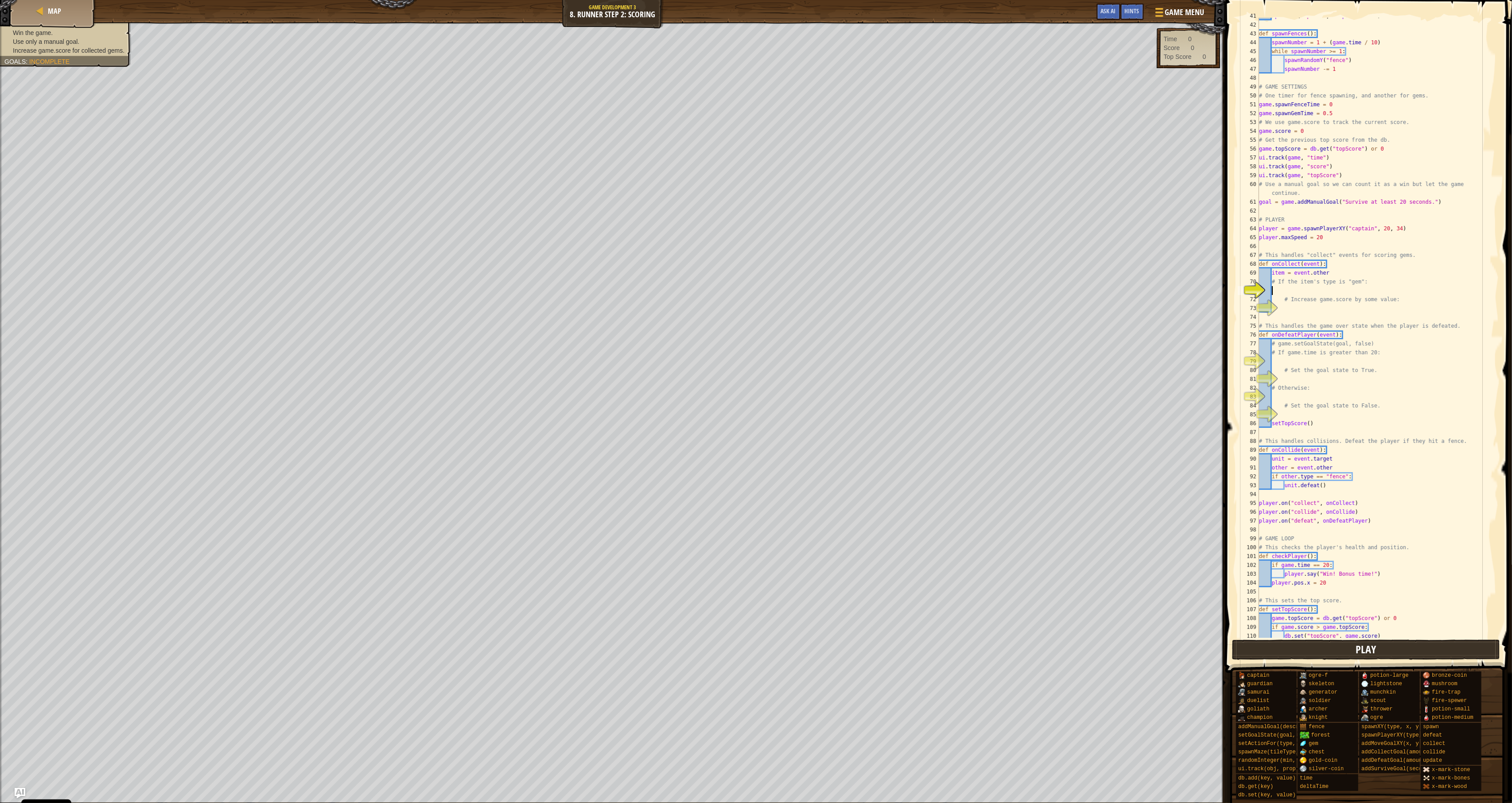
scroll to position [411, 0]
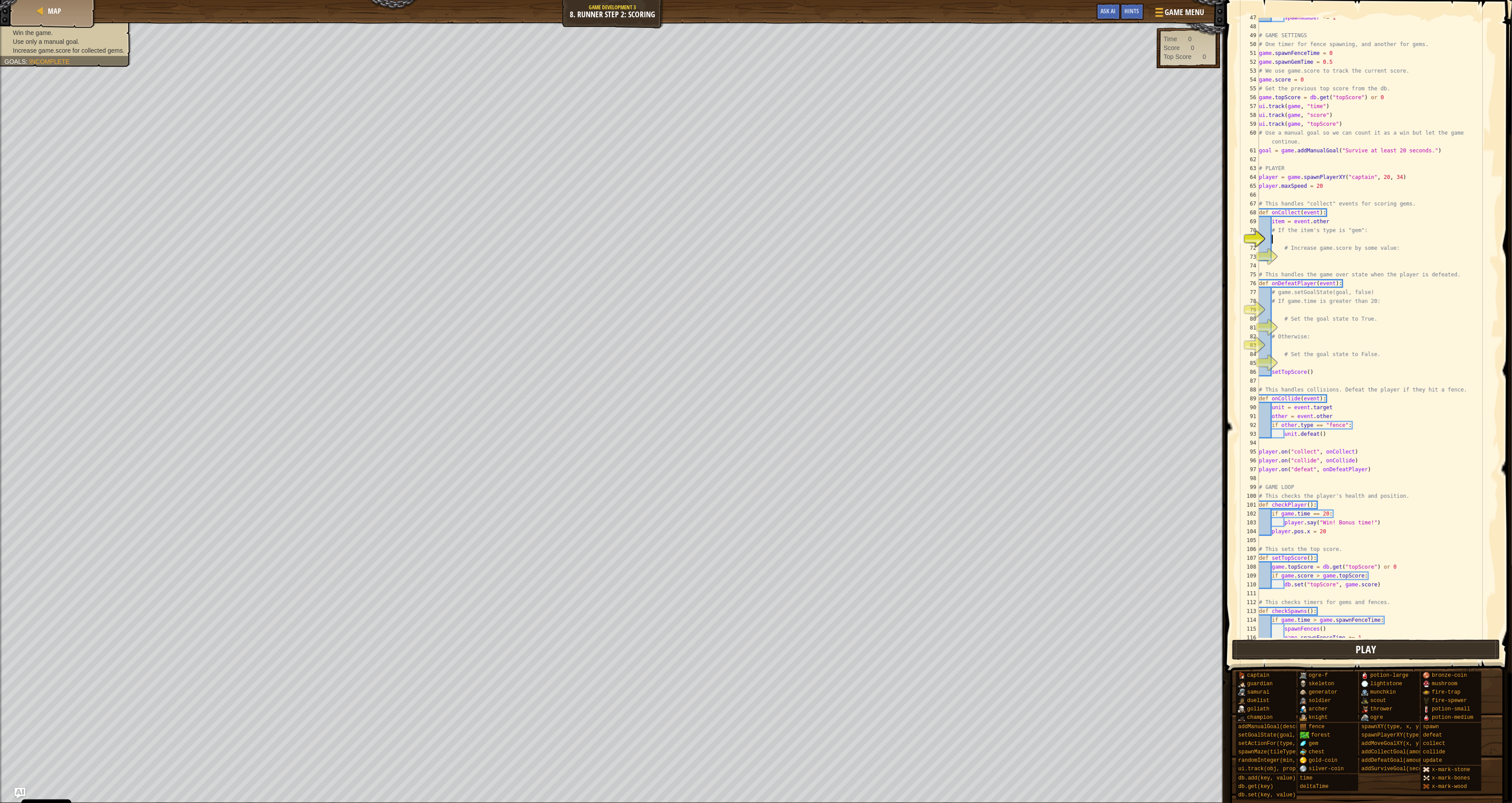
click at [1123, 647] on button "Play" at bounding box center [1366, 650] width 268 height 21
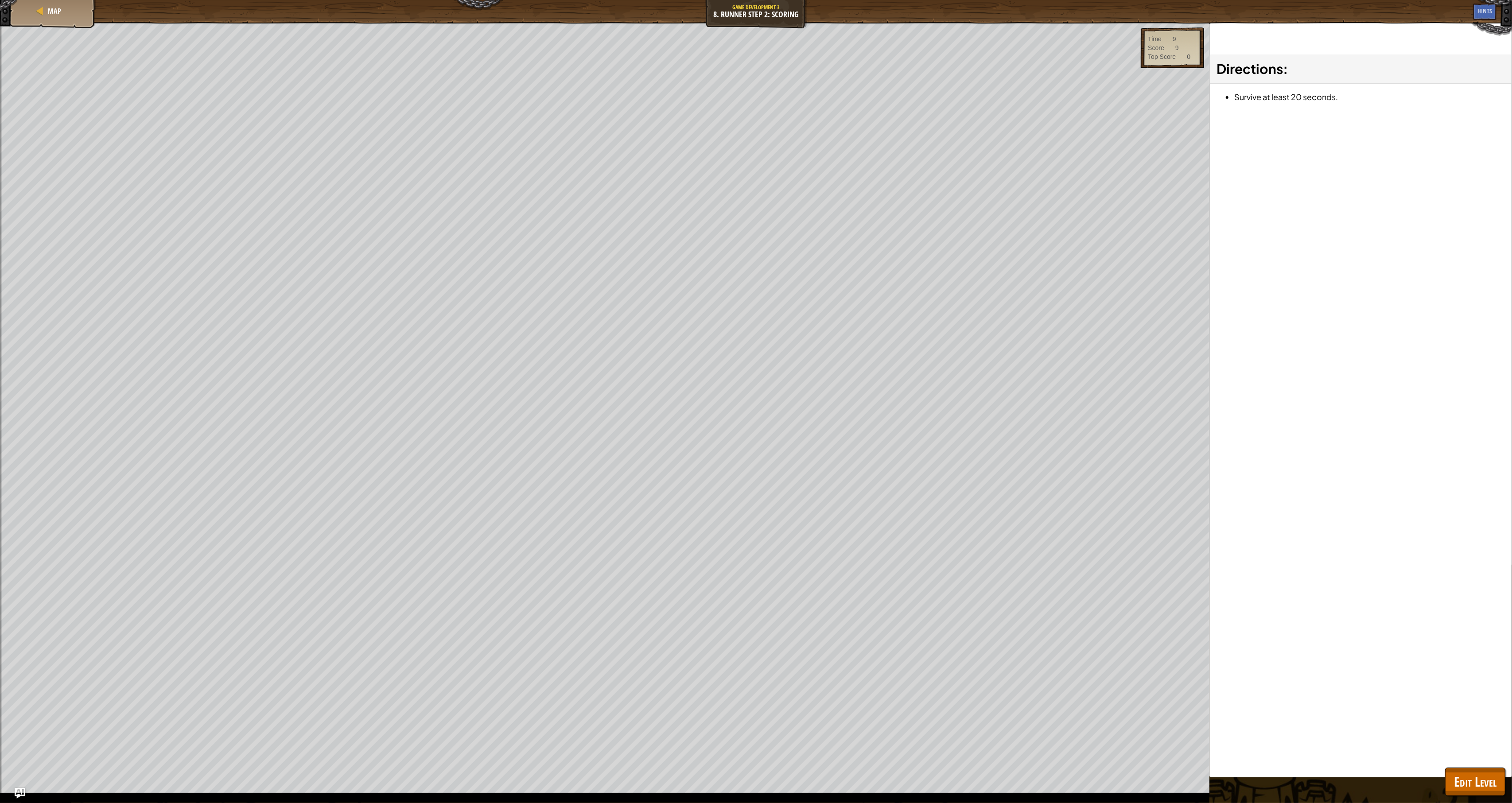
click at [1123, 732] on div "Win the game. Use only a manual goal. Increase game.score for collected gems. G…" at bounding box center [756, 413] width 1512 height 781
click at [1123, 732] on span "Edit Level" at bounding box center [1475, 781] width 42 height 18
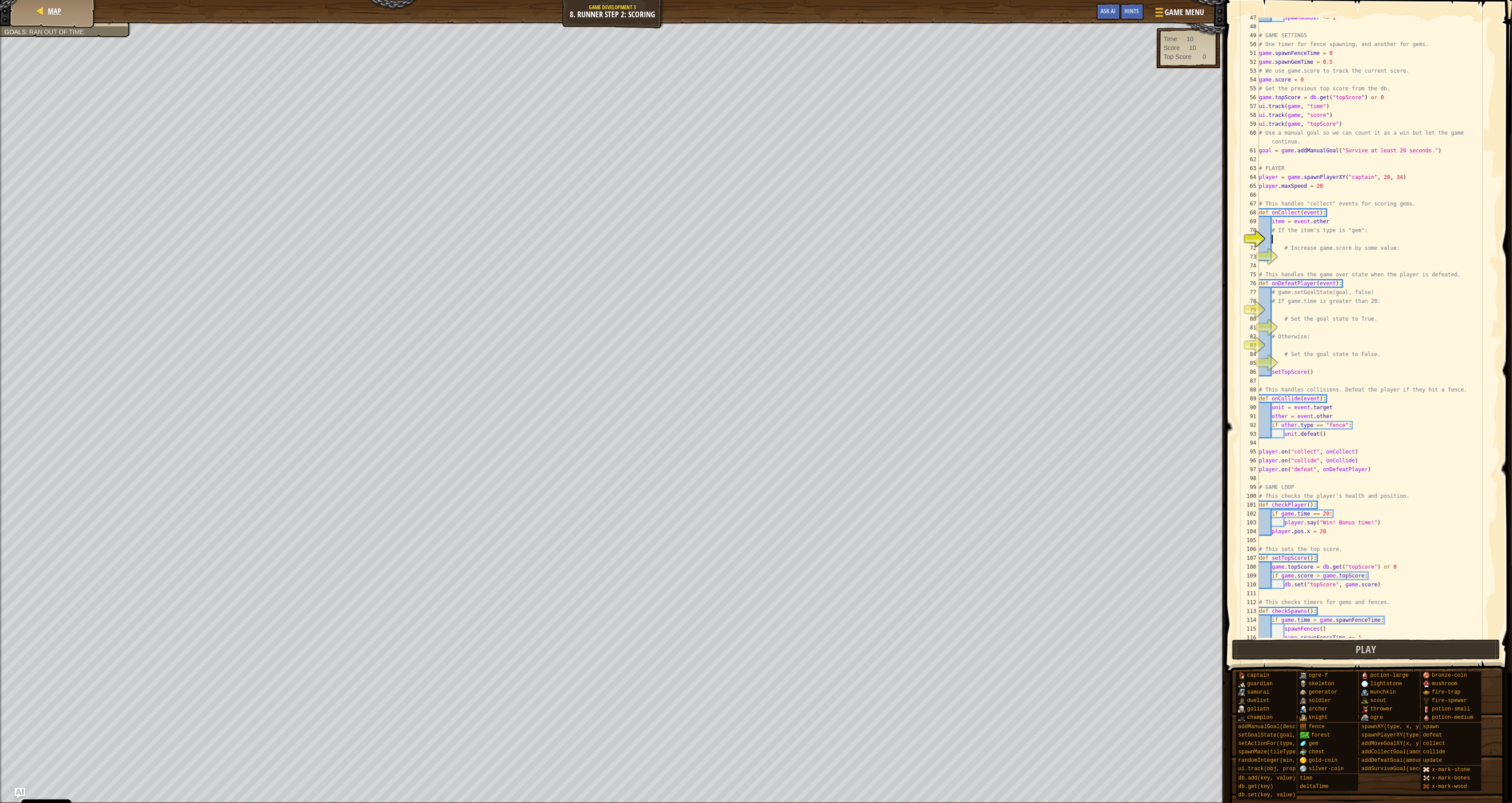
click at [66, 21] on div "Map" at bounding box center [53, 11] width 71 height 22
select select "en-[GEOGRAPHIC_DATA]"
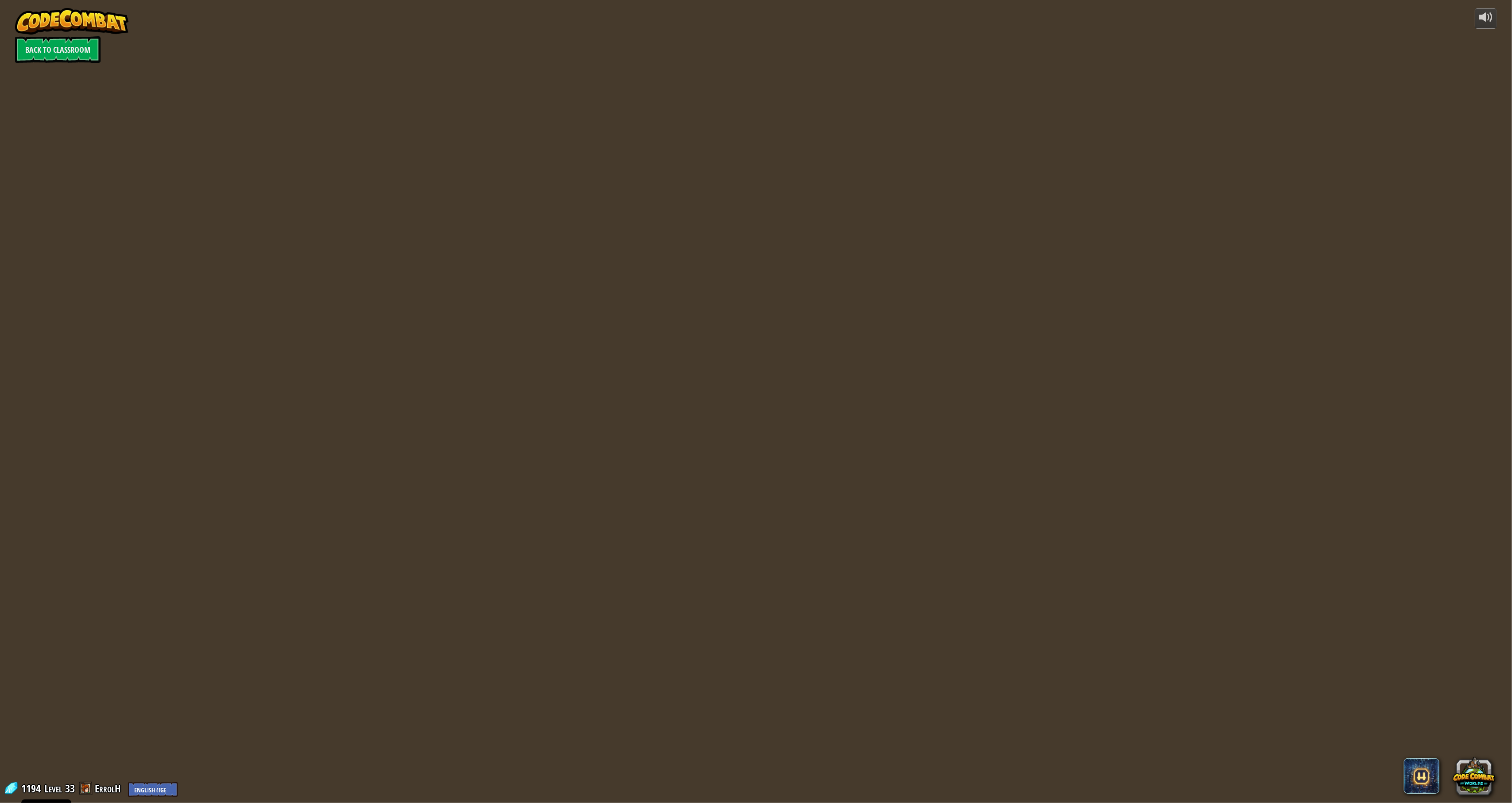
select select "en-[GEOGRAPHIC_DATA]"
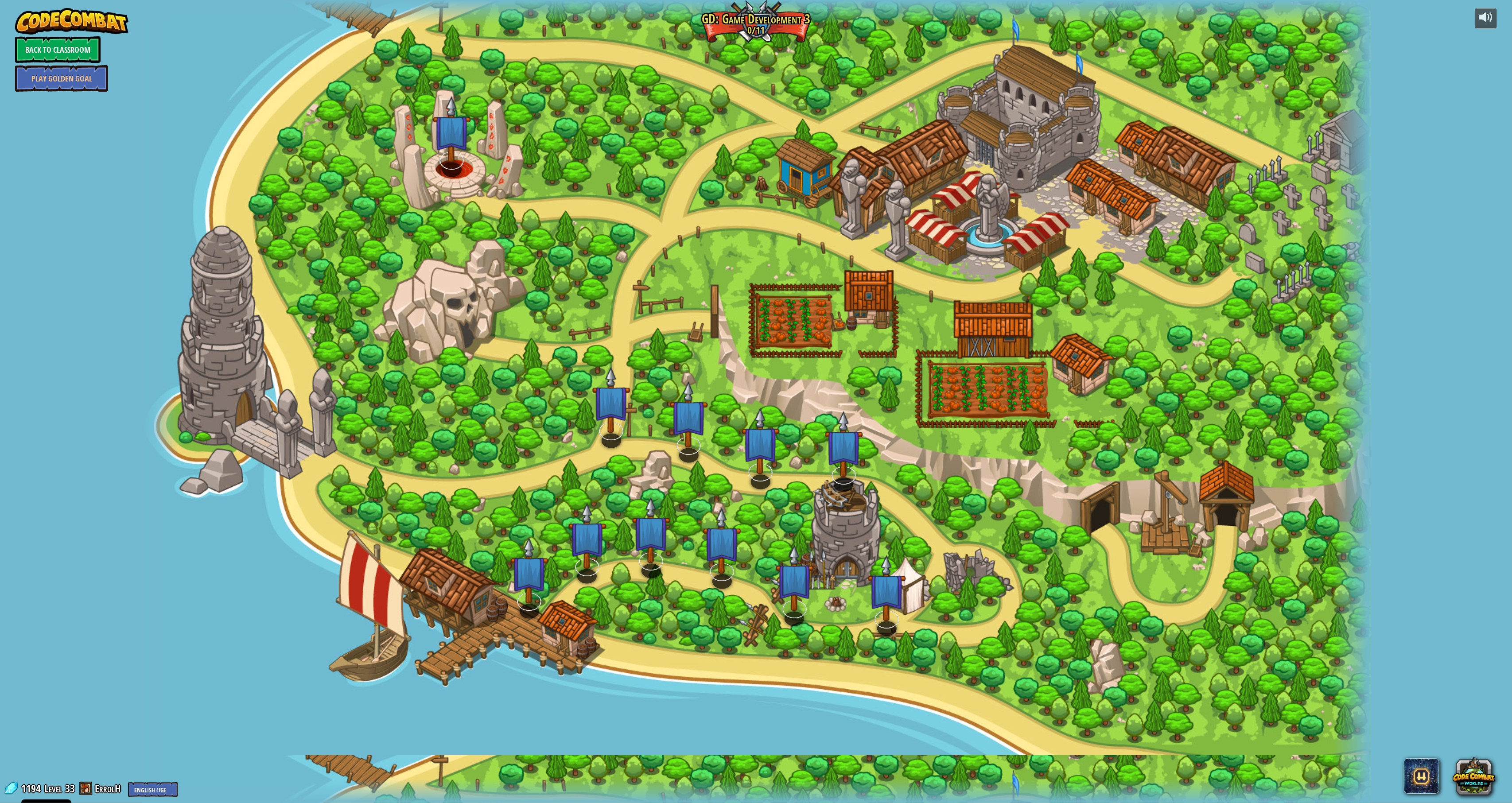
select select "en-[GEOGRAPHIC_DATA]"
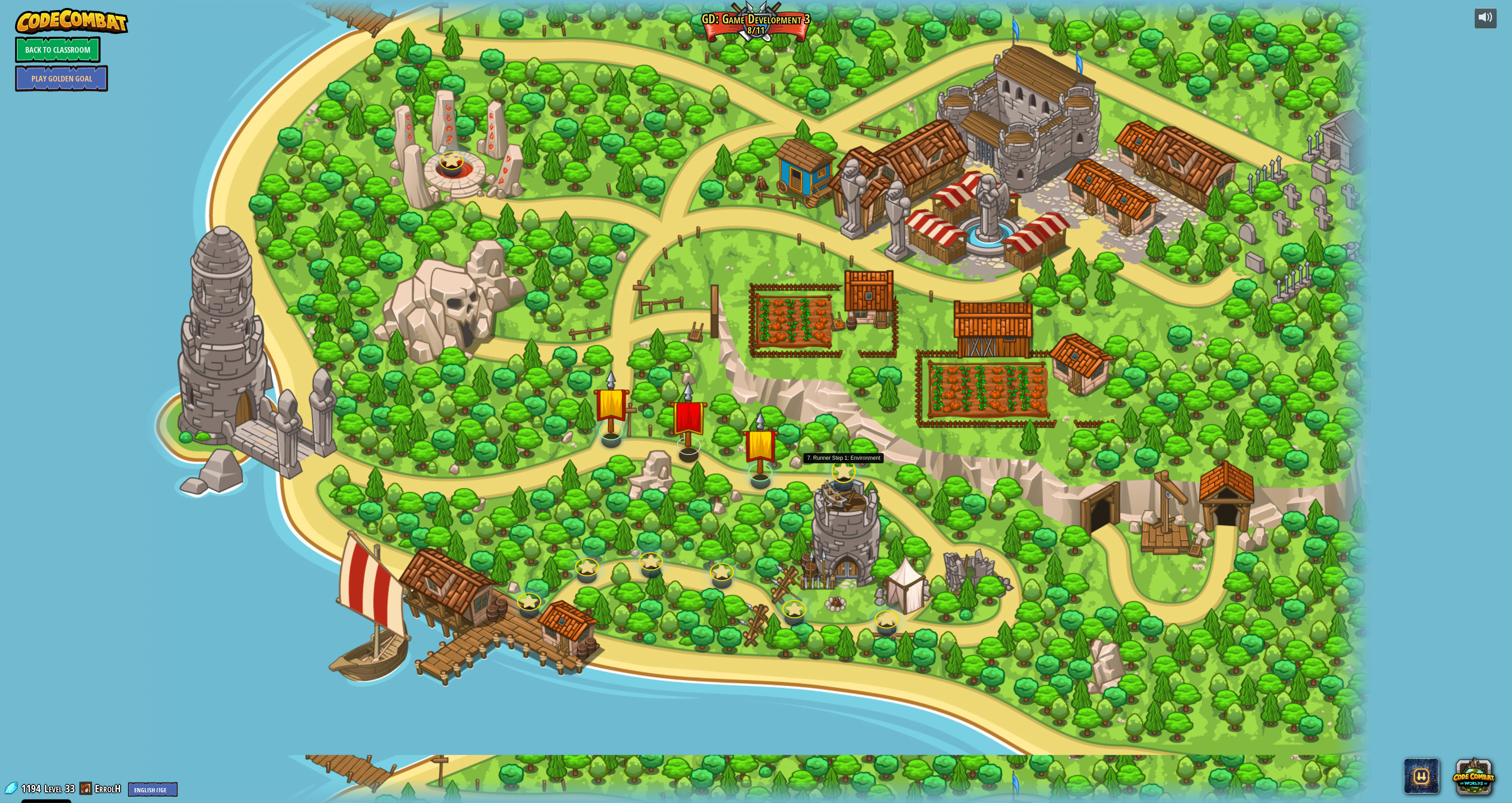
select select "en-[GEOGRAPHIC_DATA]"
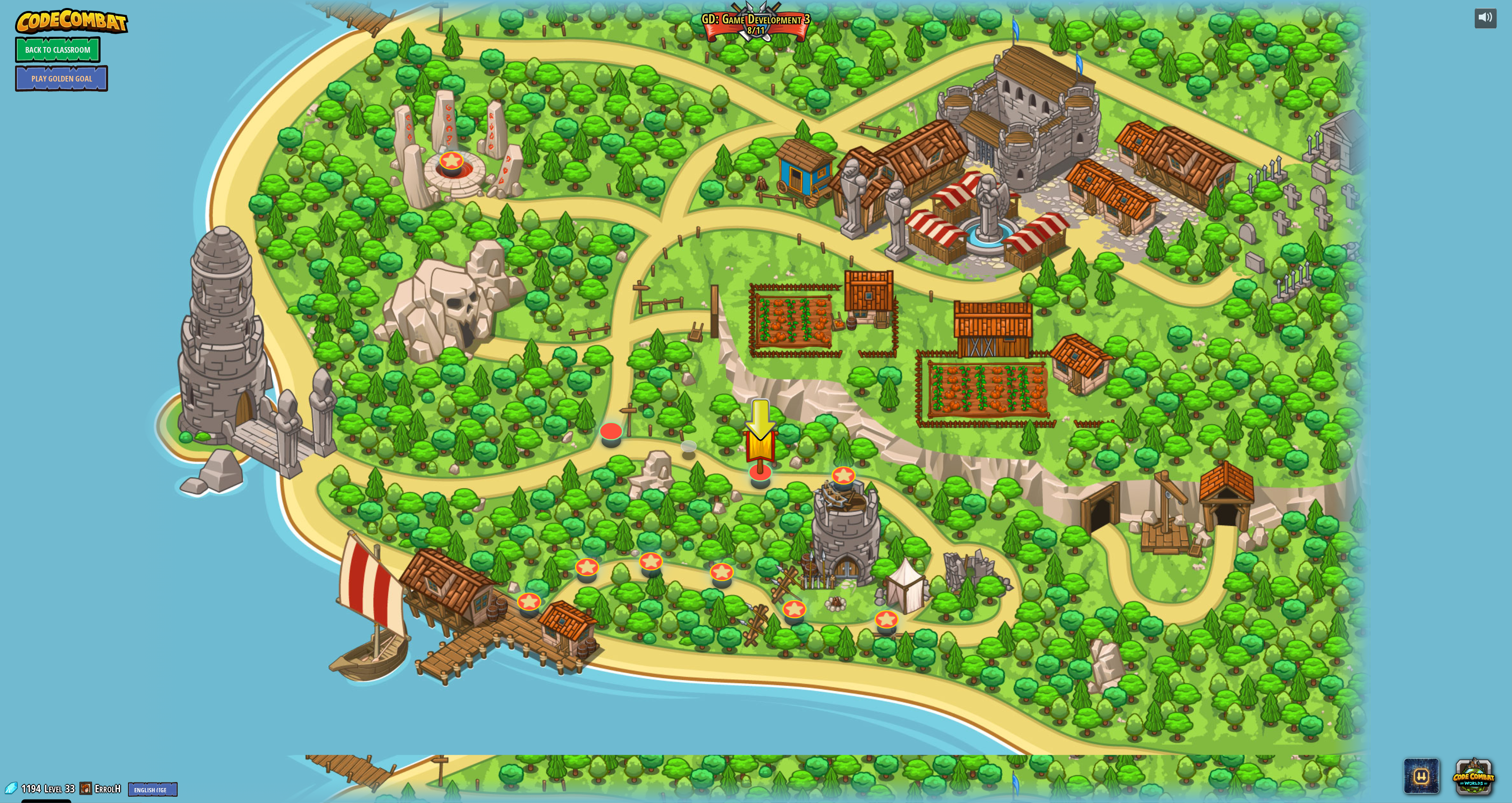
click at [848, 458] on div at bounding box center [757, 402] width 1229 height 803
click at [845, 461] on div at bounding box center [757, 402] width 1229 height 803
click at [843, 467] on link at bounding box center [841, 464] width 26 height 18
click at [861, 422] on button "Play" at bounding box center [843, 409] width 143 height 26
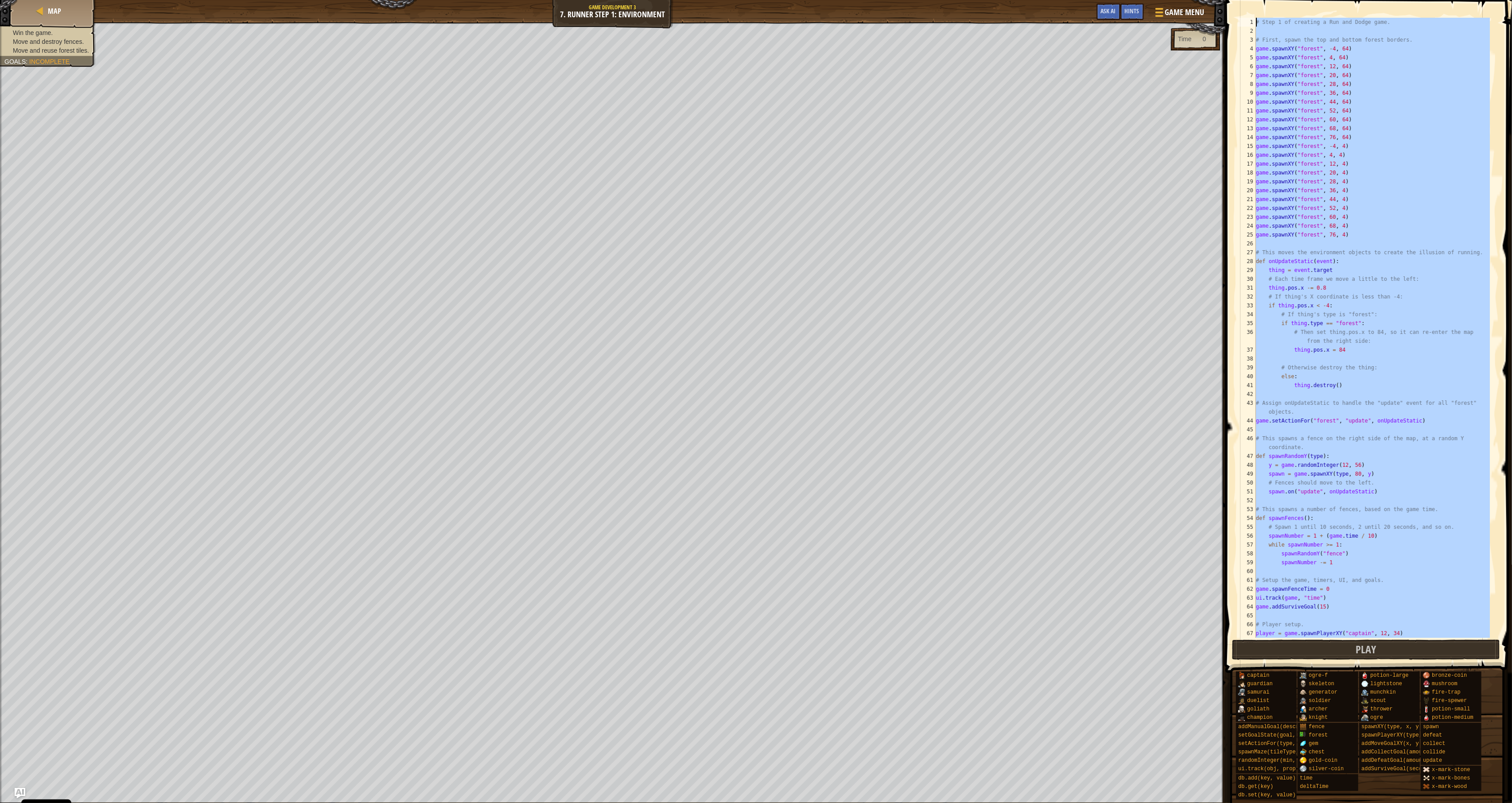
drag, startPoint x: 1271, startPoint y: 632, endPoint x: 1324, endPoint y: 99, distance: 535.6
click at [1085, 0] on html "Cookie Policy CodeCombat uses a few essential and non-essential cookies. Privac…" at bounding box center [756, 0] width 1512 height 0
type textarea "# Step 1 of creating a Run and Dodge game."
click at [18, 10] on div "Map" at bounding box center [53, 11] width 71 height 22
select select "en-[GEOGRAPHIC_DATA]"
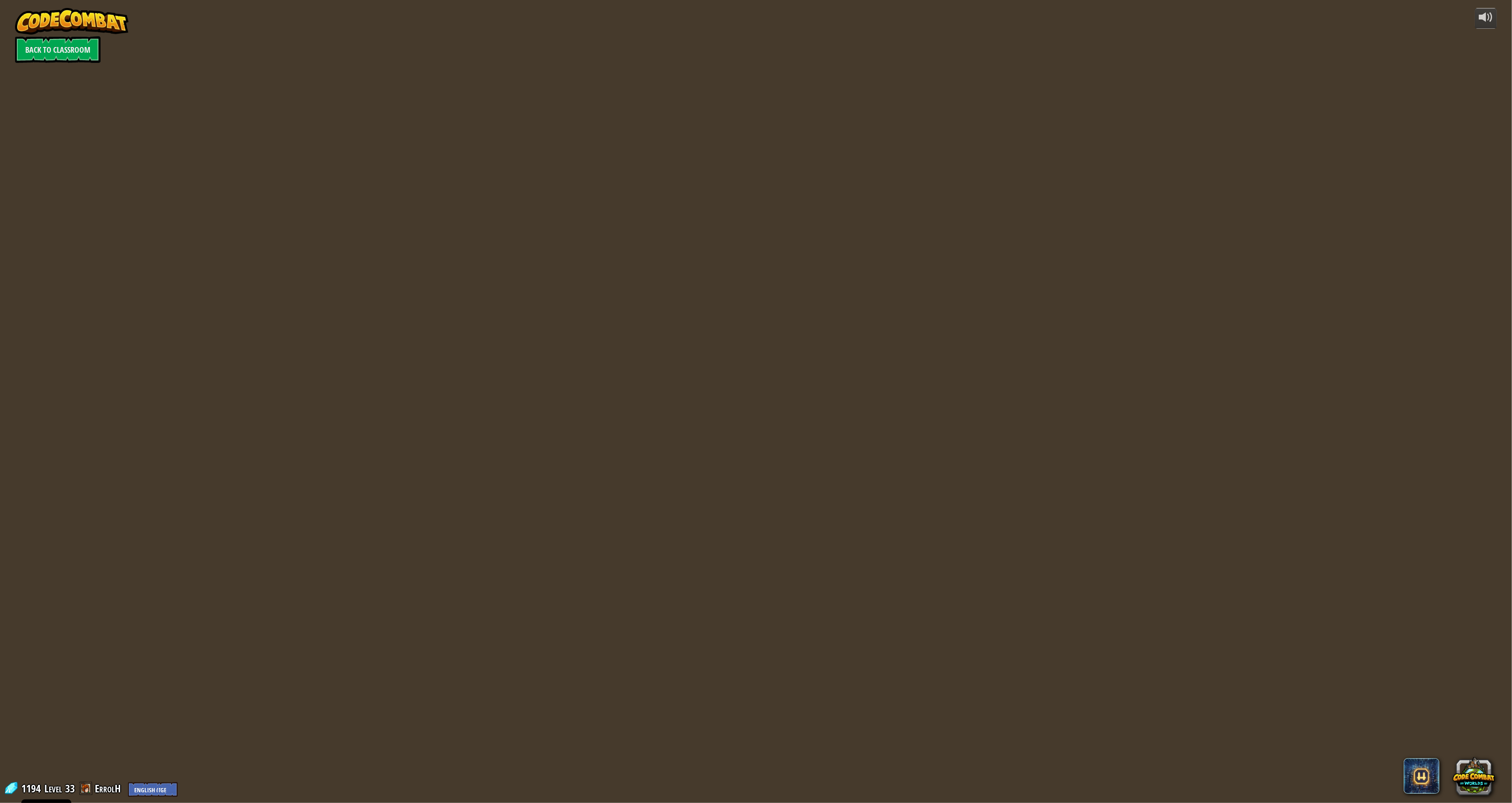
select select "en-[GEOGRAPHIC_DATA]"
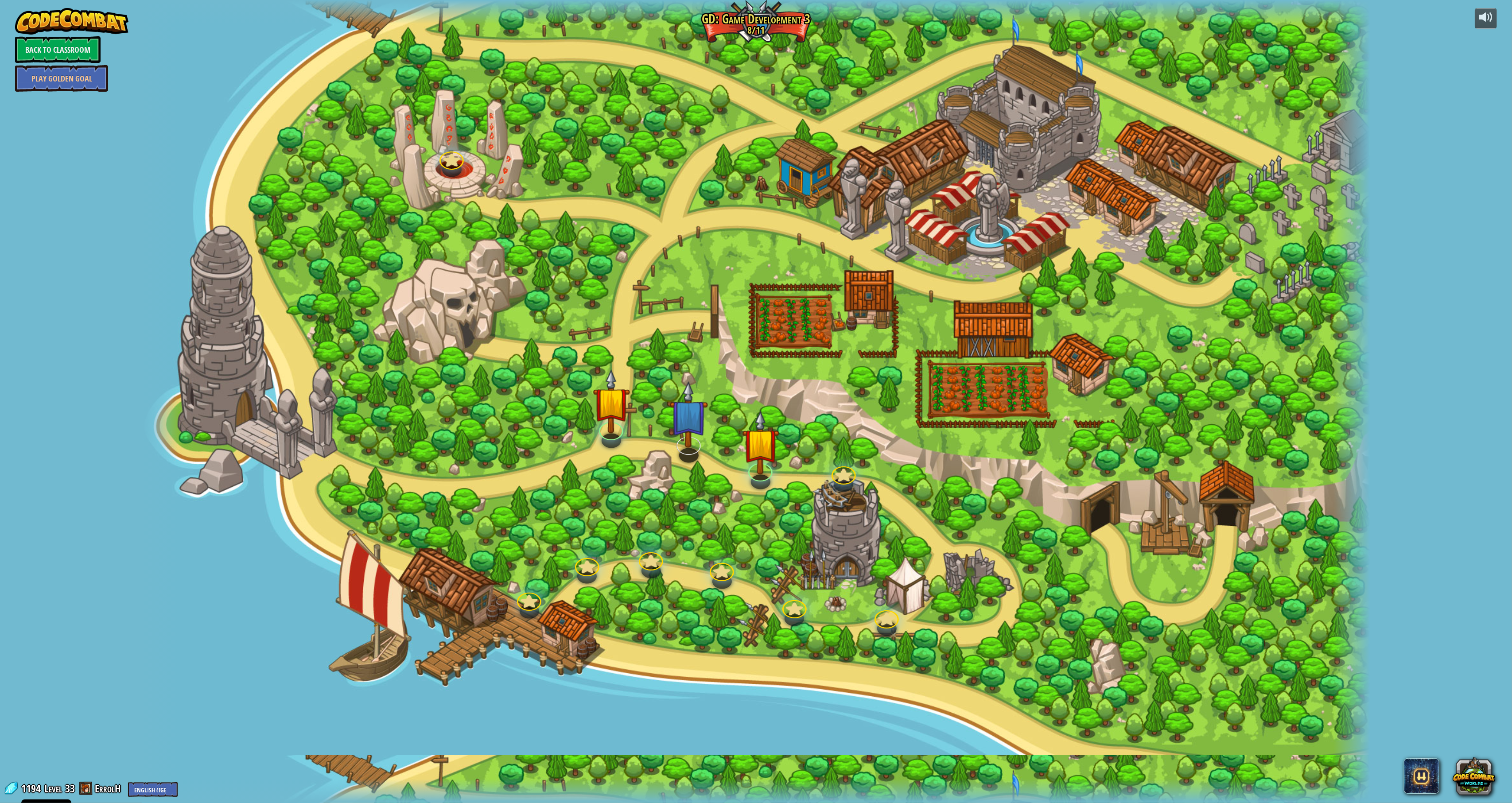
select select "en-[GEOGRAPHIC_DATA]"
click at [769, 449] on img at bounding box center [760, 428] width 37 height 86
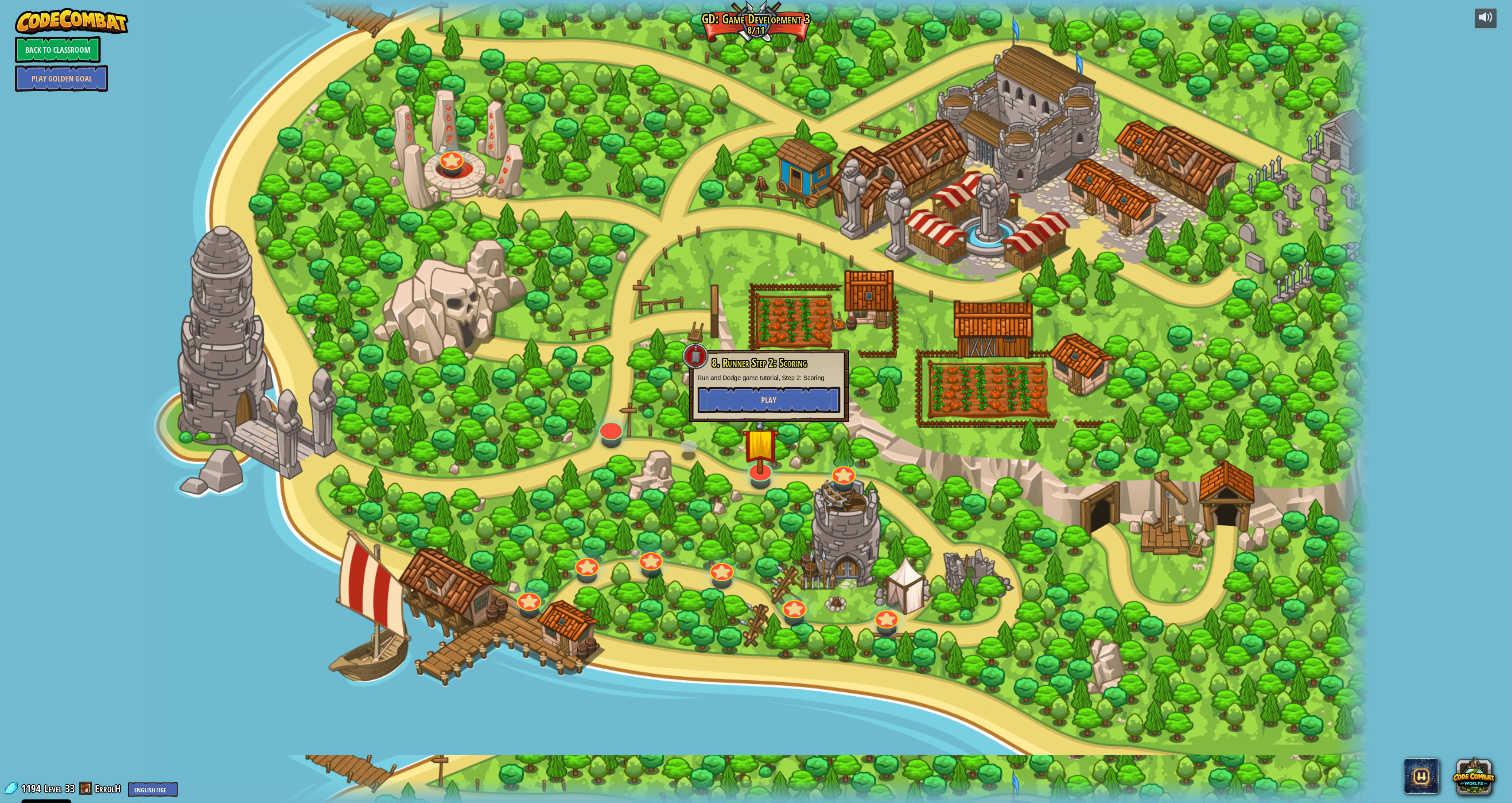
click at [799, 389] on button "Play" at bounding box center [769, 400] width 143 height 26
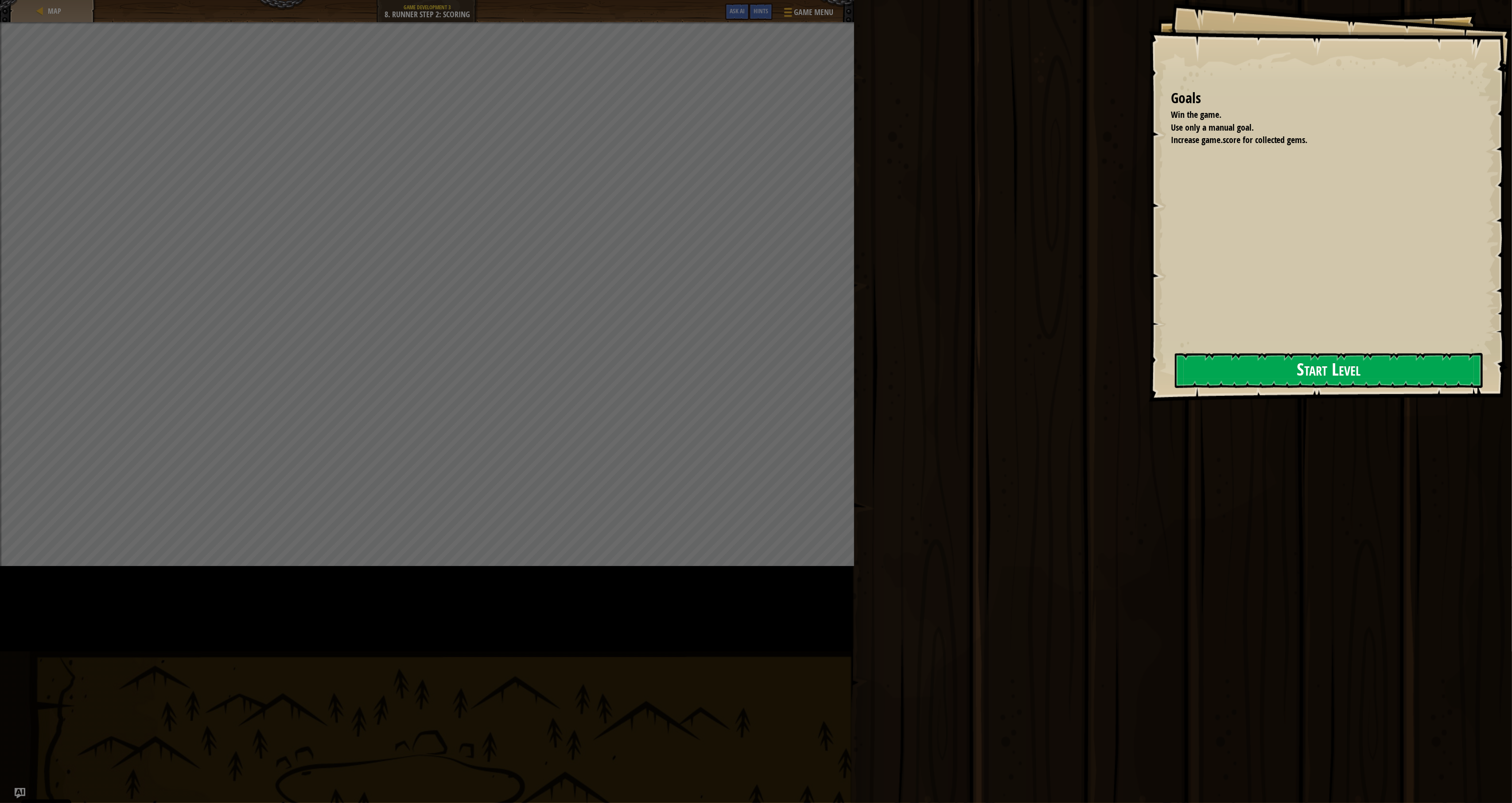
drag, startPoint x: 1108, startPoint y: 325, endPoint x: 1211, endPoint y: 379, distance: 116.3
click at [1123, 362] on div "Goals Win the game. Use only a manual goal. Increase game.score for collected g…" at bounding box center [1330, 201] width 363 height 402
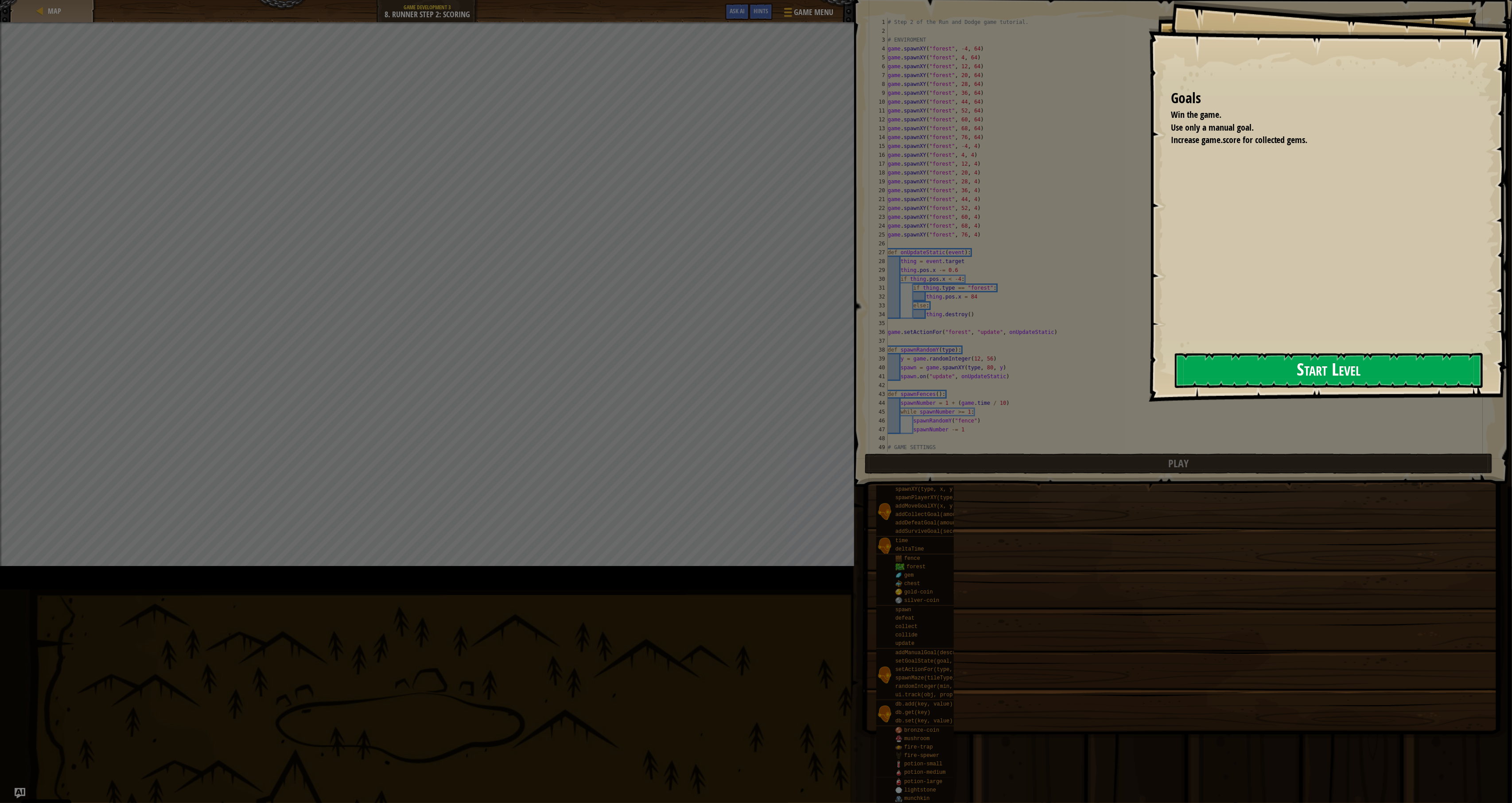
click at [1123, 380] on button "Start Level" at bounding box center [1329, 371] width 308 height 35
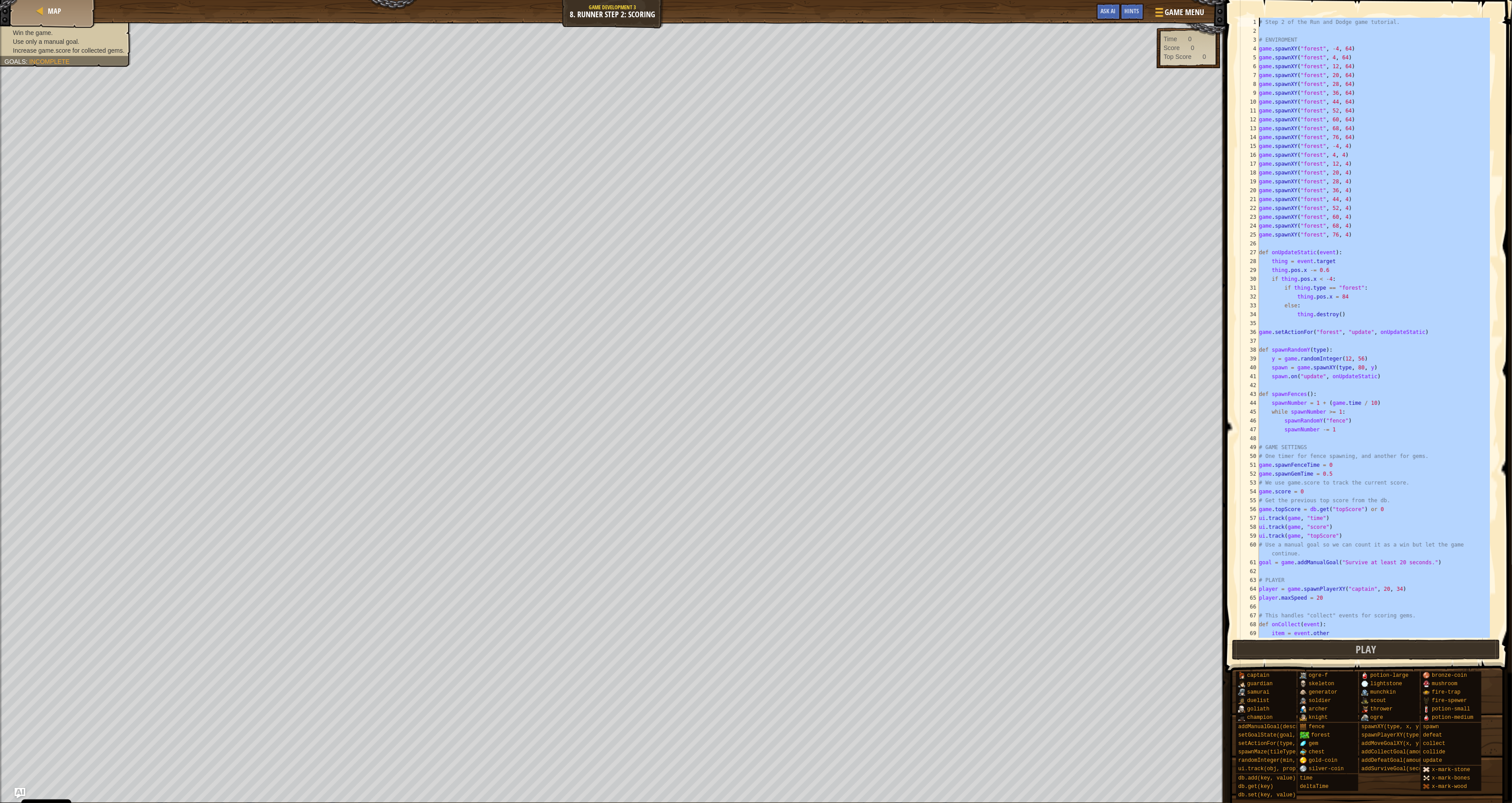
drag, startPoint x: 1285, startPoint y: 635, endPoint x: 1371, endPoint y: -47, distance: 687.4
click at [1123, 0] on html "Cookie Policy CodeCombat uses a few essential and non-essential cookies. Privac…" at bounding box center [756, 0] width 1512 height 0
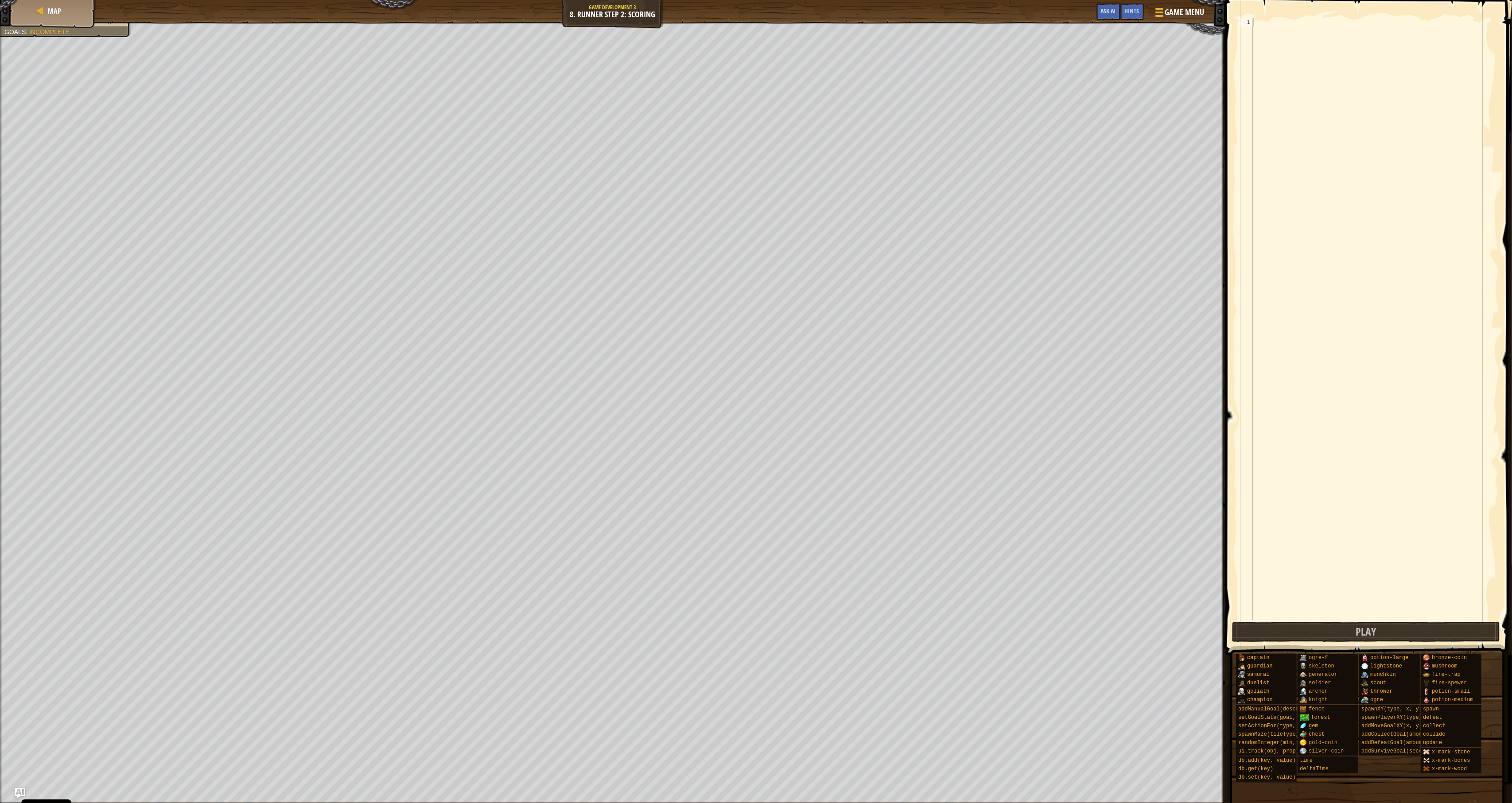
drag, startPoint x: 1305, startPoint y: 38, endPoint x: 1306, endPoint y: 32, distance: 6.1
click at [1123, 34] on div at bounding box center [1375, 328] width 247 height 620
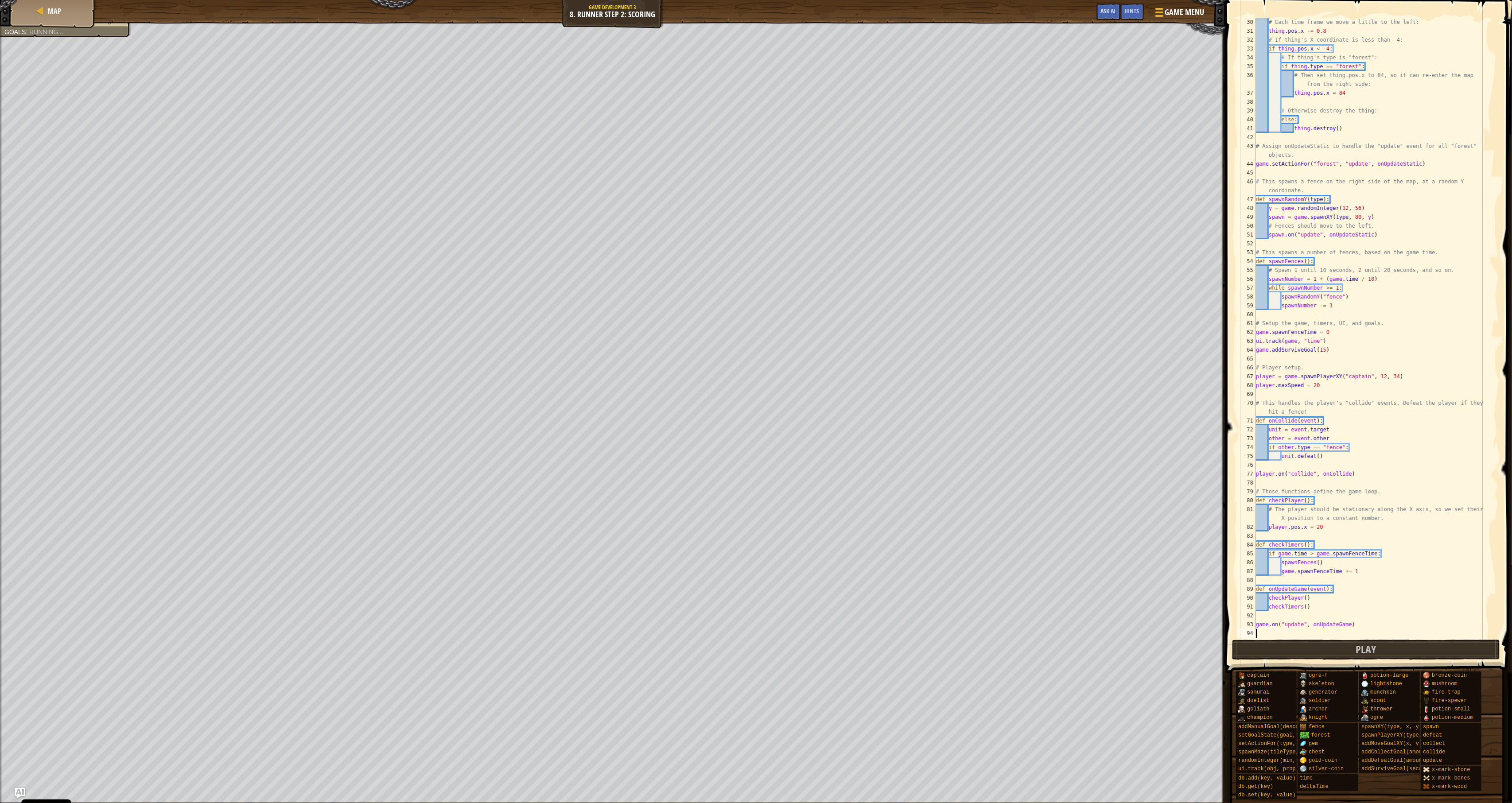
scroll to position [257, 0]
drag, startPoint x: 1284, startPoint y: 649, endPoint x: 1278, endPoint y: 651, distance: 6.3
click at [1123, 651] on button "Play" at bounding box center [1366, 650] width 268 height 21
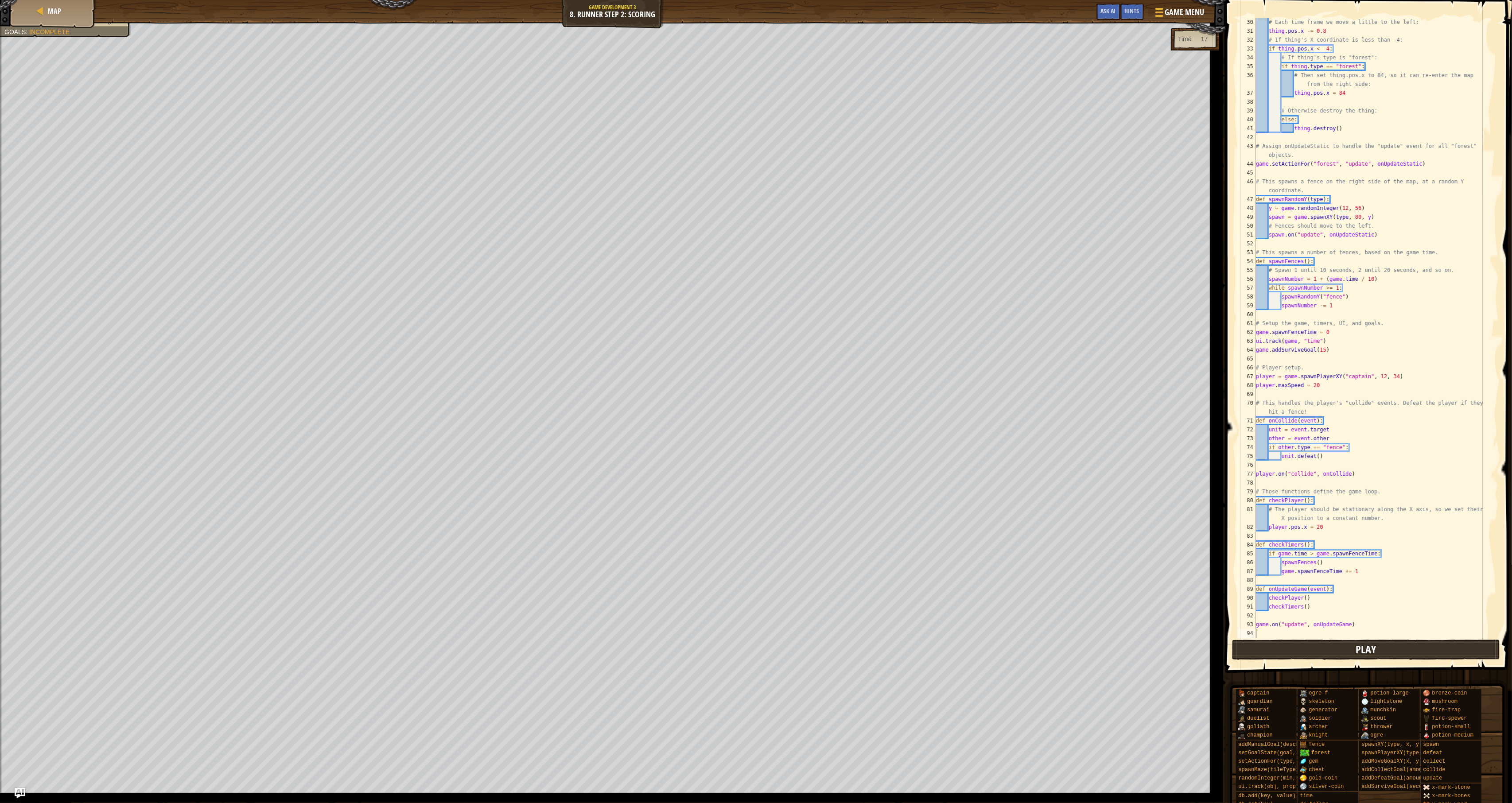
scroll to position [239, 0]
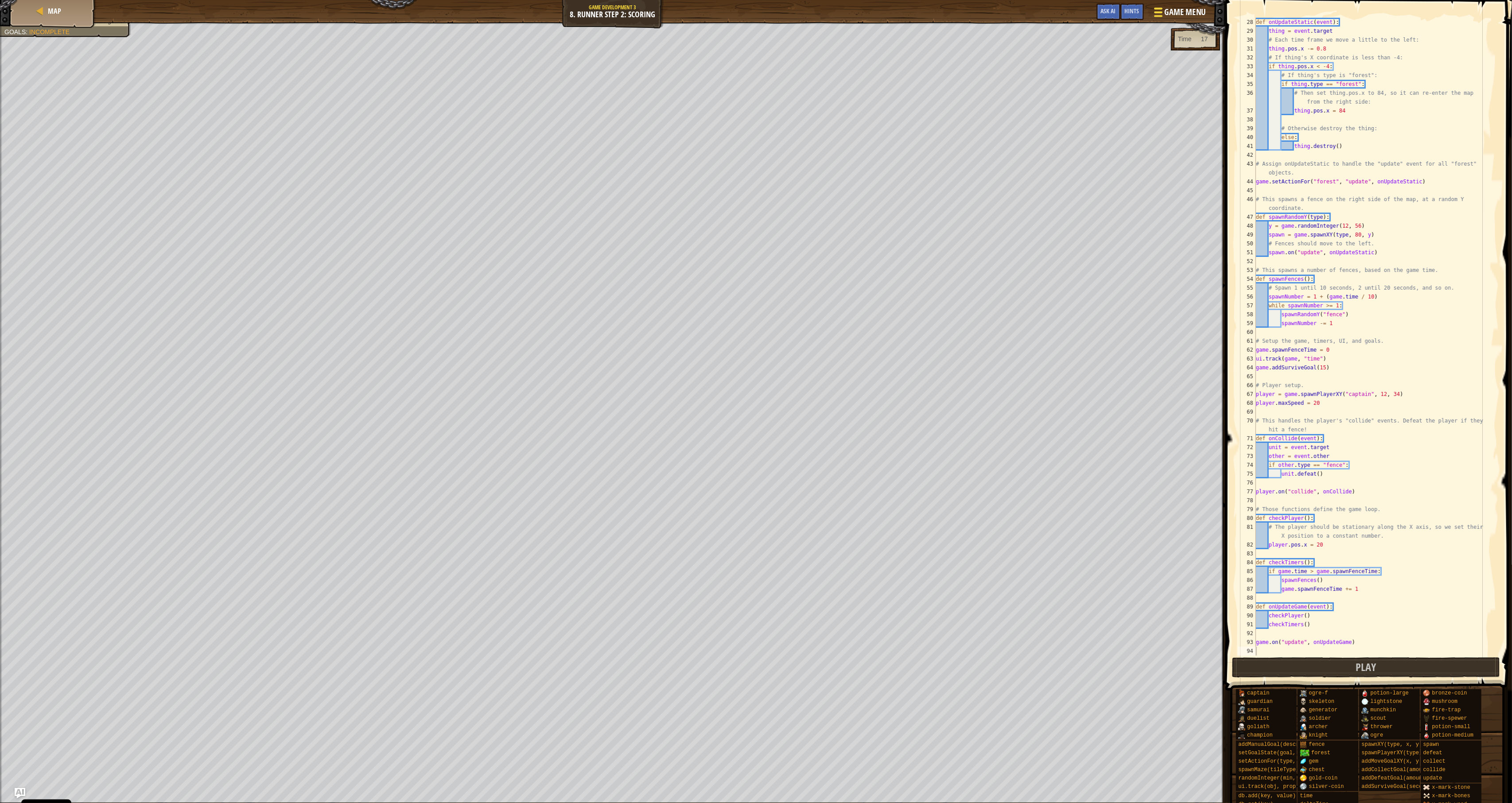
click at [1123, 7] on div at bounding box center [1158, 12] width 12 height 13
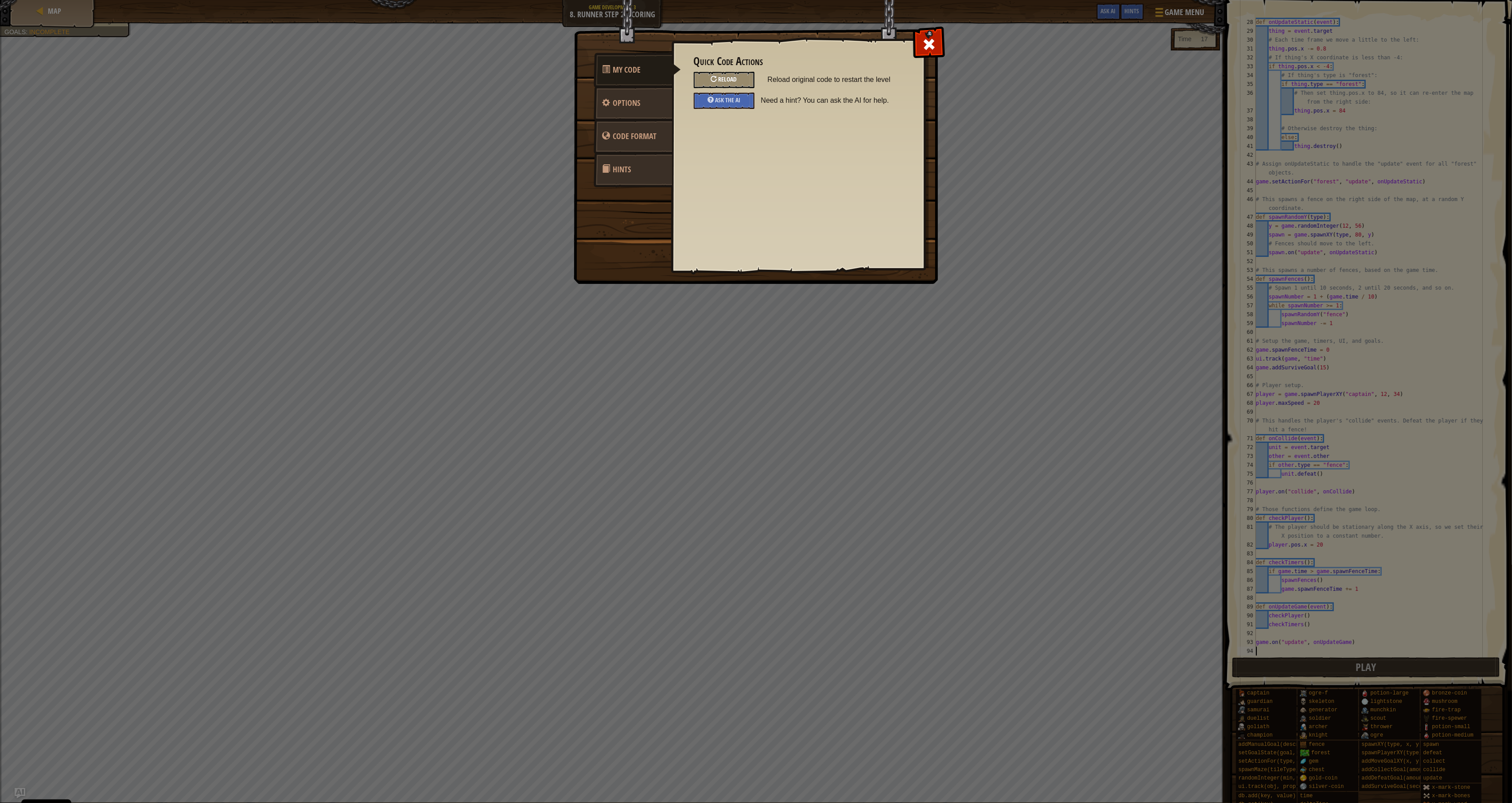
click at [725, 78] on span "Reload" at bounding box center [728, 79] width 19 height 8
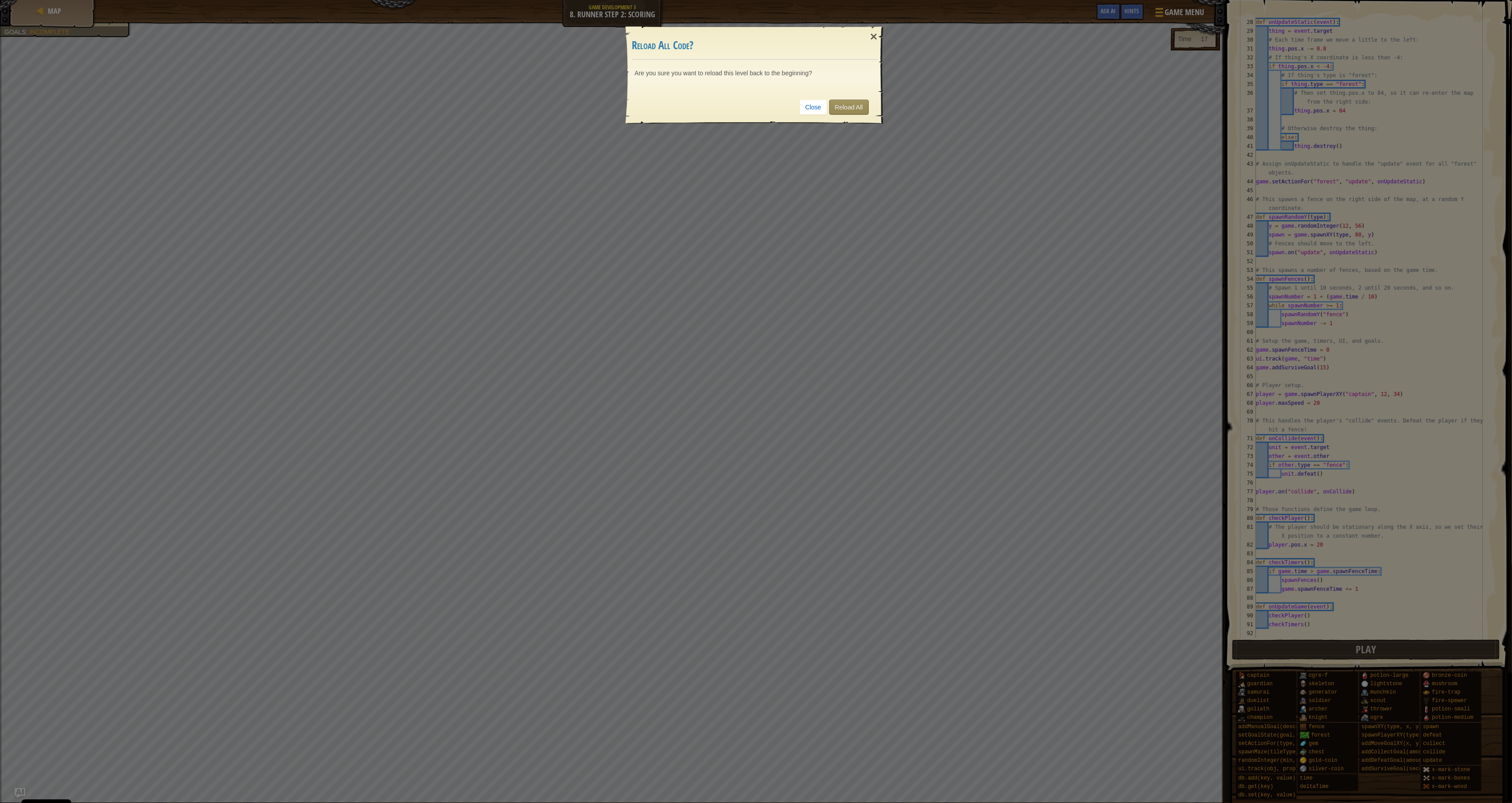
click at [855, 107] on link "Reload All" at bounding box center [849, 107] width 39 height 15
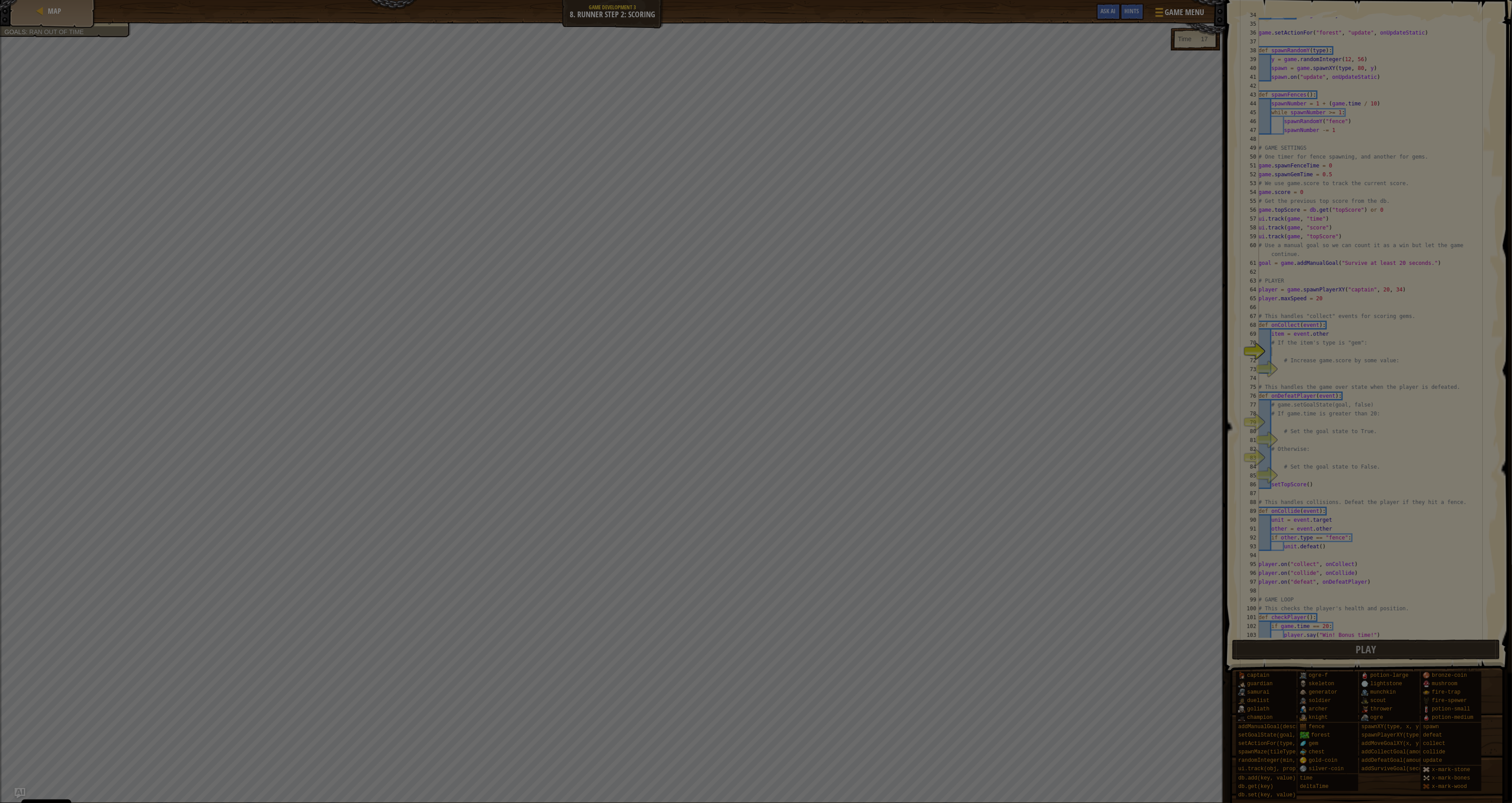
scroll to position [319, 0]
drag, startPoint x: 1116, startPoint y: 11, endPoint x: 1032, endPoint y: 131, distance: 146.5
click at [1116, 11] on div at bounding box center [756, 402] width 1512 height 803
click at [1123, 16] on div at bounding box center [756, 402] width 1512 height 803
click at [1123, 12] on div at bounding box center [756, 402] width 1512 height 803
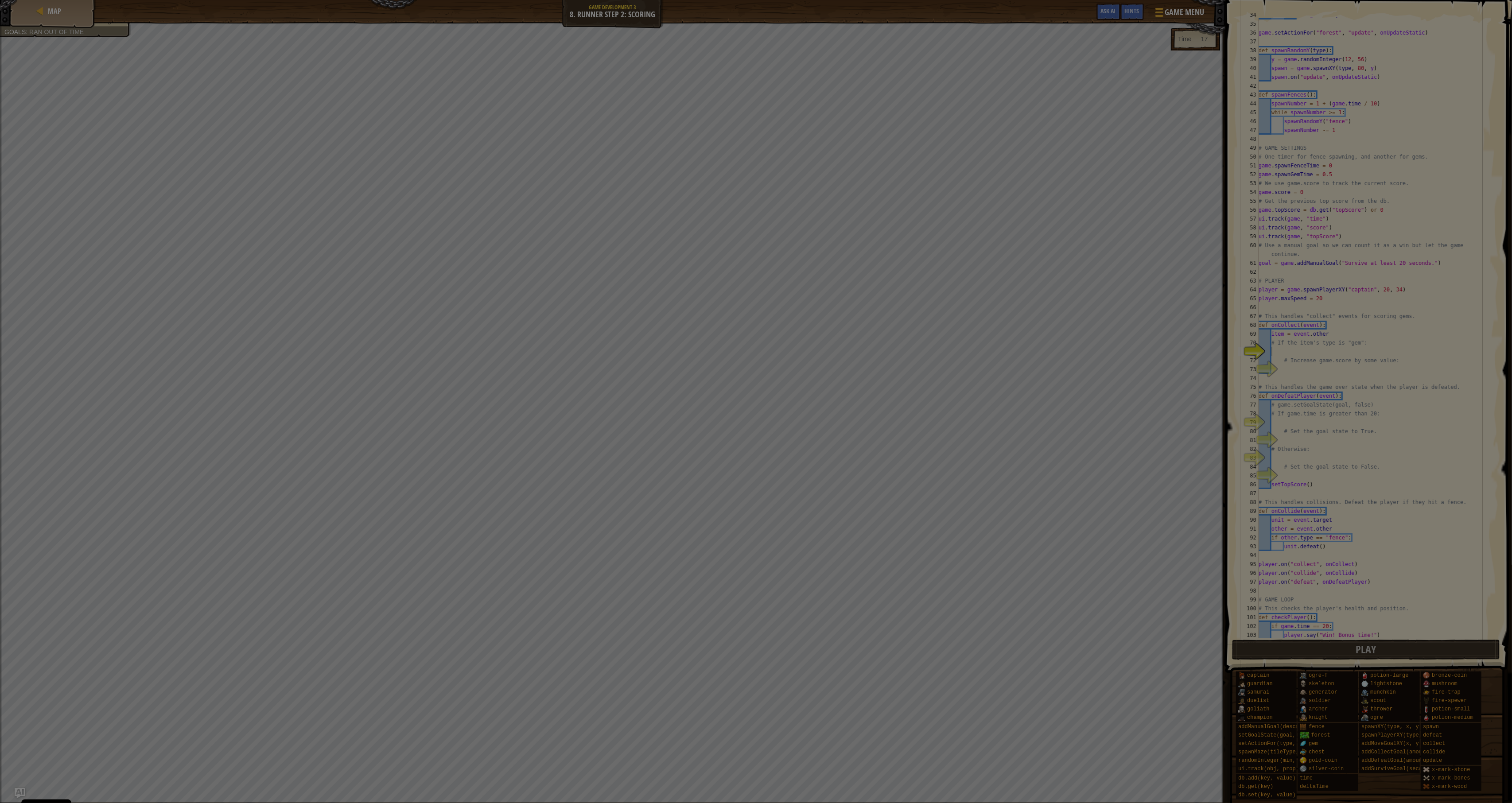
click at [1101, 14] on div at bounding box center [756, 402] width 1512 height 803
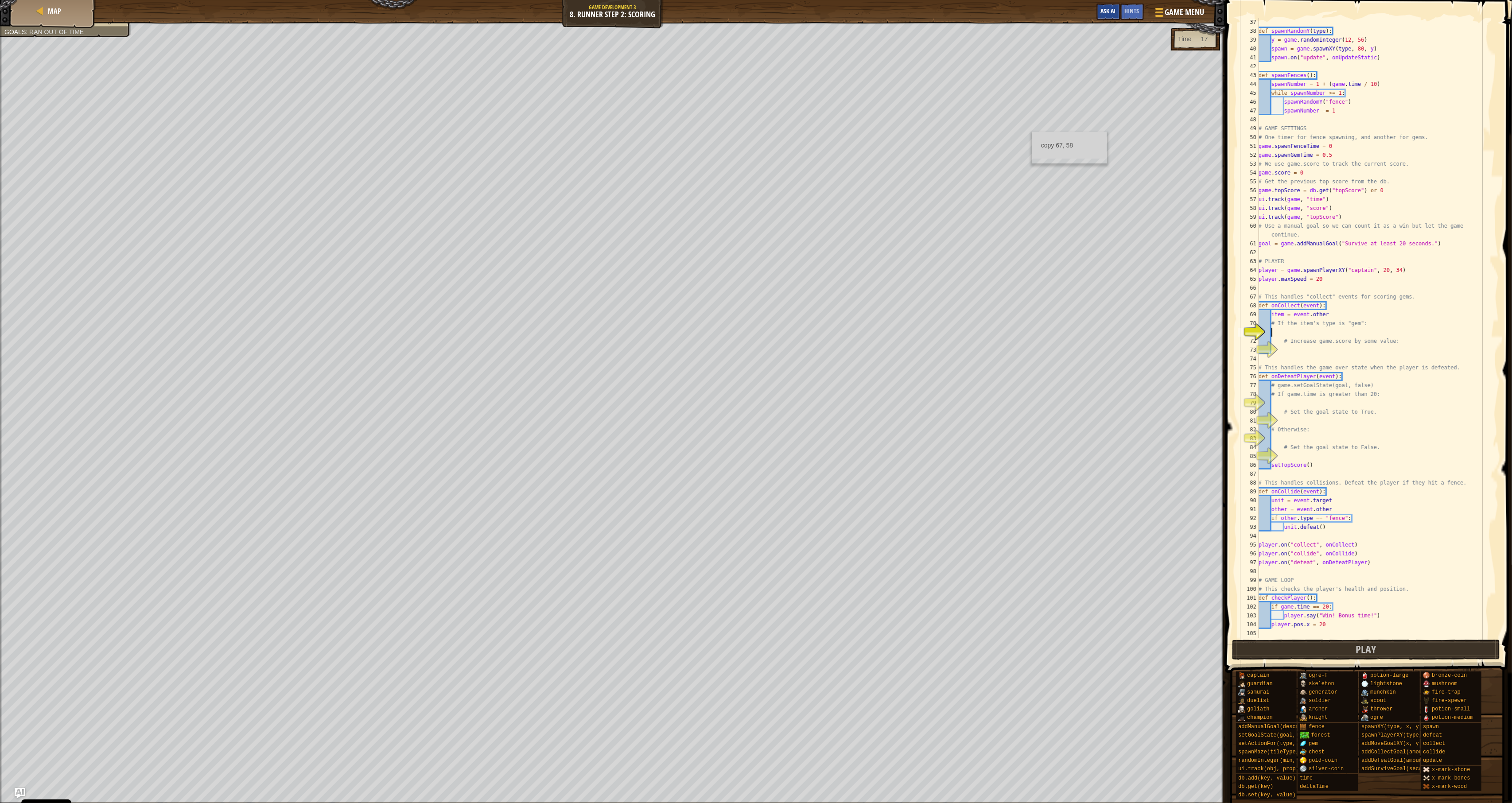
click at [1106, 13] on span "Ask AI" at bounding box center [1109, 11] width 15 height 8
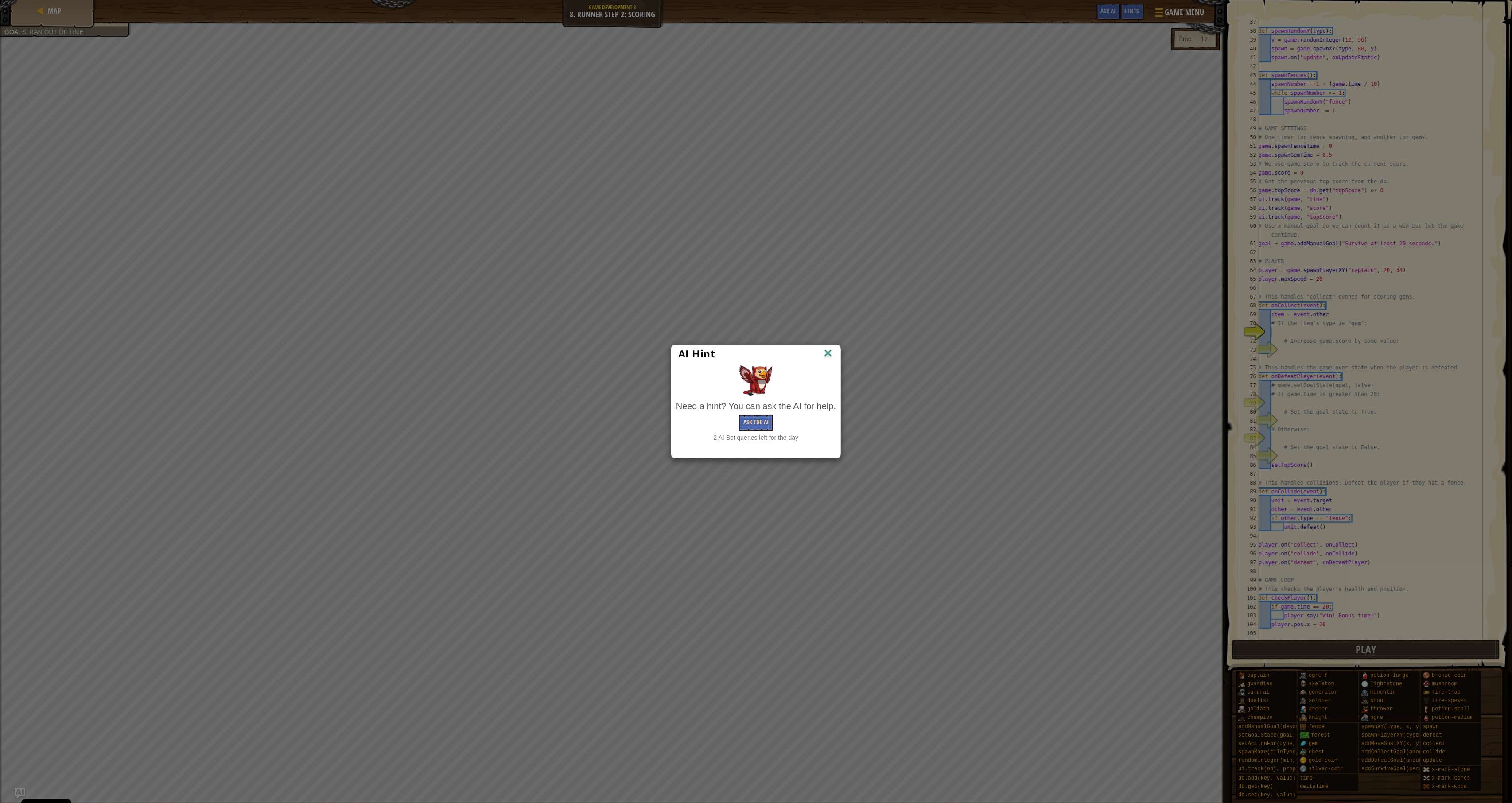
click at [764, 433] on div "2 AI Bot queries left for the day" at bounding box center [756, 437] width 160 height 9
click at [764, 433] on div "Need a hint? You can ask the AI for help. Ask the AI 2 AI Bot queries left for …" at bounding box center [756, 421] width 160 height 42
click at [767, 428] on button "Ask the AI" at bounding box center [756, 423] width 34 height 16
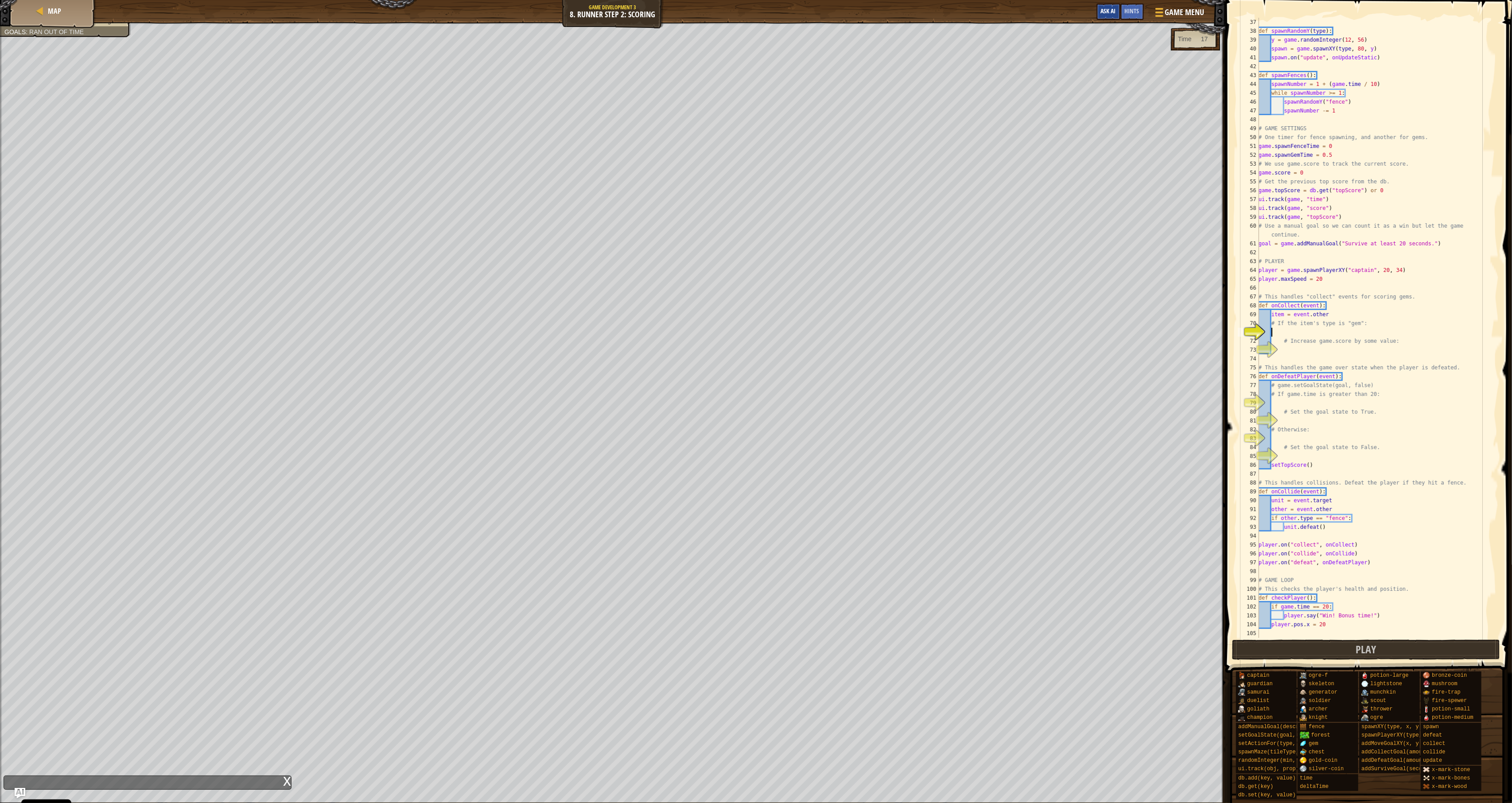
click at [1109, 16] on button "Ask AI" at bounding box center [1108, 12] width 24 height 16
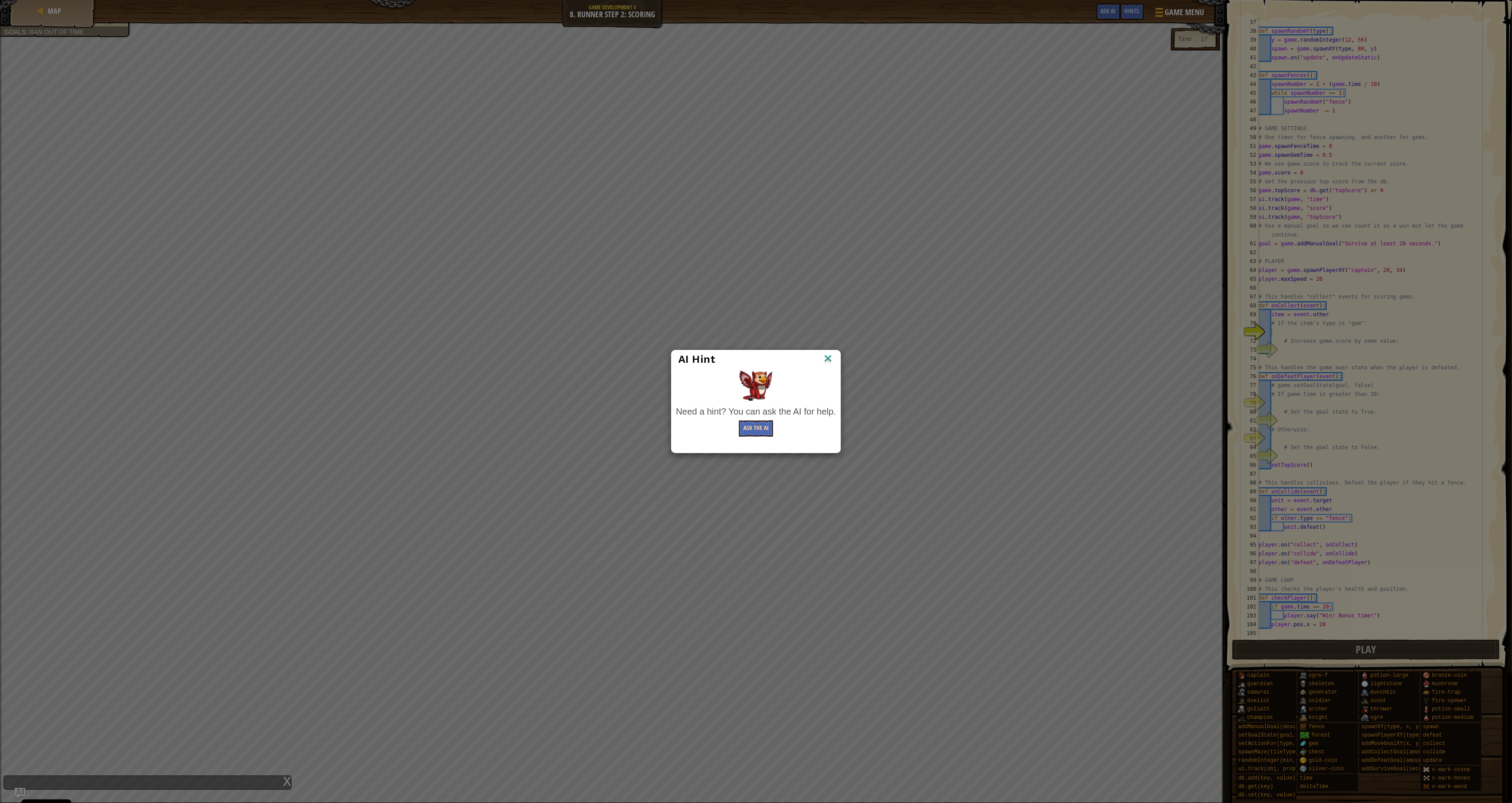
click at [759, 420] on button "Ask the AI" at bounding box center [756, 429] width 34 height 16
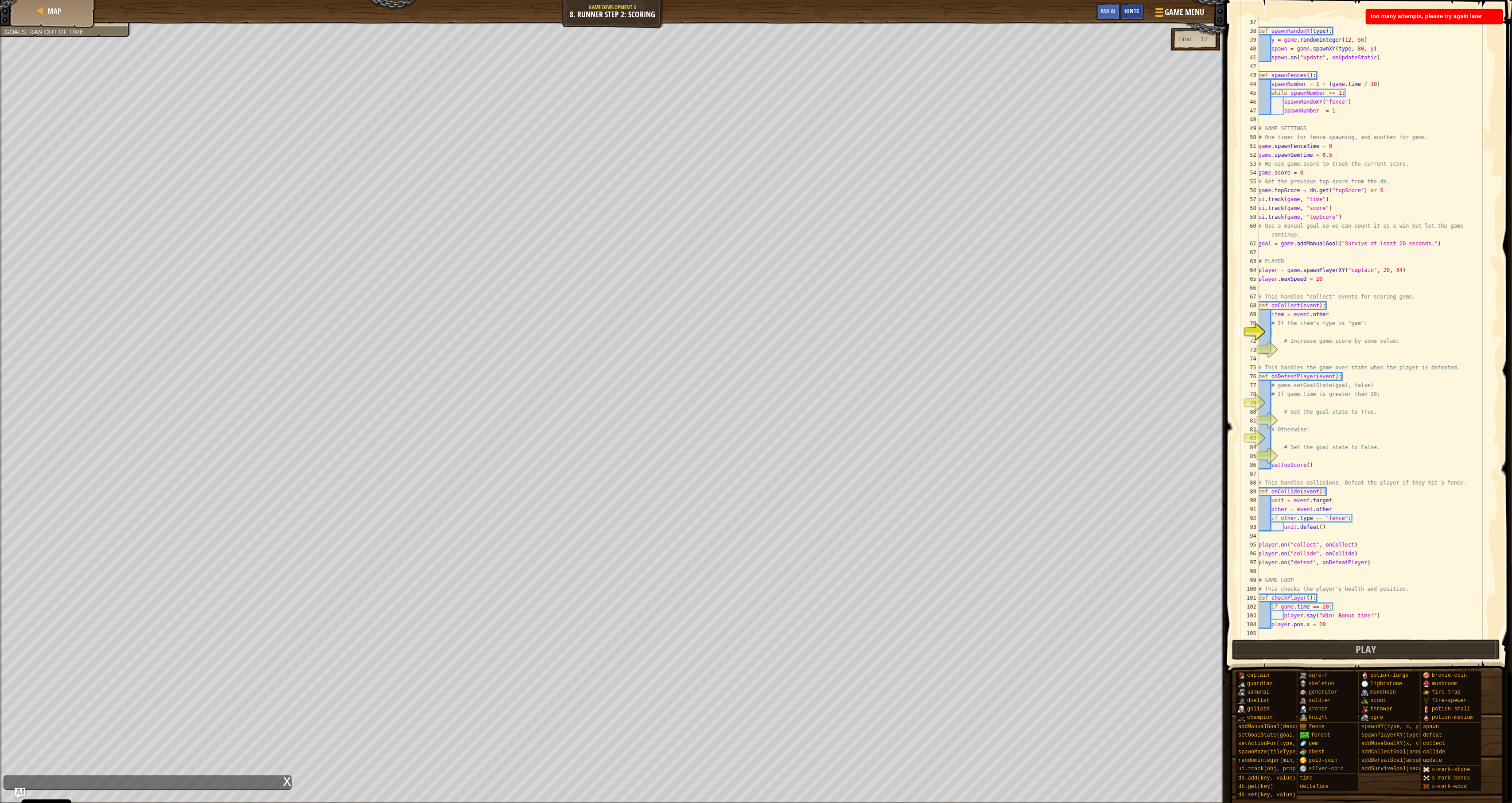
click at [1123, 6] on div "Hints" at bounding box center [1132, 12] width 23 height 16
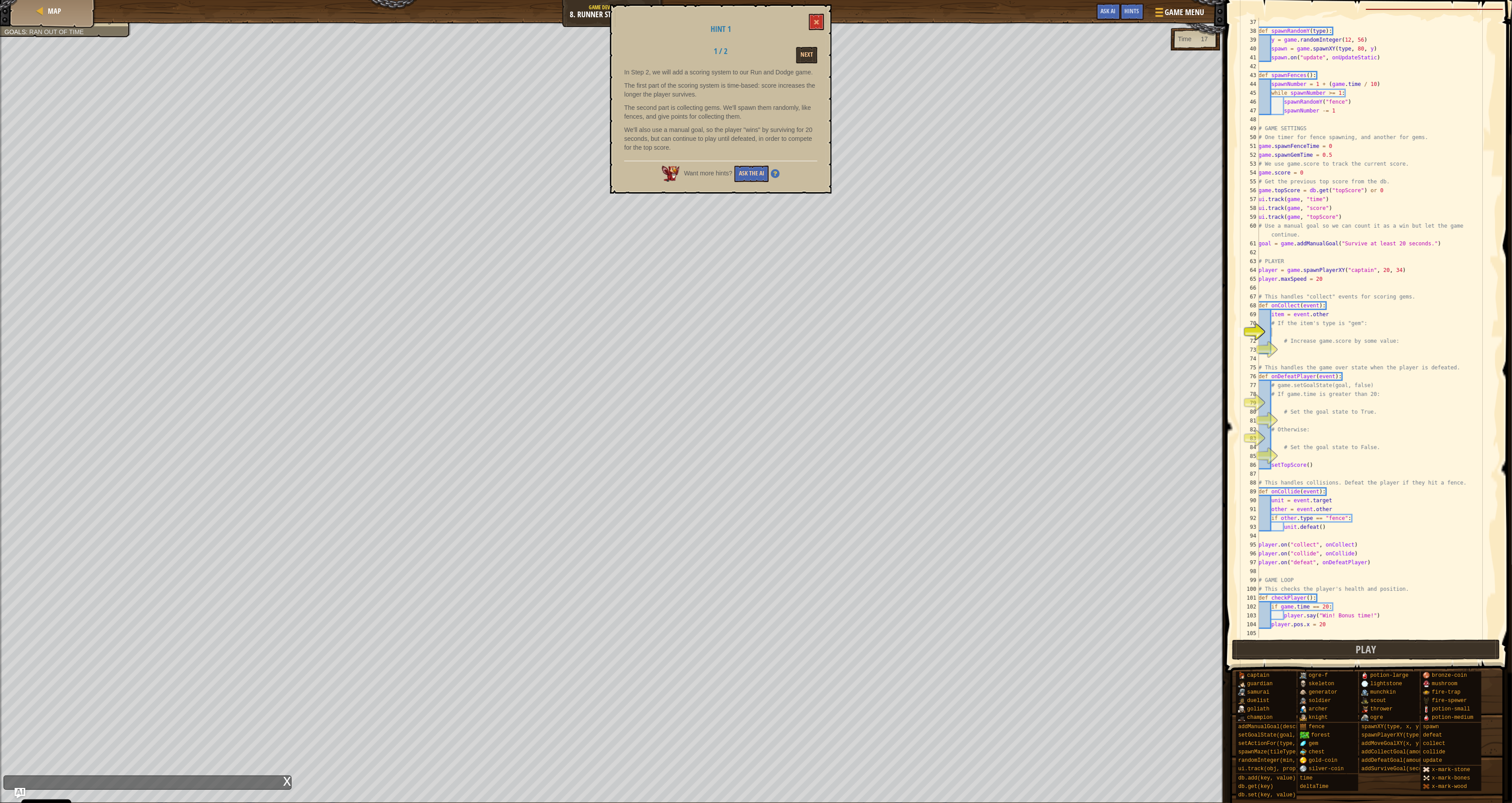
click at [767, 174] on button "Ask the AI" at bounding box center [751, 174] width 34 height 16
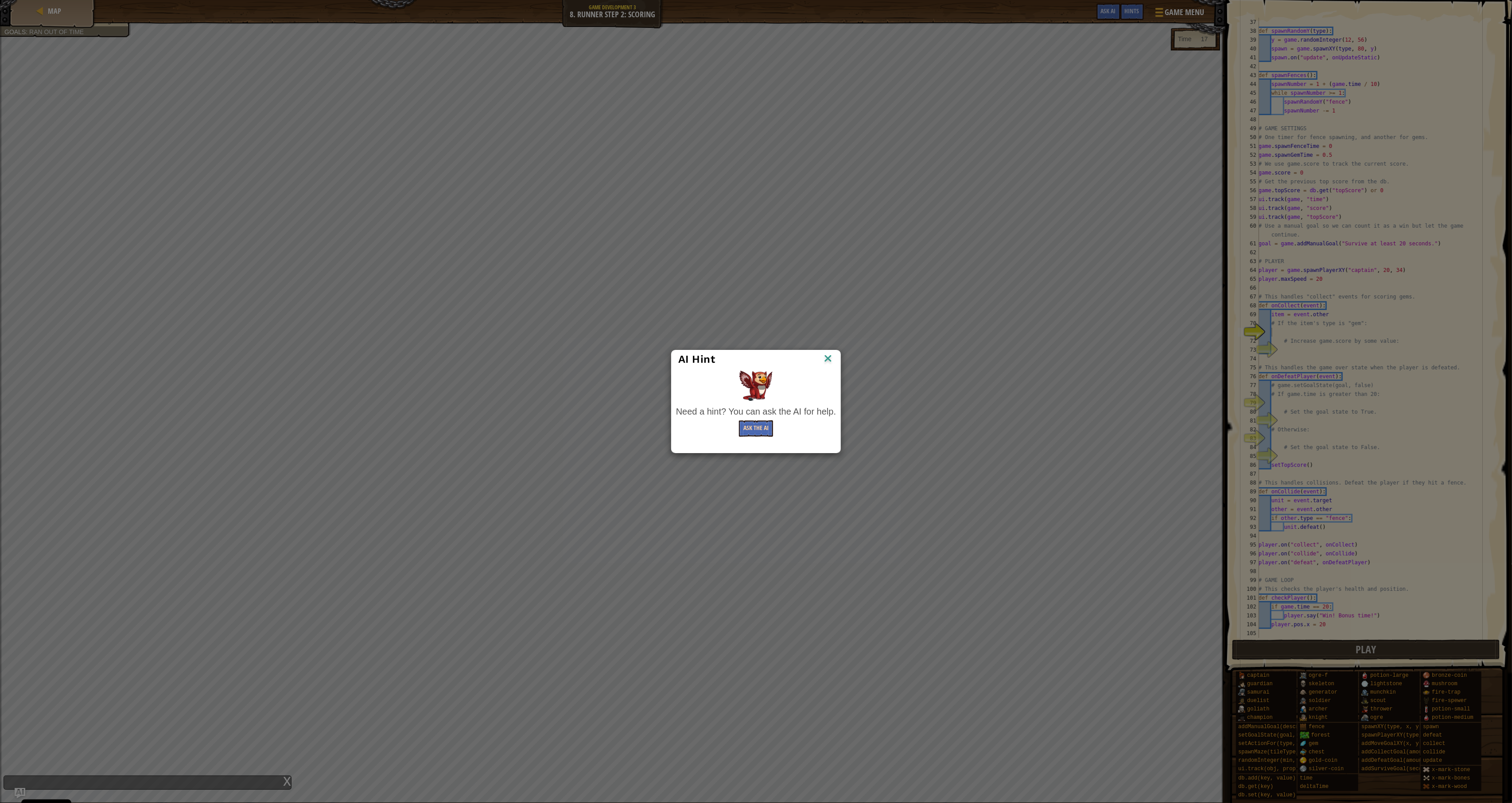
click at [756, 430] on button "Ask the AI" at bounding box center [756, 429] width 34 height 16
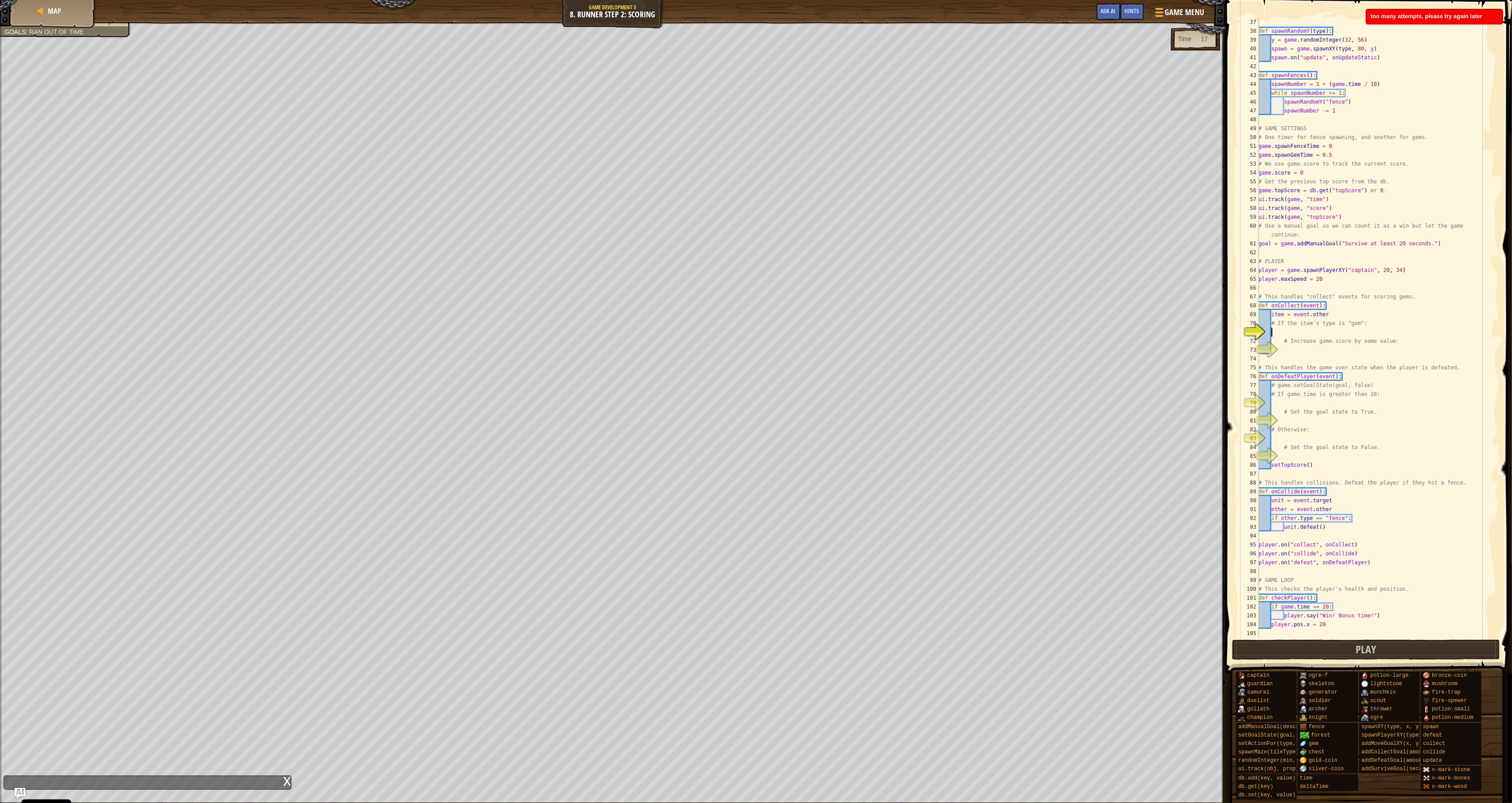
click at [21, 732] on div "x" at bounding box center [147, 783] width 288 height 14
click at [1098, 15] on button "Ask AI" at bounding box center [1108, 12] width 24 height 16
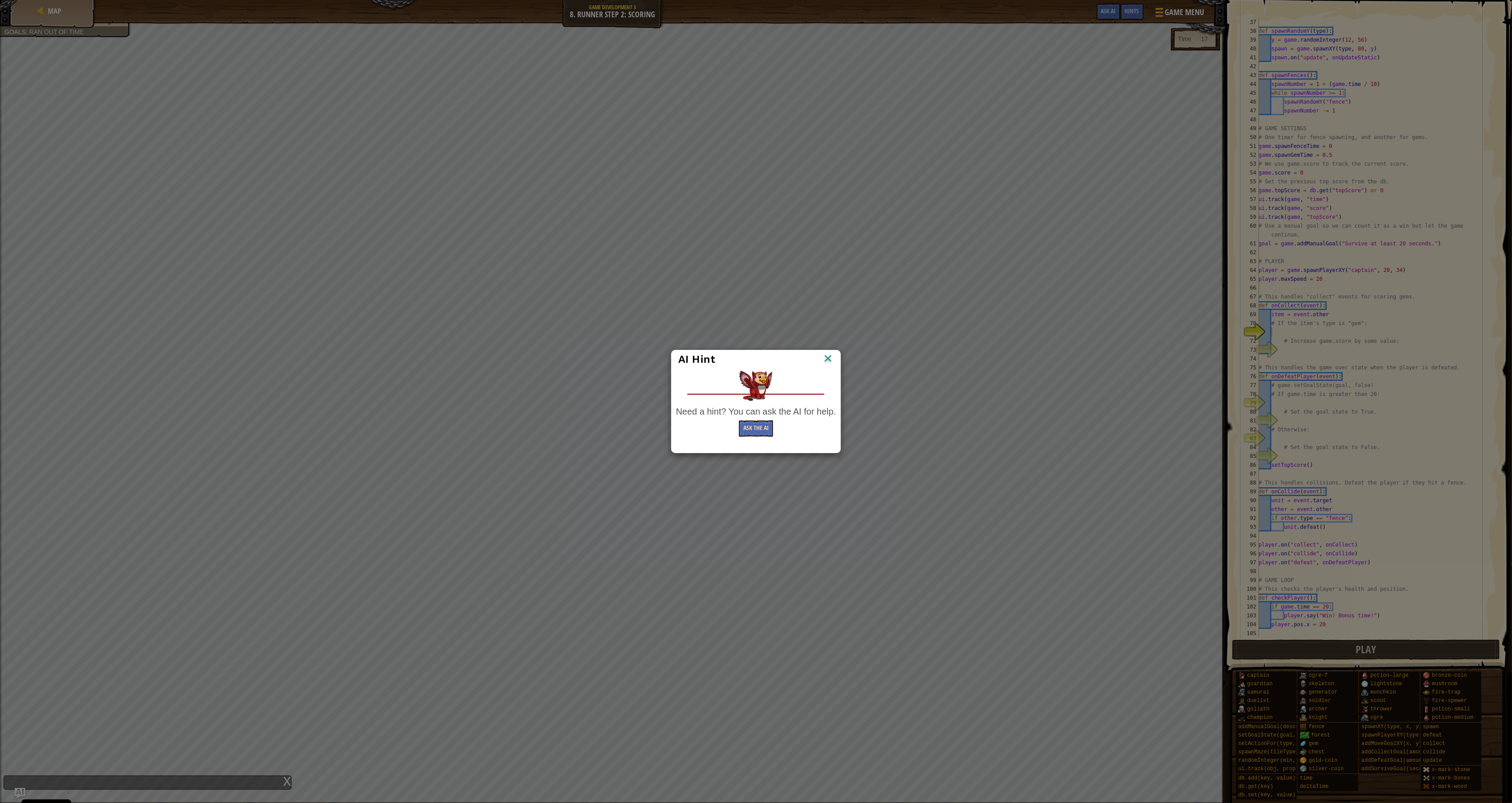
click at [762, 430] on button "Ask the AI" at bounding box center [756, 429] width 34 height 16
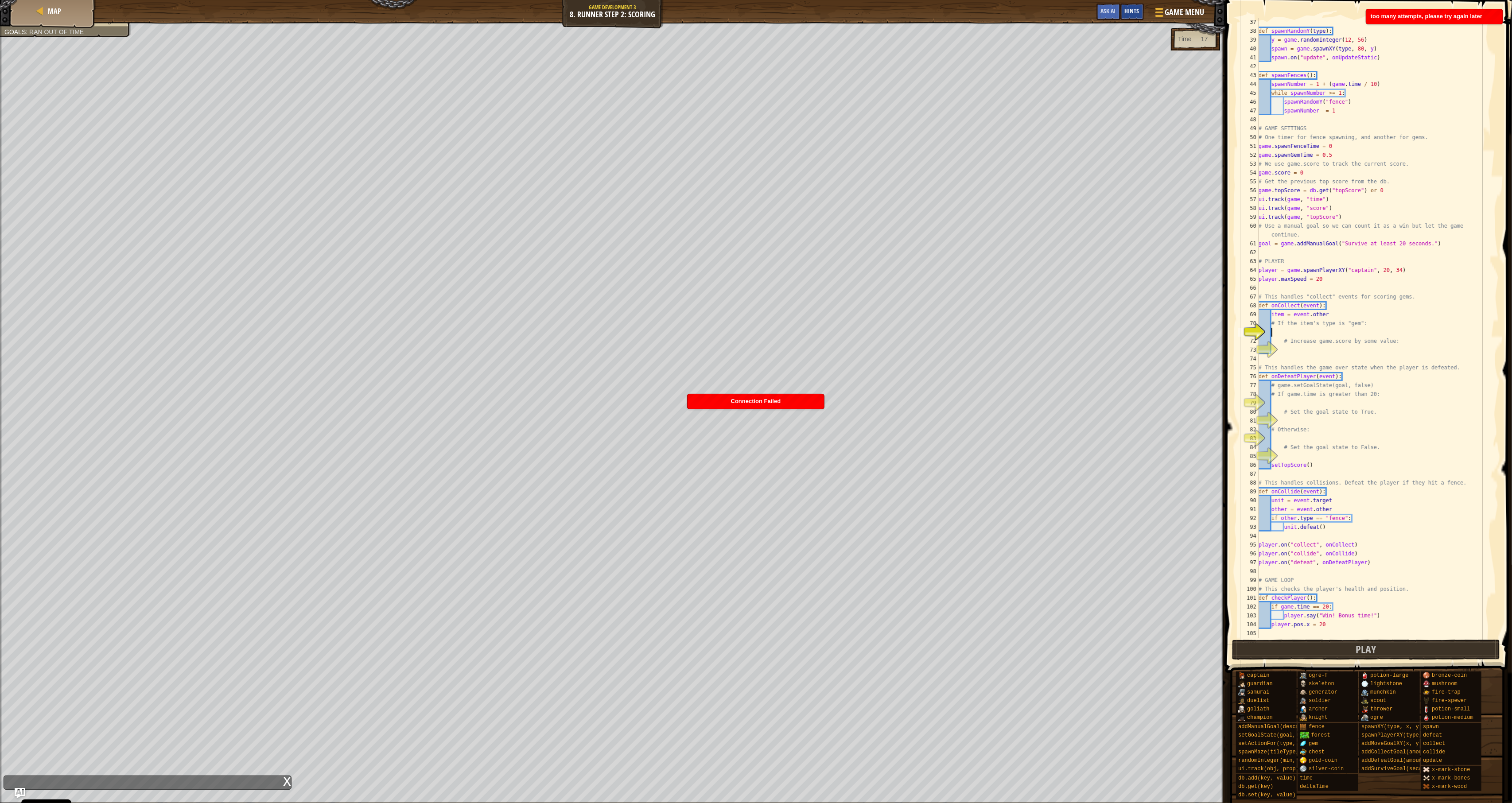
click at [1123, 18] on div "Hints" at bounding box center [1132, 12] width 23 height 16
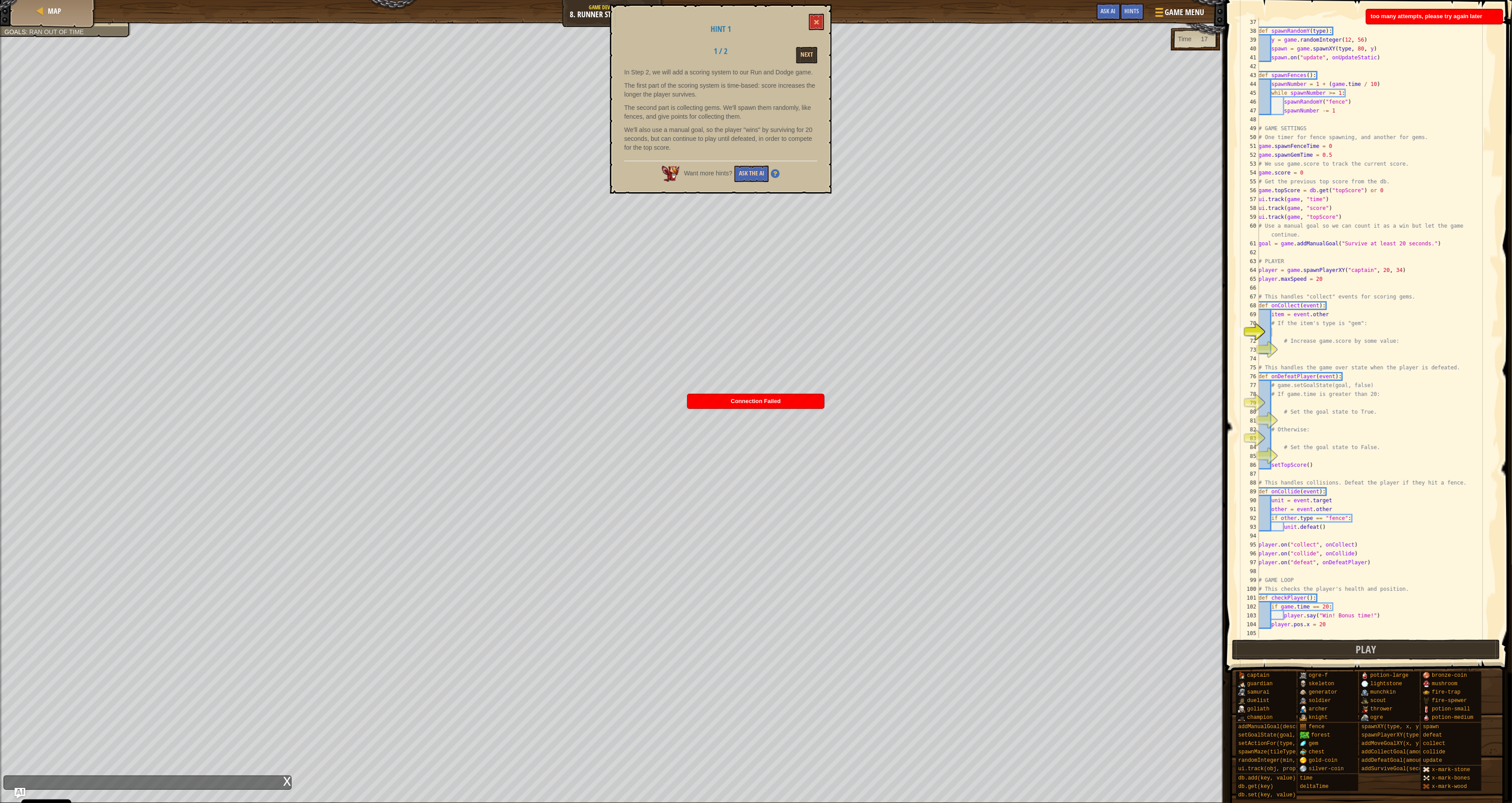
click at [753, 176] on button "Ask the AI" at bounding box center [751, 174] width 34 height 16
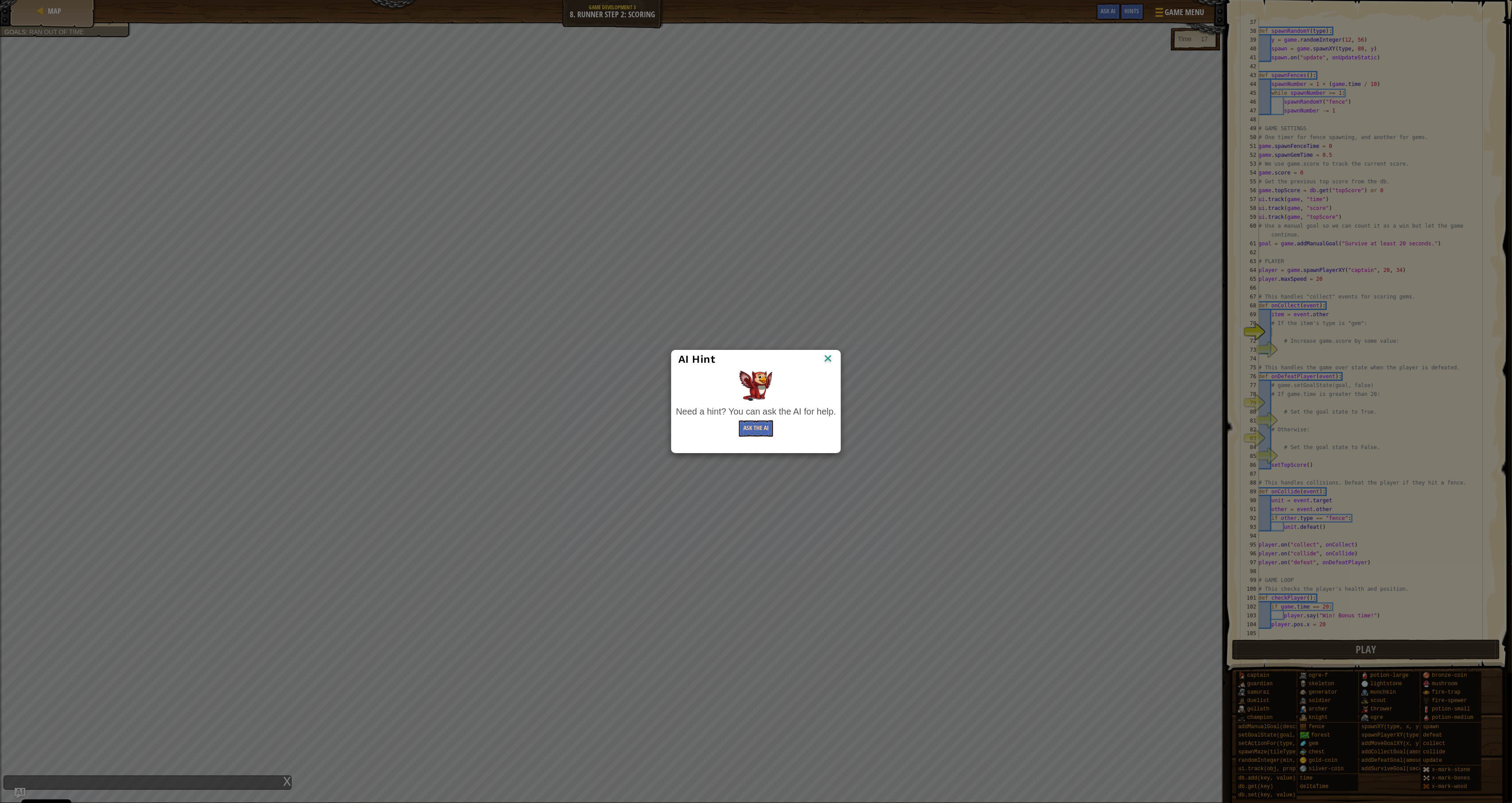
click at [759, 434] on button "Ask the AI" at bounding box center [756, 429] width 34 height 16
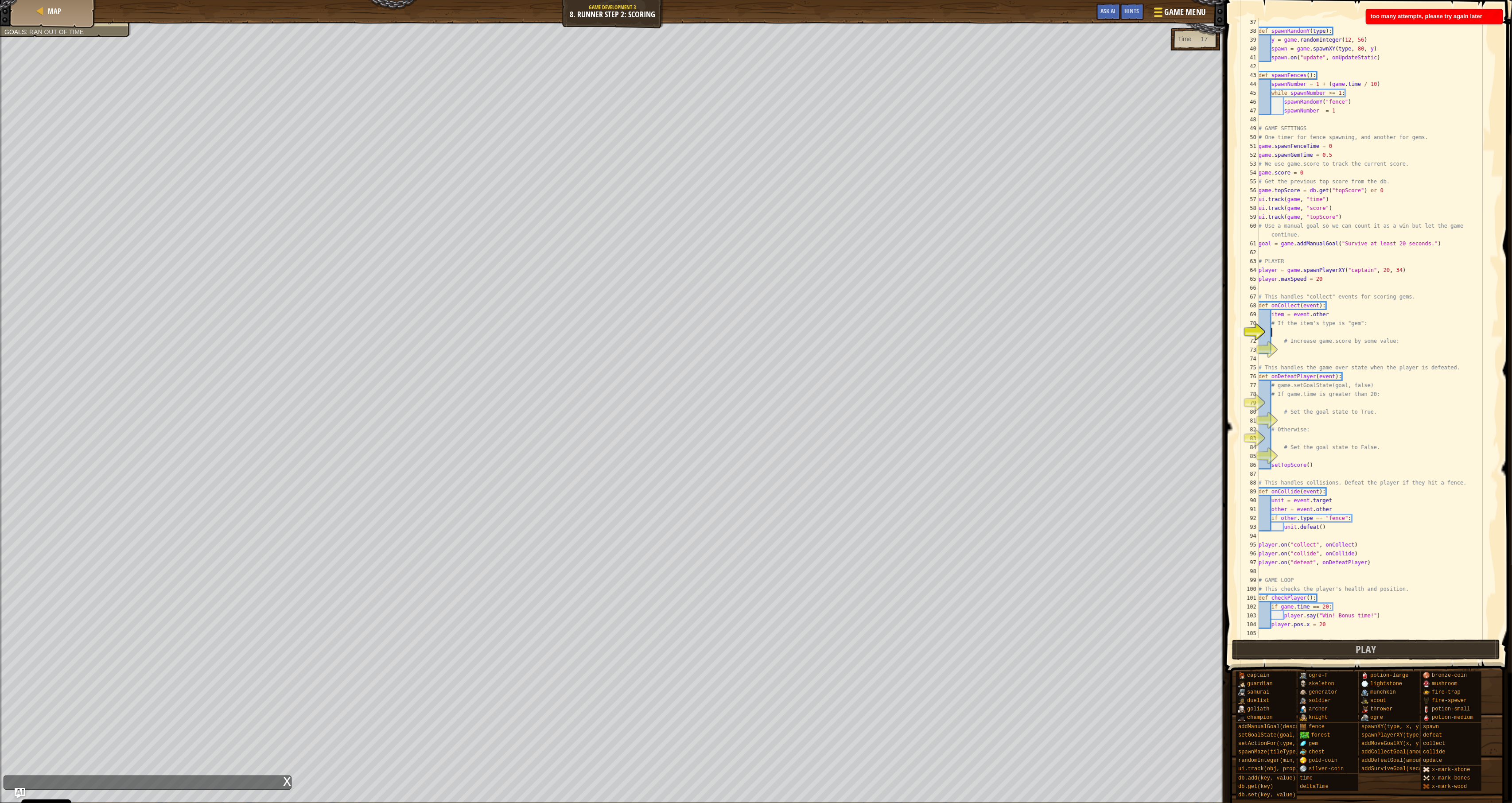
click at [1123, 5] on button "Game Menu" at bounding box center [1179, 14] width 65 height 22
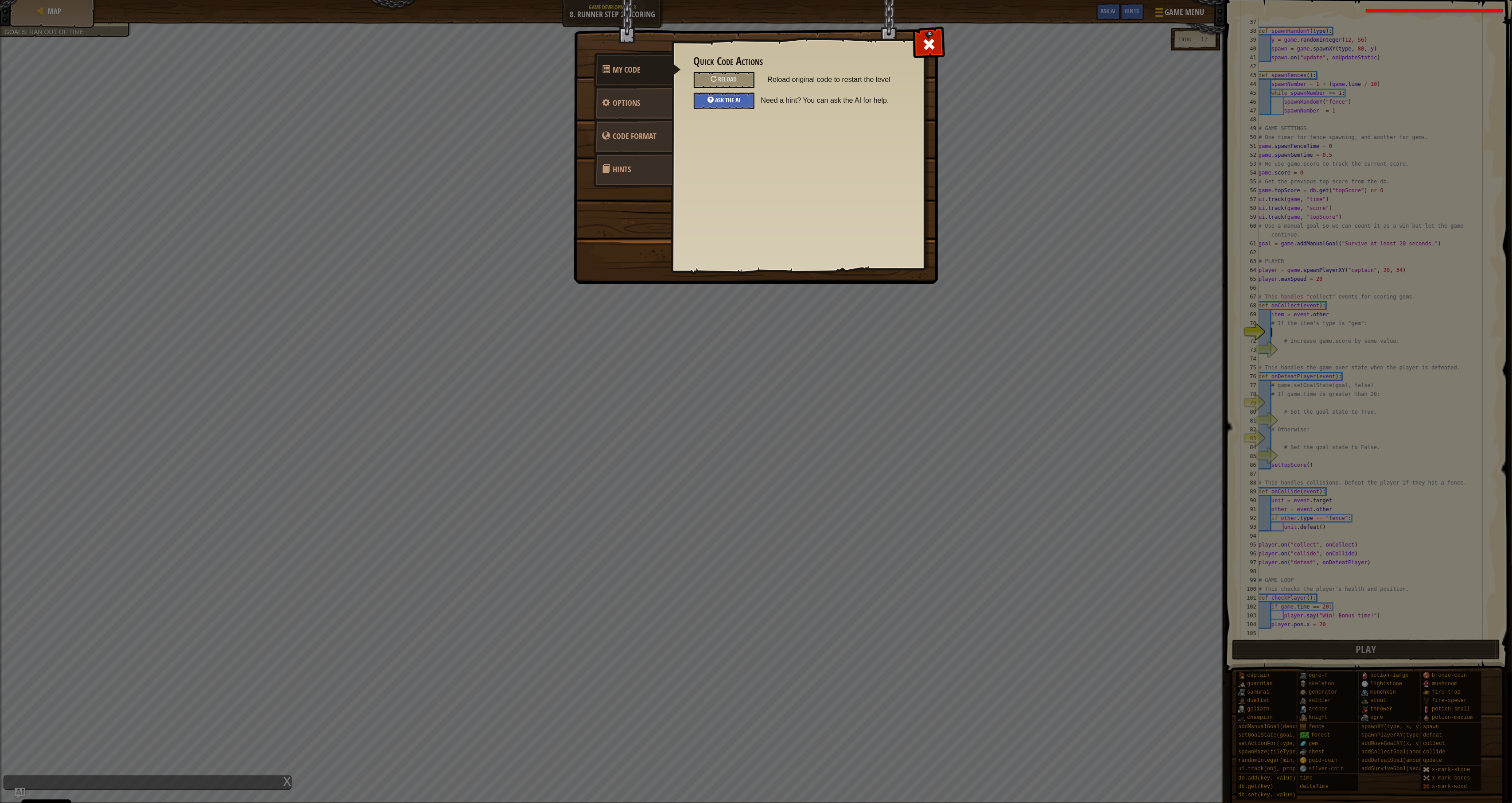
click at [745, 97] on div "Ask the AI" at bounding box center [724, 101] width 60 height 16
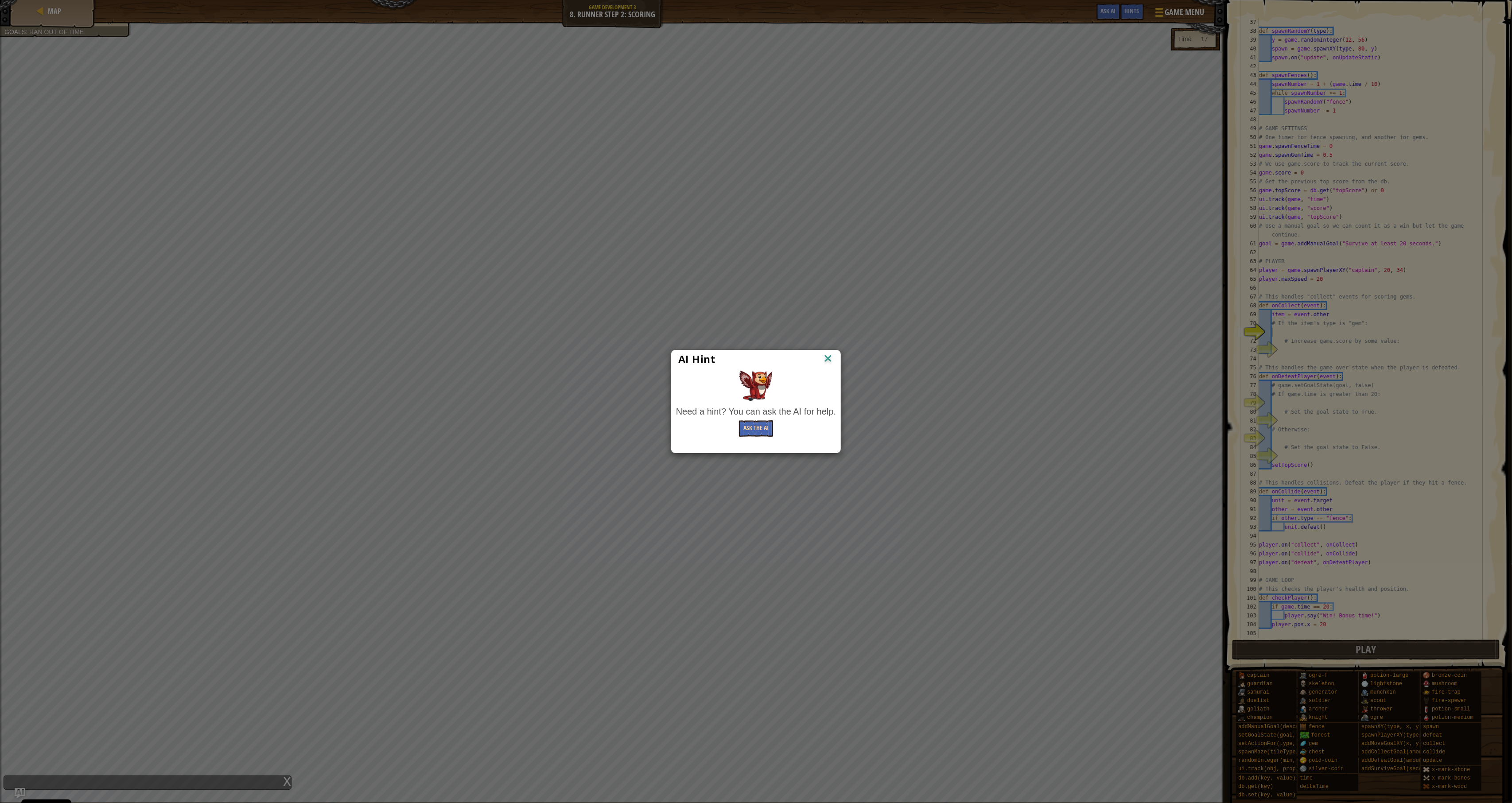
click at [751, 430] on button "Ask the AI" at bounding box center [756, 429] width 34 height 16
